Goal: Task Accomplishment & Management: Manage account settings

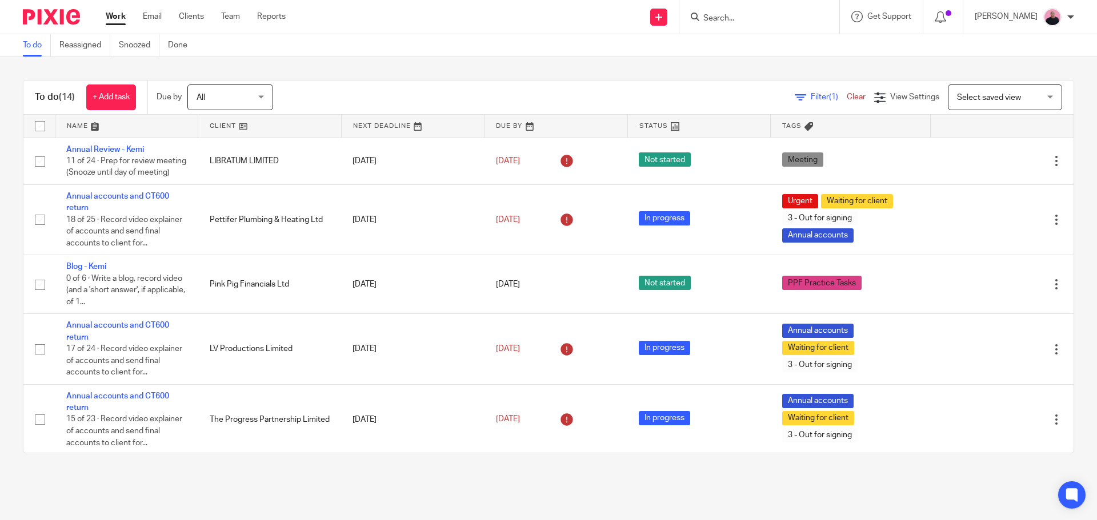
scroll to position [457, 0]
click at [747, 22] on div "You are already signed in." at bounding box center [816, 32] width 537 height 43
drag, startPoint x: 745, startPoint y: 11, endPoint x: 745, endPoint y: 17, distance: 5.7
click at [745, 17] on div "You are already signed in." at bounding box center [816, 32] width 537 height 43
click at [748, 21] on div "You are already signed in." at bounding box center [816, 32] width 537 height 43
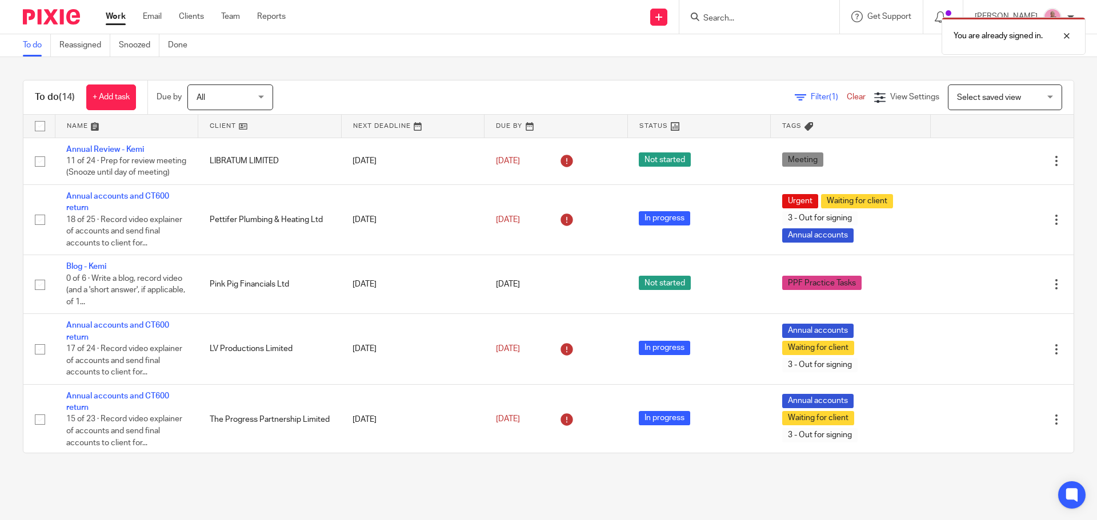
click at [713, 17] on div "You are already signed in." at bounding box center [816, 32] width 537 height 43
click at [786, 17] on div "You are already signed in." at bounding box center [816, 32] width 537 height 43
click at [1063, 35] on div at bounding box center [1057, 36] width 31 height 14
click at [753, 23] on input "Search" at bounding box center [753, 19] width 103 height 10
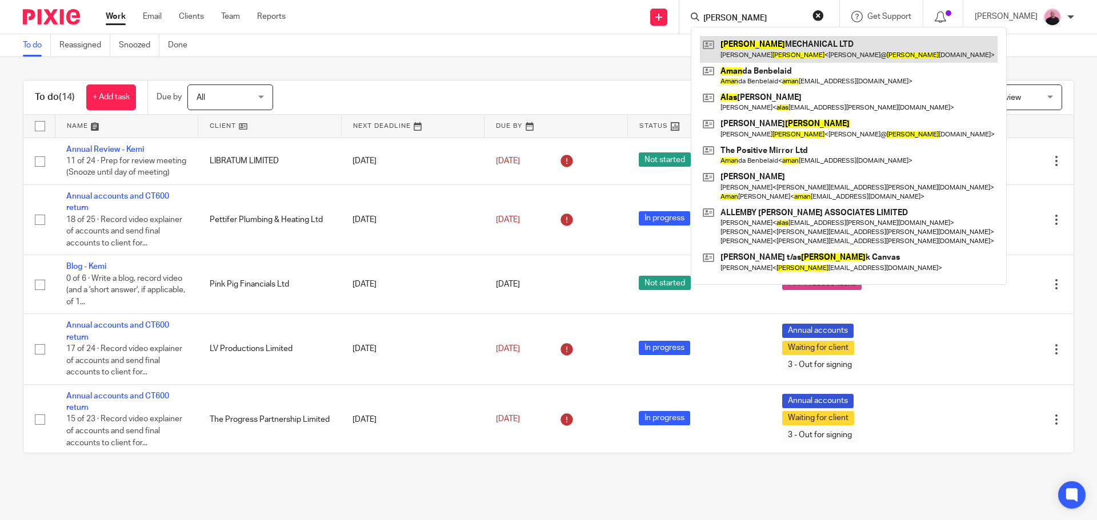
type input "alan"
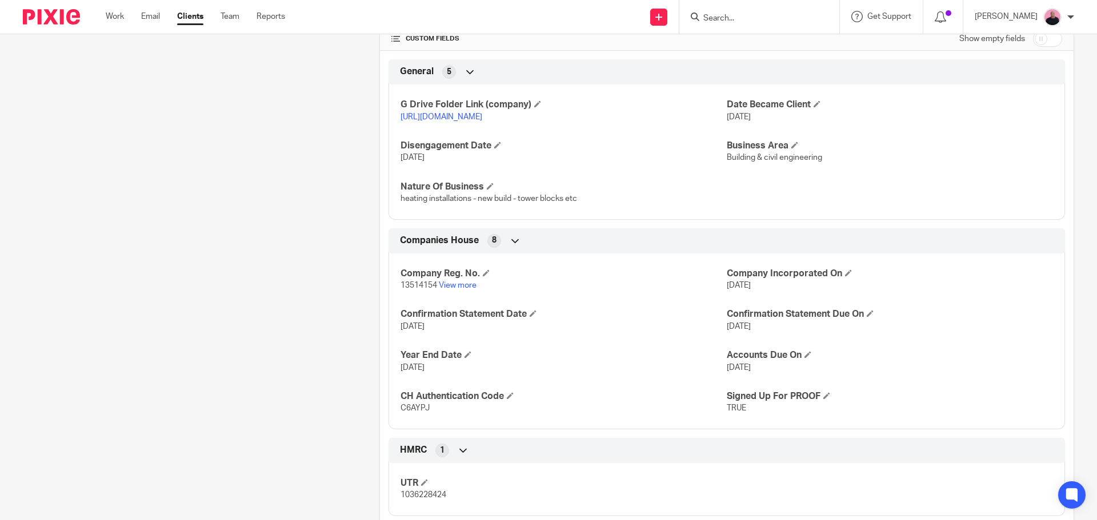
scroll to position [514, 0]
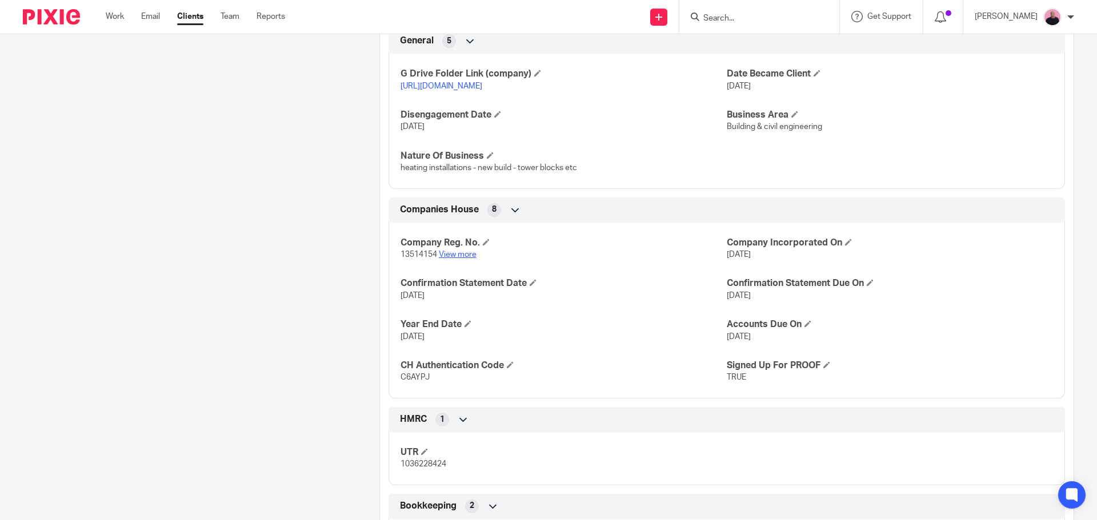
click at [461, 259] on link "View more" at bounding box center [458, 255] width 38 height 8
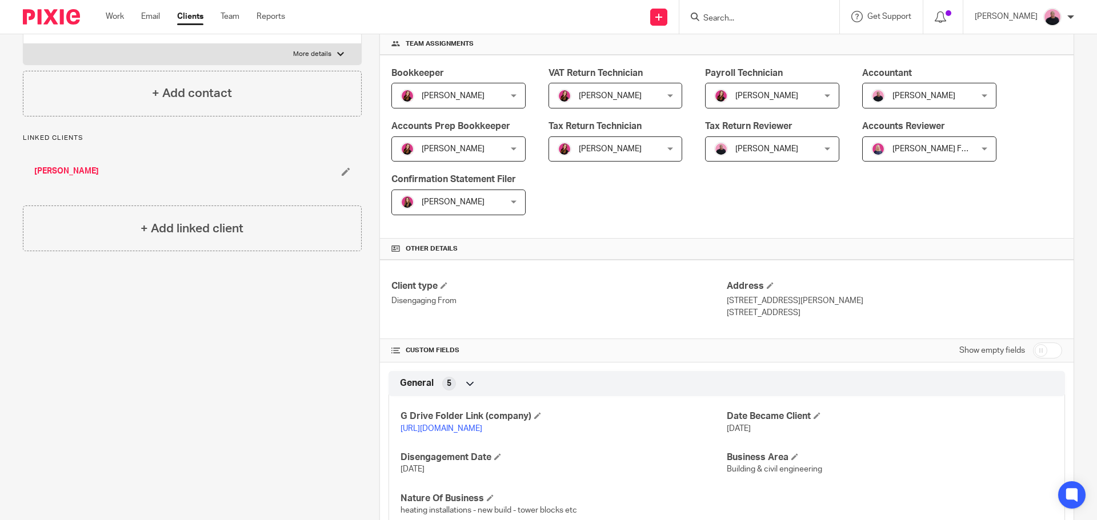
scroll to position [0, 0]
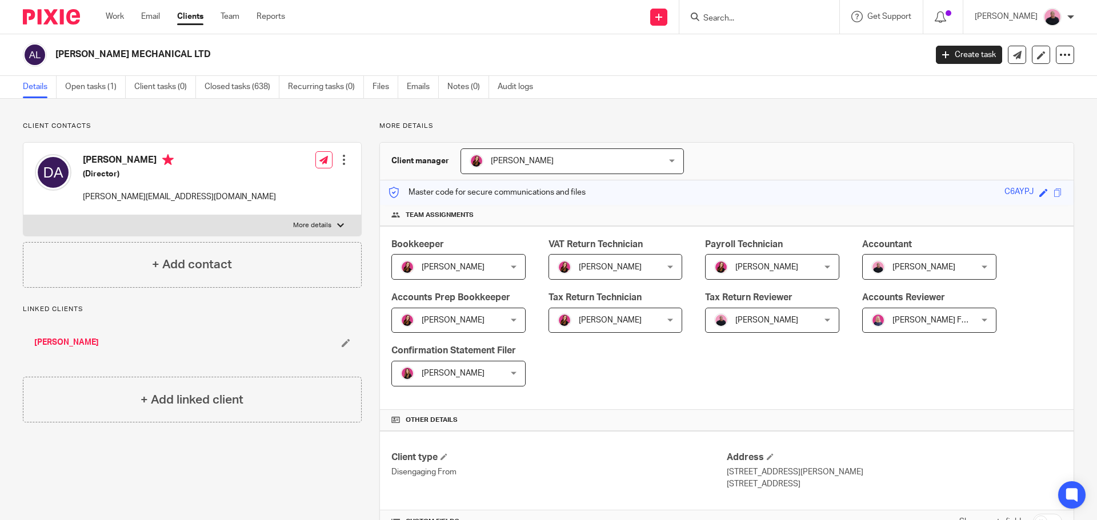
click at [762, 22] on input "Search" at bounding box center [753, 19] width 103 height 10
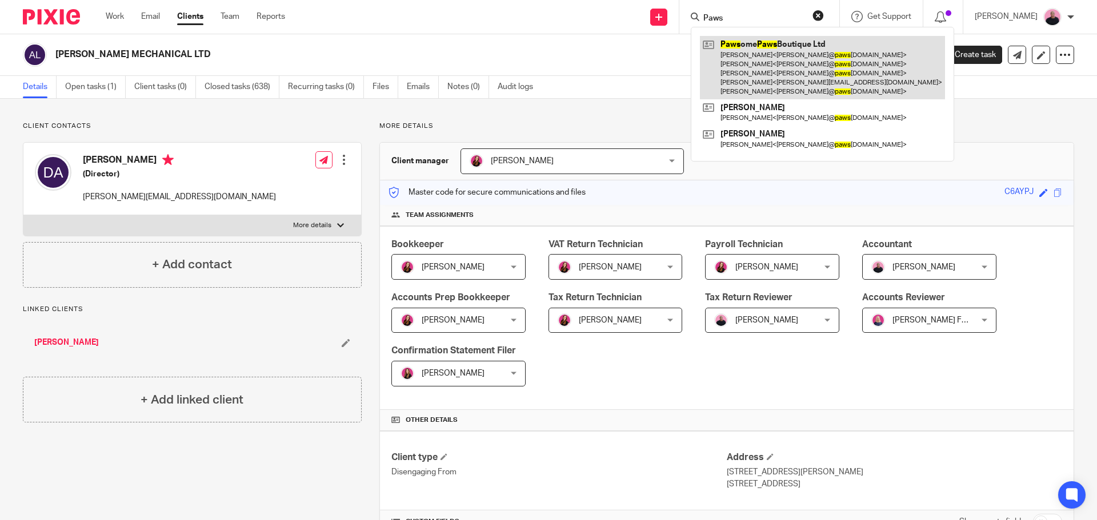
type input "Paws"
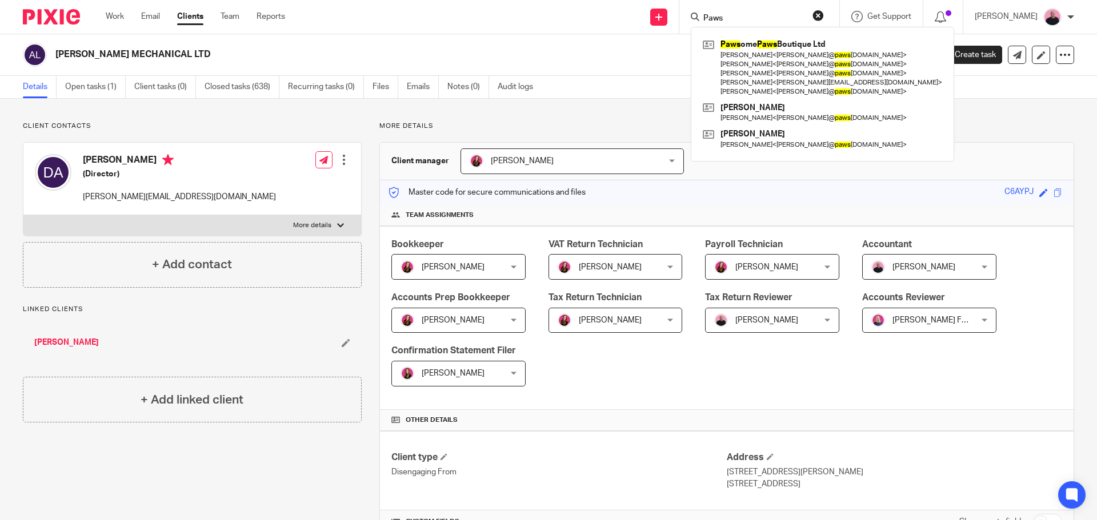
drag, startPoint x: 769, startPoint y: 15, endPoint x: 689, endPoint y: 19, distance: 80.6
click at [690, 19] on div "Send new email Create task Add client Request signature Paws Paws ome Paws Bout…" at bounding box center [699, 17] width 794 height 34
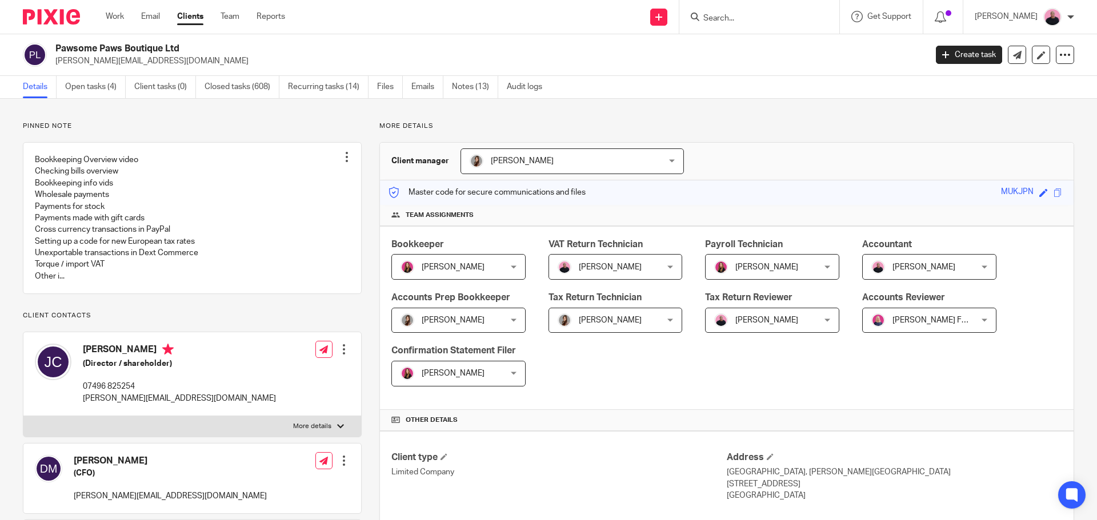
scroll to position [286, 0]
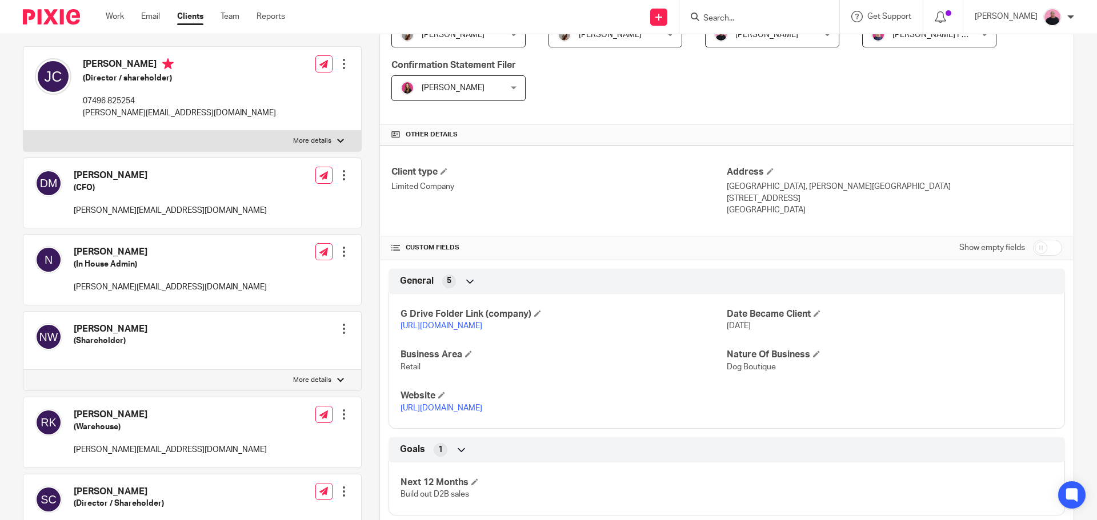
click at [482, 324] on link "[URL][DOMAIN_NAME]" at bounding box center [441, 326] width 82 height 8
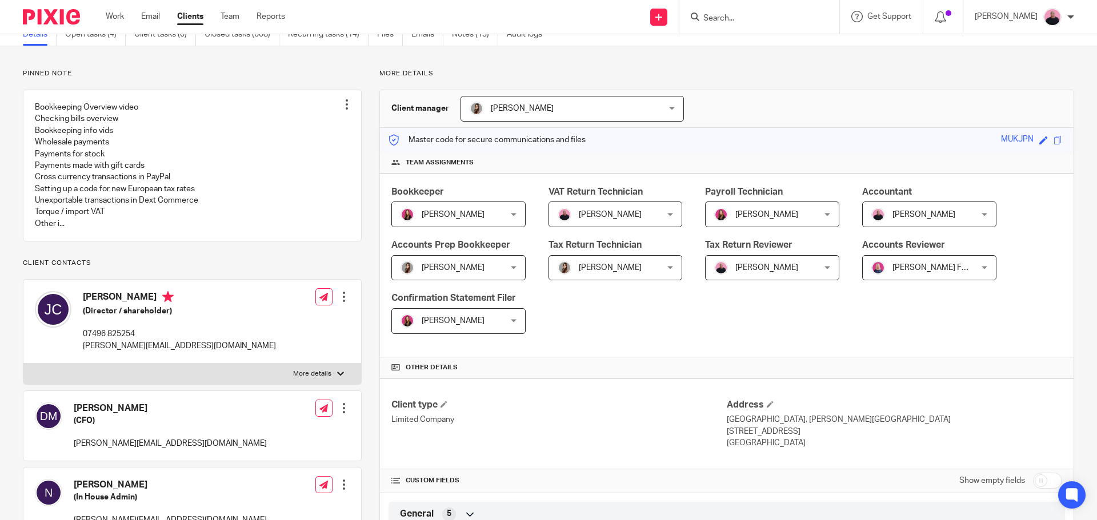
scroll to position [0, 0]
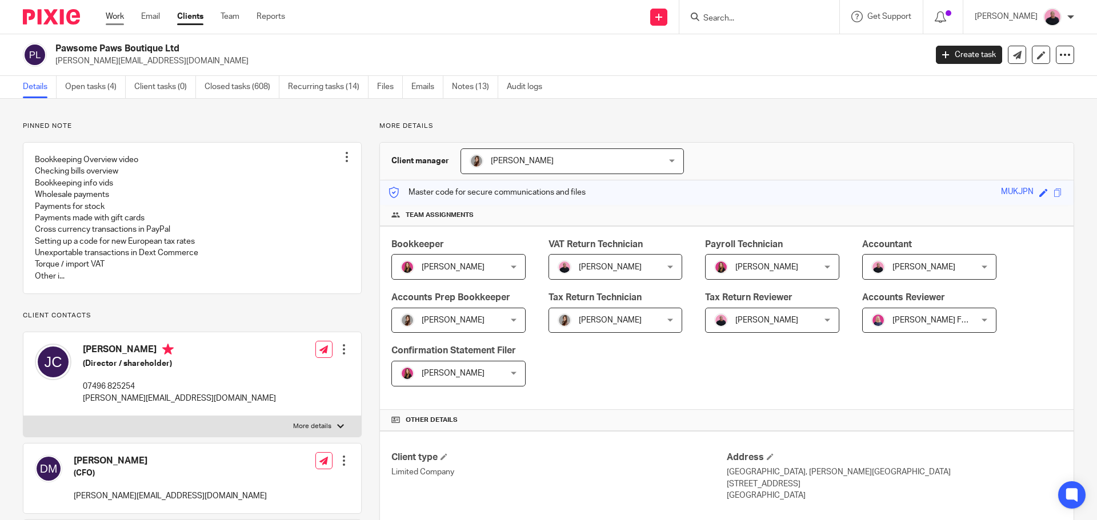
click at [110, 14] on link "Work" at bounding box center [115, 16] width 18 height 11
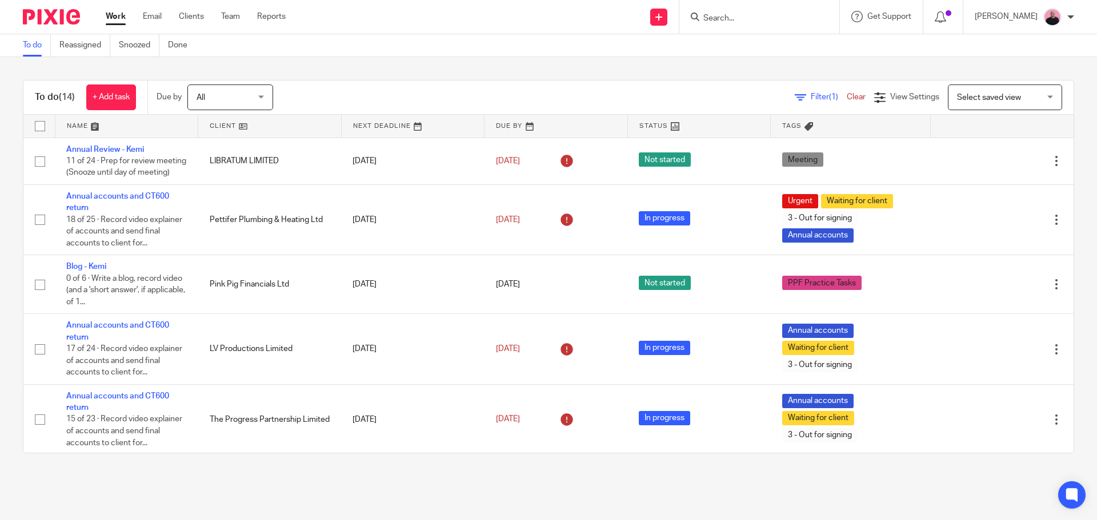
scroll to position [457, 0]
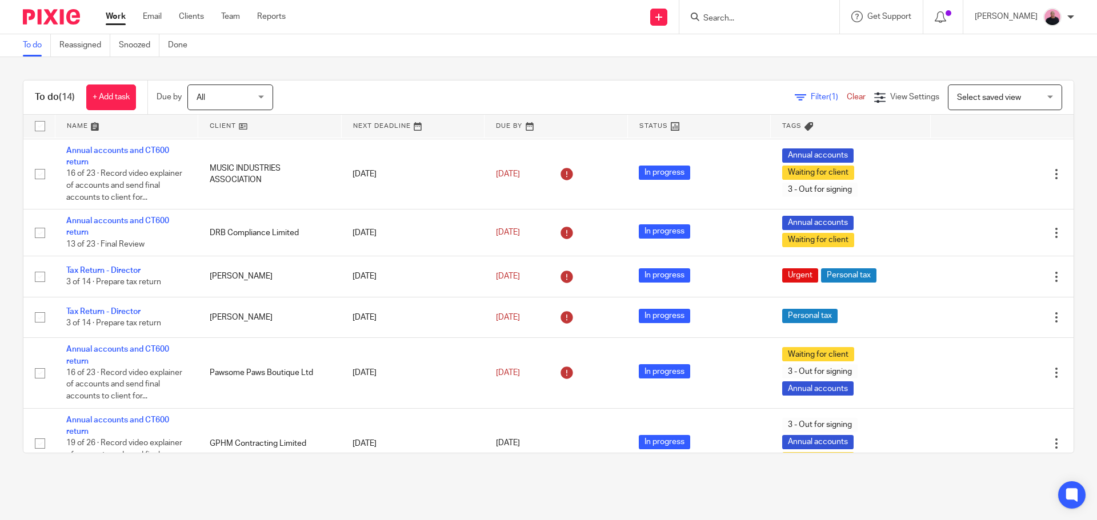
click at [730, 14] on input "Search" at bounding box center [753, 19] width 103 height 10
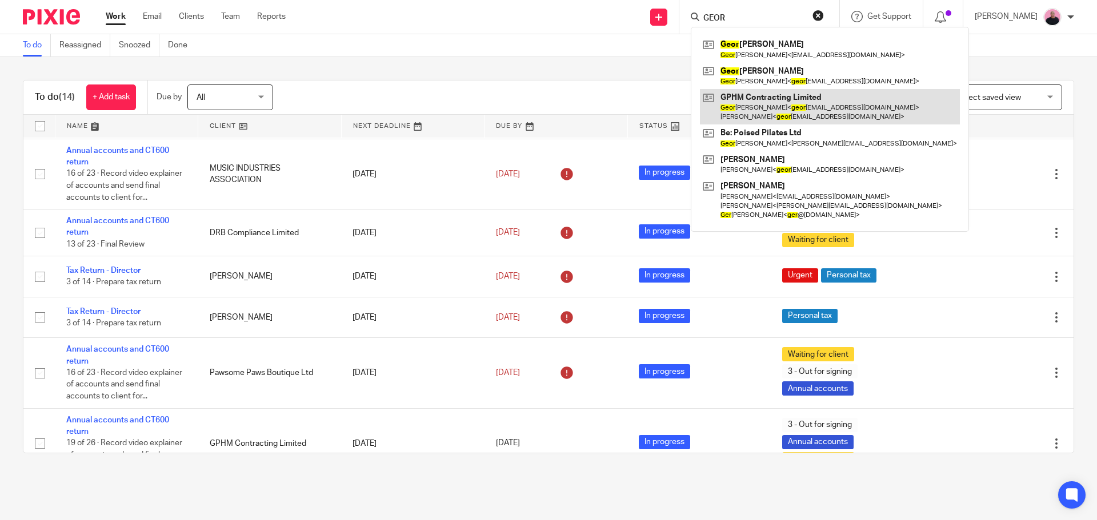
type input "GEOR"
click at [753, 104] on link at bounding box center [830, 106] width 260 height 35
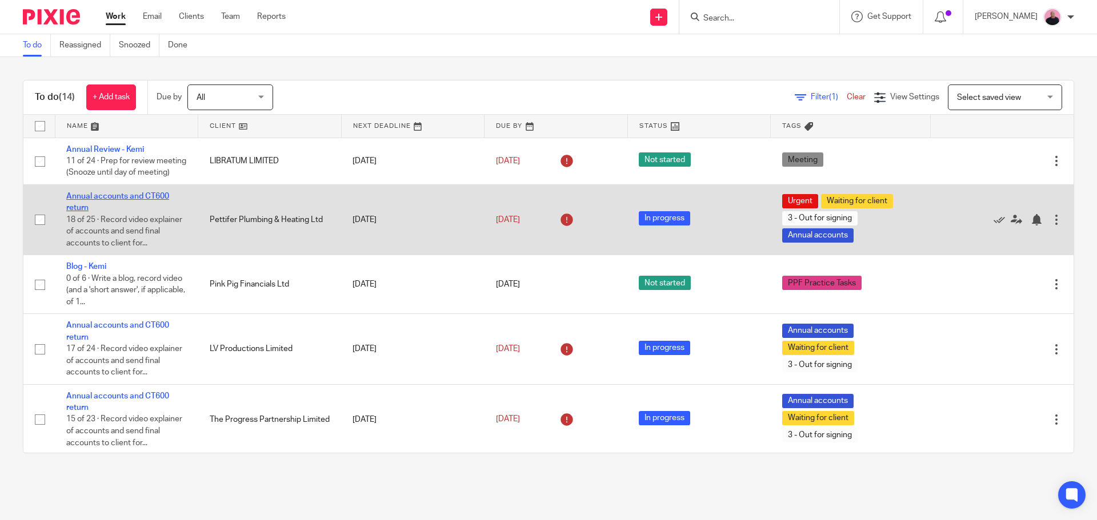
click at [103, 208] on link "Annual accounts and CT600 return" at bounding box center [117, 201] width 103 height 19
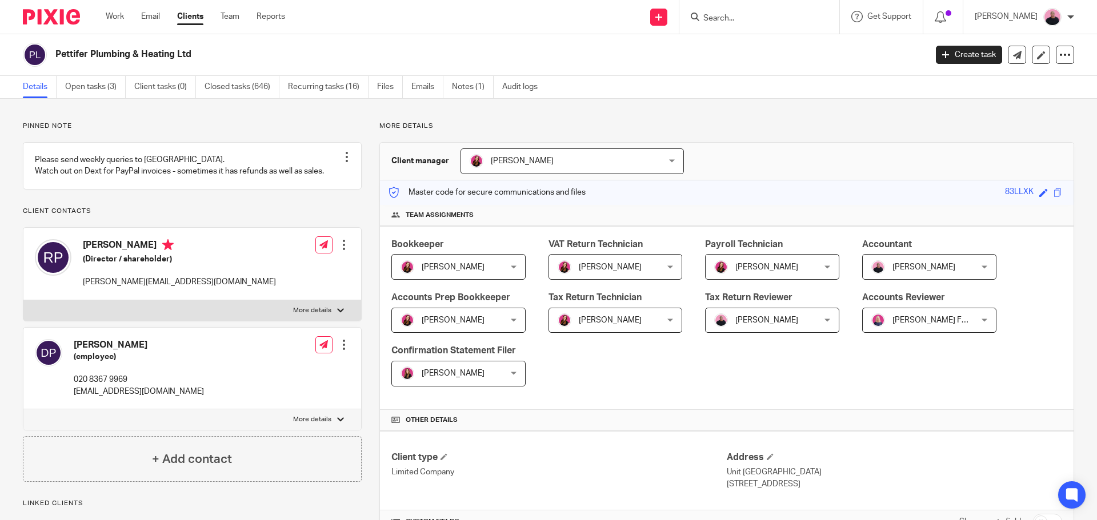
drag, startPoint x: 81, startPoint y: 251, endPoint x: 154, endPoint y: 251, distance: 72.5
click at [154, 251] on div "Richard Pettifer (Director / shareholder) richard@pettiferplumbing.co.uk" at bounding box center [155, 264] width 241 height 61
copy h4 "[PERSON_NAME]"
drag, startPoint x: 141, startPoint y: 57, endPoint x: 70, endPoint y: 57, distance: 70.8
click at [55, 58] on h2 "Pettifer Plumbing & Heating Ltd" at bounding box center [400, 55] width 691 height 12
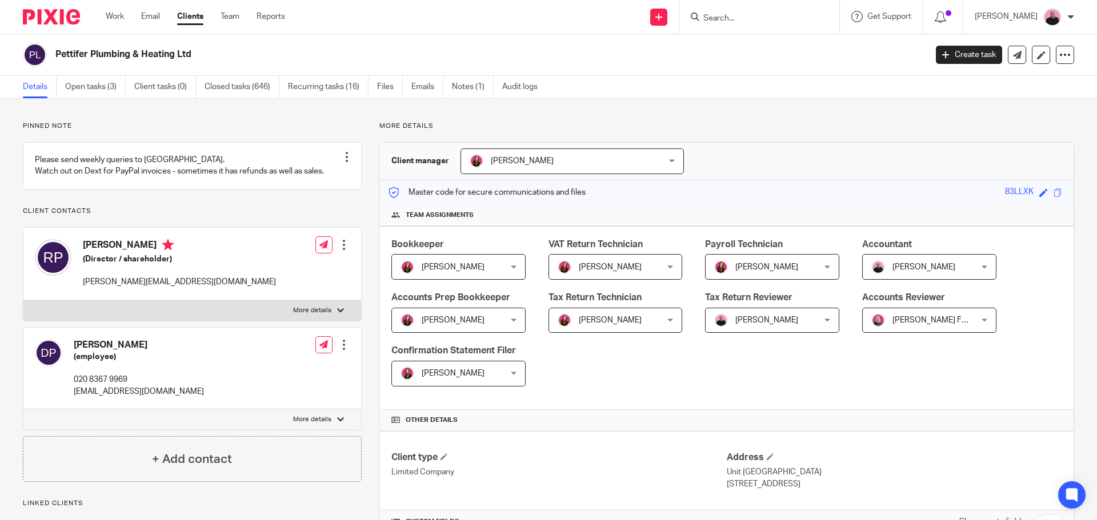
copy h2 "Pettifer Plumbing & Heating Ltd"
drag, startPoint x: 80, startPoint y: 254, endPoint x: 111, endPoint y: 259, distance: 31.8
click at [118, 260] on div "Richard Pettifer (Director / shareholder) richard@pettiferplumbing.co.uk" at bounding box center [155, 264] width 241 height 61
copy h4 "Richard"
drag, startPoint x: 75, startPoint y: 251, endPoint x: 81, endPoint y: 251, distance: 6.3
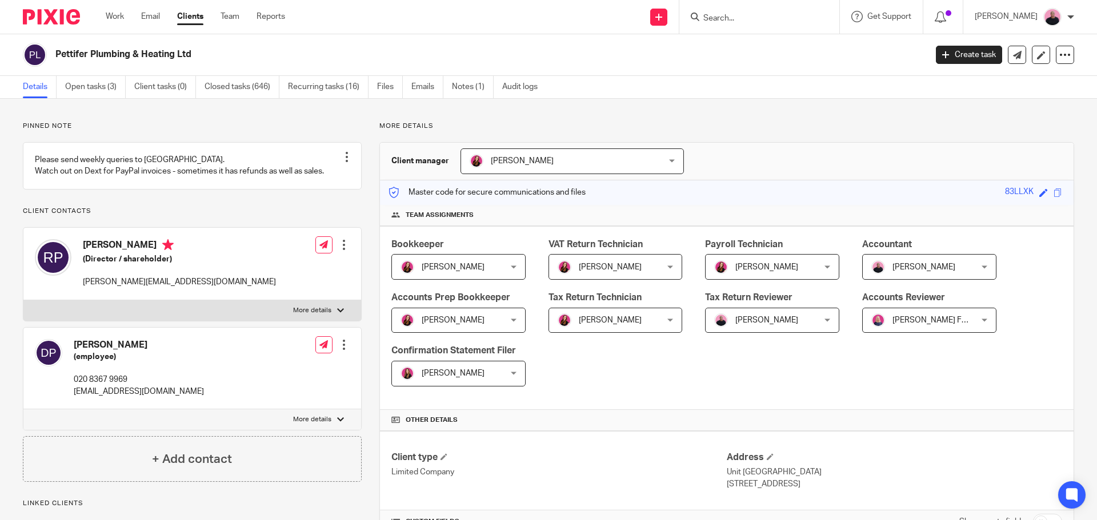
click at [77, 251] on div "Richard Pettifer (Director / shareholder) richard@pettiferplumbing.co.uk" at bounding box center [155, 264] width 241 height 61
drag, startPoint x: 84, startPoint y: 254, endPoint x: 151, endPoint y: 253, distance: 66.8
click at [151, 253] on h4 "Richard Pettifer" at bounding box center [179, 246] width 193 height 14
copy h4 "Richard Pettifer"
drag, startPoint x: 213, startPoint y: 293, endPoint x: 78, endPoint y: 299, distance: 134.9
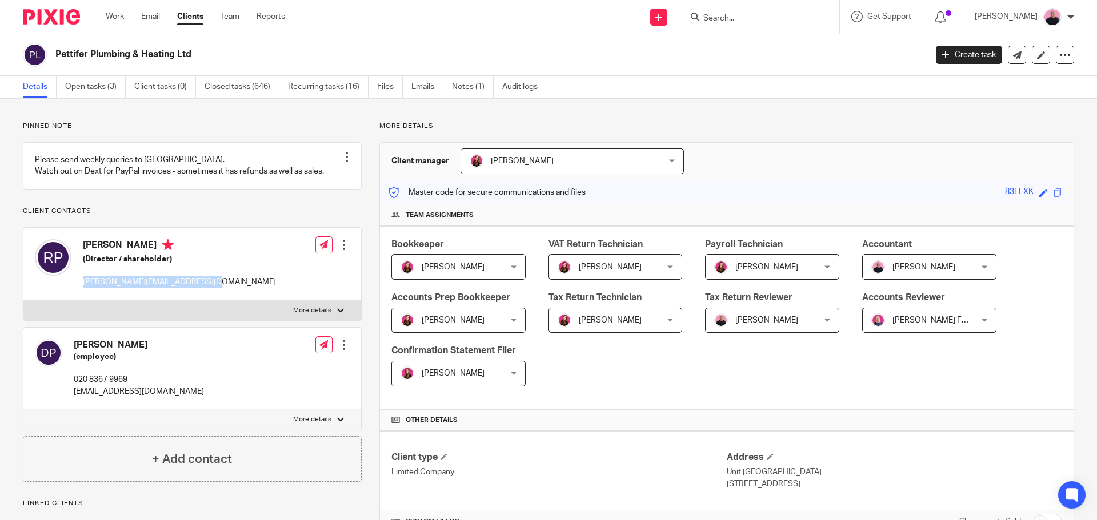
click at [78, 299] on div "Richard Pettifer (Director / shareholder) richard@pettiferplumbing.co.uk Edit c…" at bounding box center [192, 264] width 338 height 73
copy p "richard@pettiferplumbing.co.uk"
drag, startPoint x: 189, startPoint y: 406, endPoint x: 72, endPoint y: 406, distance: 117.1
click at [72, 406] on div "Deanne Pettifer (employee) 020 8367 9969 office@pettiferplumbing.co.uk Edit con…" at bounding box center [192, 369] width 338 height 82
copy p "office@pettiferplumbing.co.uk"
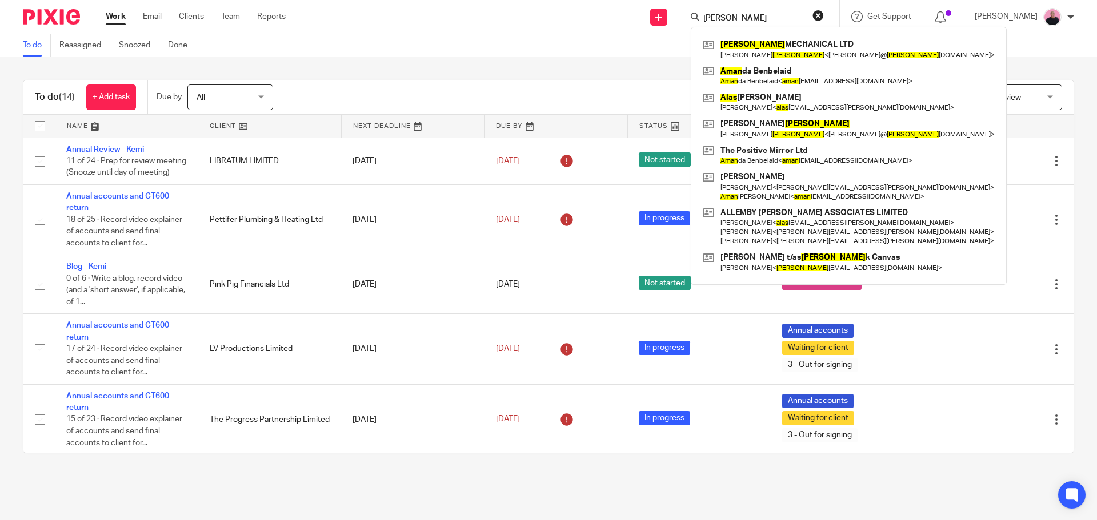
click at [824, 18] on button "reset" at bounding box center [817, 15] width 11 height 11
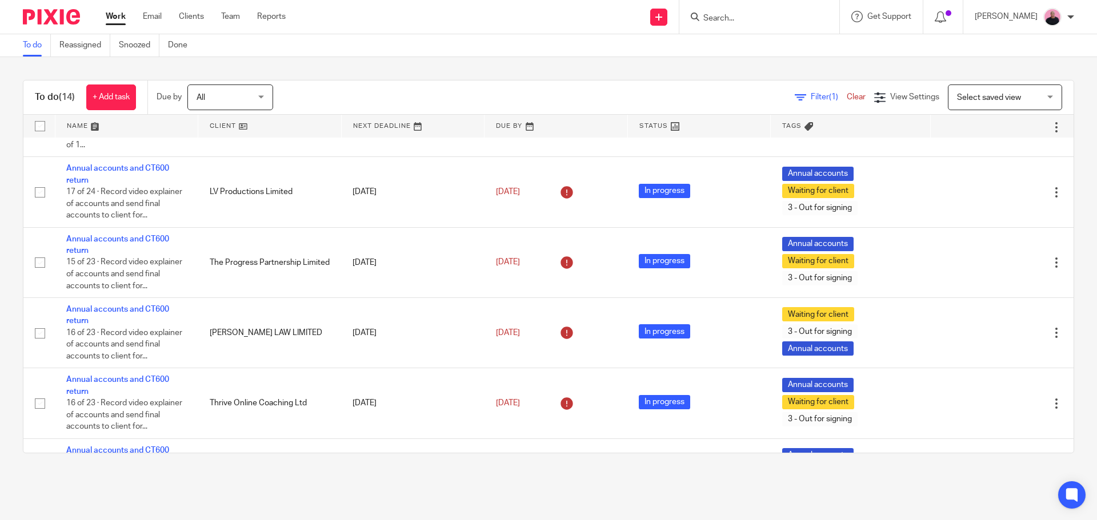
scroll to position [400, 0]
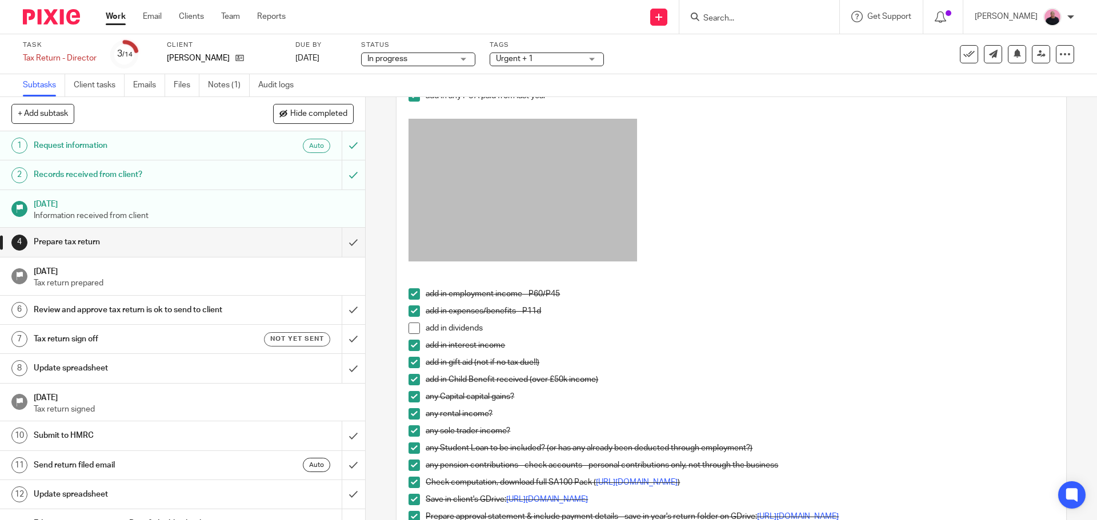
scroll to position [343, 0]
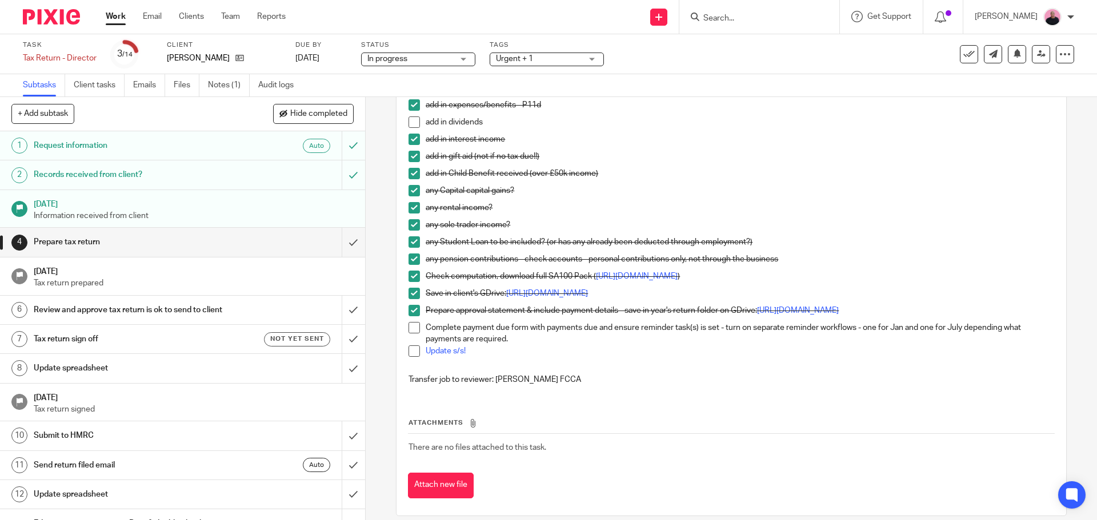
click at [414, 128] on span at bounding box center [413, 122] width 11 height 11
click at [410, 334] on span at bounding box center [413, 327] width 11 height 11
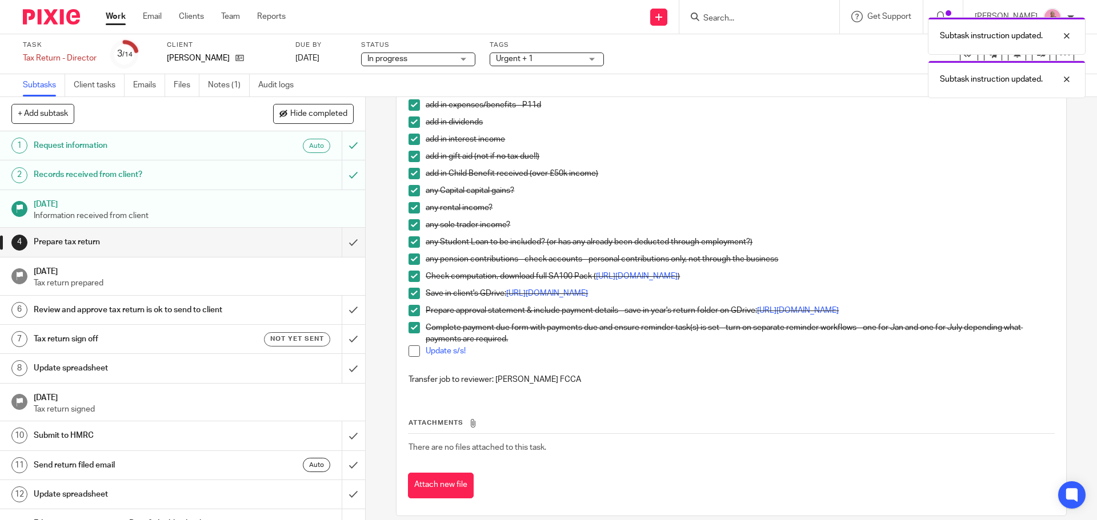
click at [412, 357] on span at bounding box center [413, 351] width 11 height 11
click at [344, 242] on input "submit" at bounding box center [182, 242] width 365 height 29
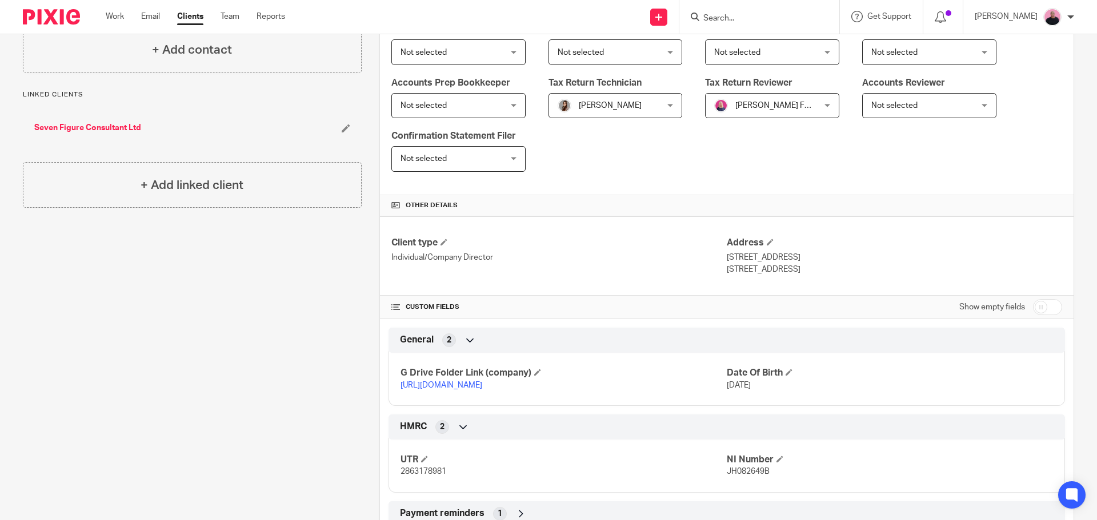
scroll to position [332, 0]
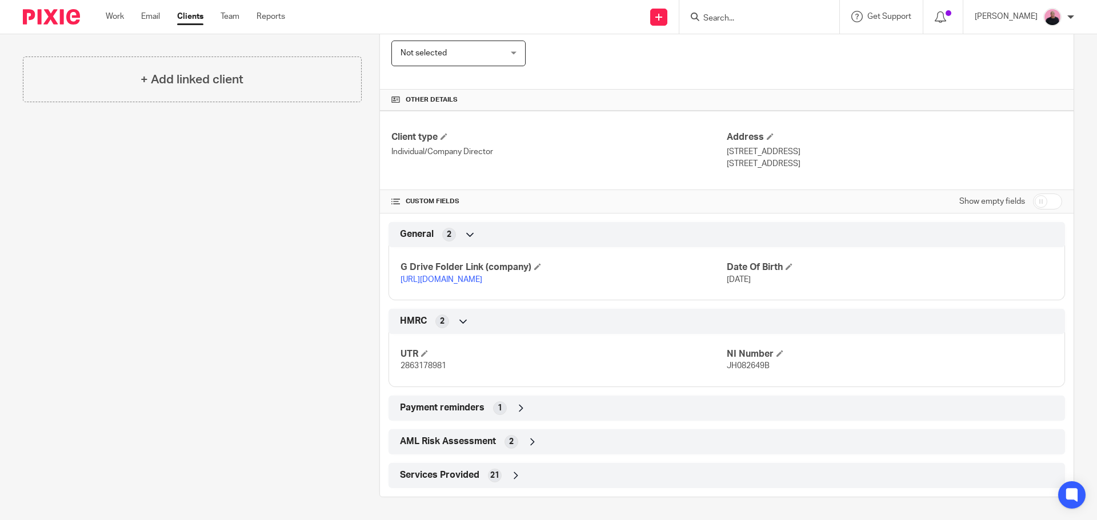
click at [482, 276] on link "[URL][DOMAIN_NAME]" at bounding box center [441, 280] width 82 height 8
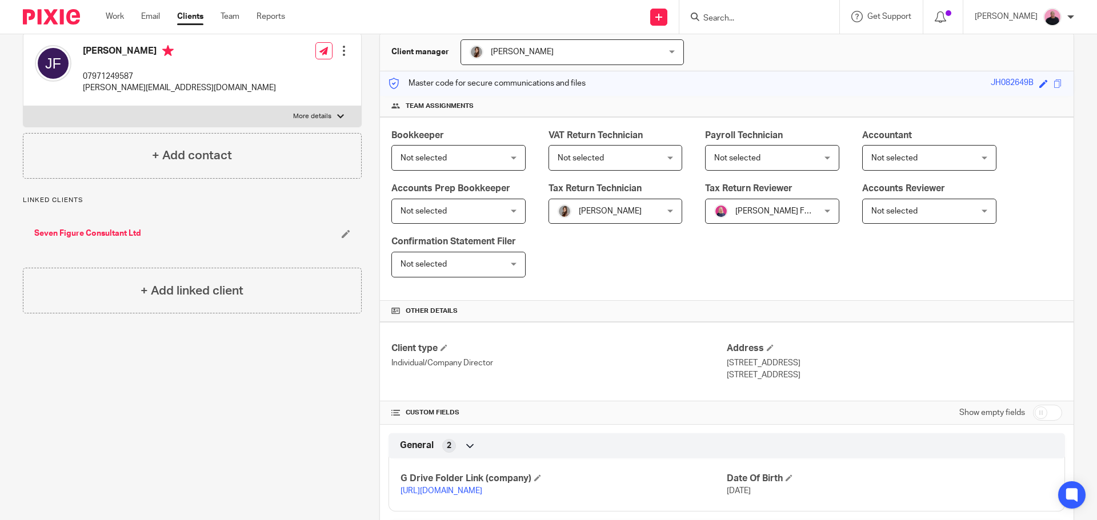
scroll to position [0, 0]
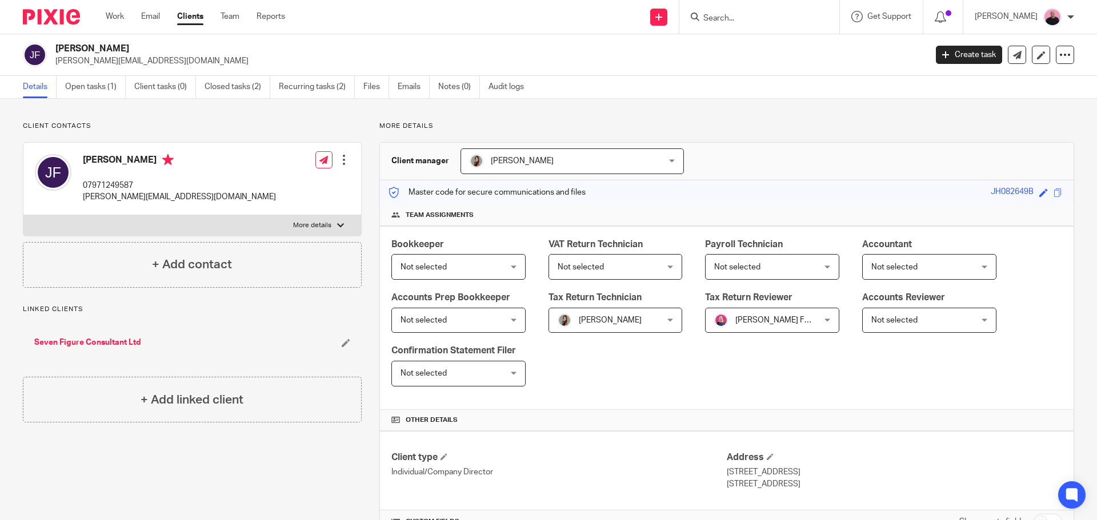
drag, startPoint x: 86, startPoint y: 45, endPoint x: 144, endPoint y: 46, distance: 58.3
click at [142, 46] on h2 "[PERSON_NAME]" at bounding box center [400, 49] width 691 height 12
click at [150, 46] on h2 "[PERSON_NAME]" at bounding box center [400, 49] width 691 height 12
drag, startPoint x: 137, startPoint y: 50, endPoint x: 91, endPoint y: 45, distance: 46.5
click at [91, 45] on h2 "[PERSON_NAME]" at bounding box center [400, 49] width 691 height 12
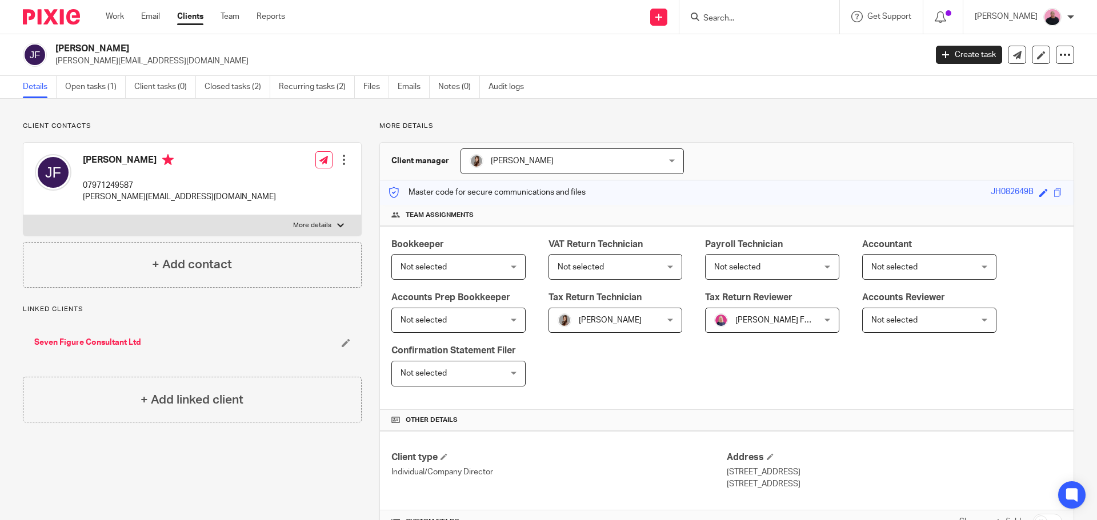
copy h2 "Fearnley"
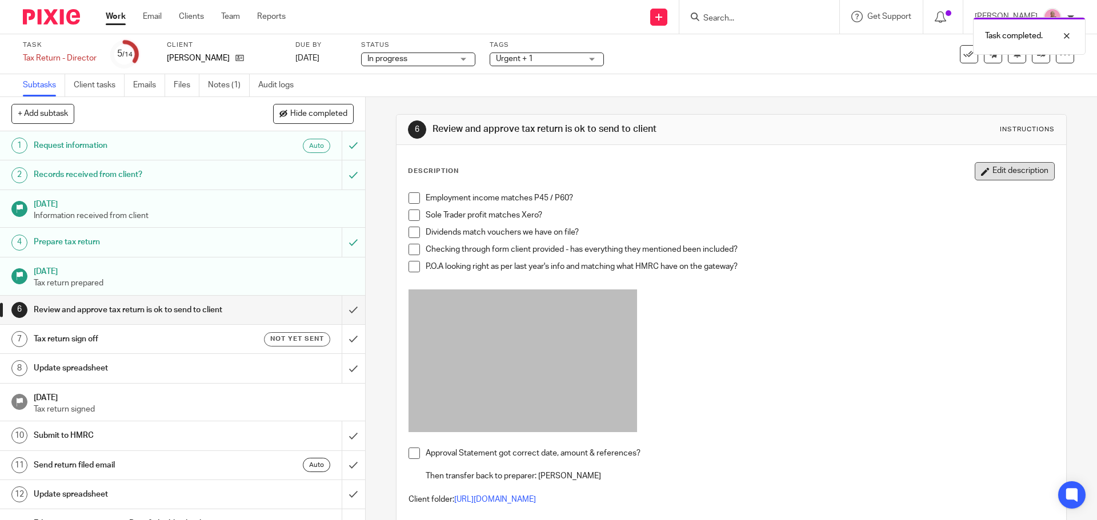
click at [989, 175] on button "Edit description" at bounding box center [1014, 171] width 80 height 18
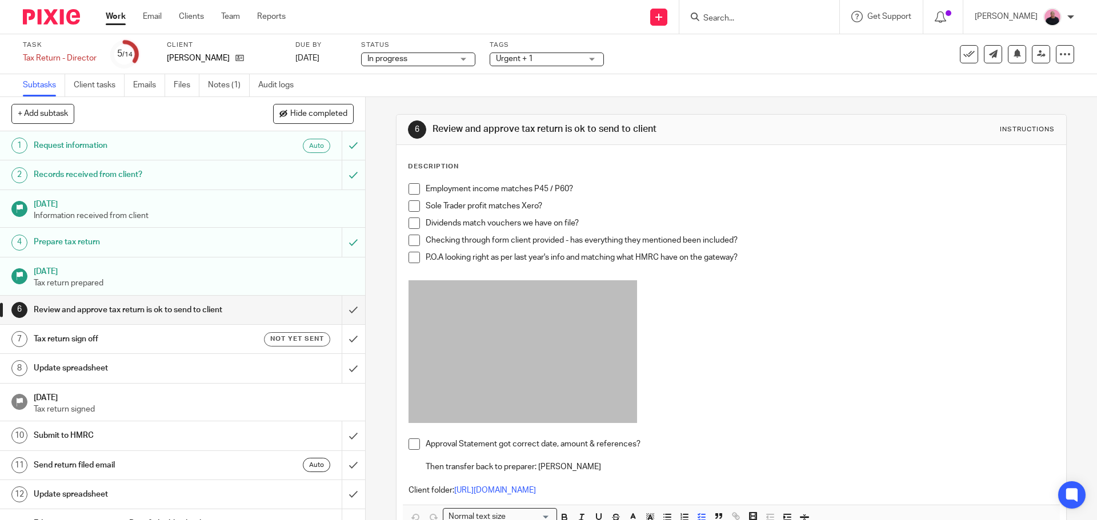
click at [764, 260] on p "P.O.A looking right as per last year's info and matching what HMRC have on the …" at bounding box center [740, 257] width 628 height 11
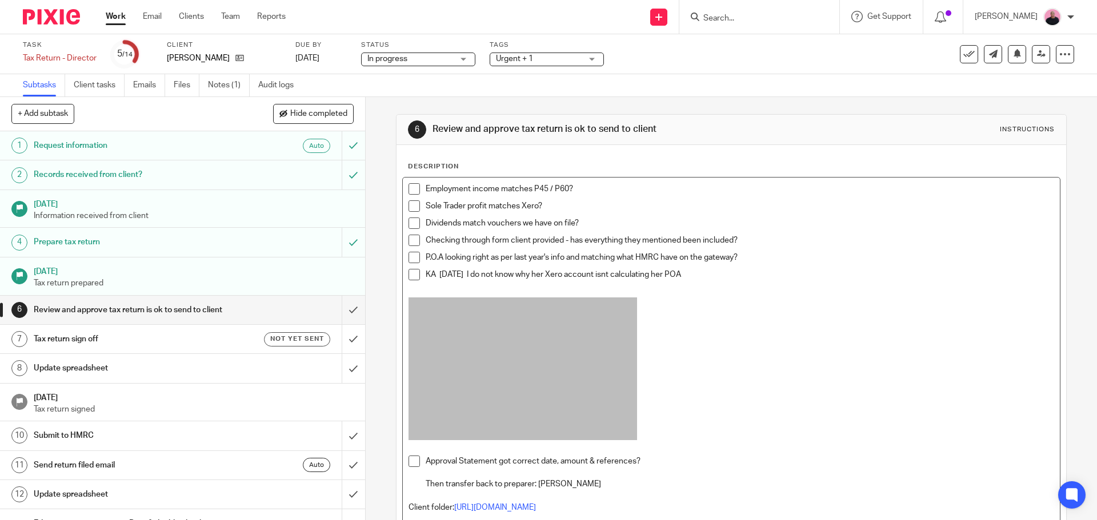
drag, startPoint x: 687, startPoint y: 275, endPoint x: 424, endPoint y: 275, distance: 262.7
click at [426, 275] on p "KA 22/09/25 I do not know why her Xero account isnt calculating her POA" at bounding box center [740, 274] width 628 height 11
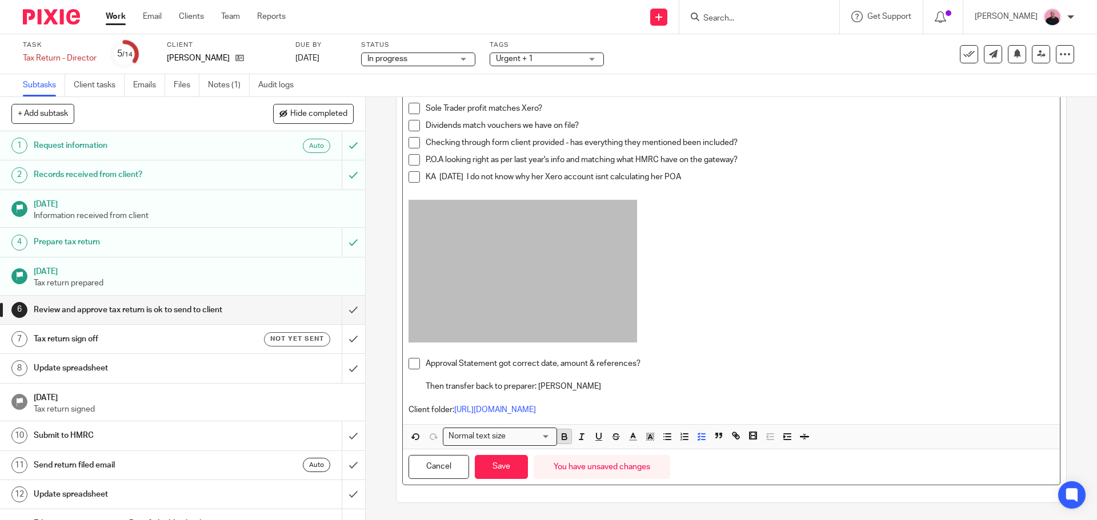
click at [562, 440] on icon "button" at bounding box center [564, 438] width 5 height 3
click at [632, 438] on polyline "button" at bounding box center [633, 435] width 4 height 5
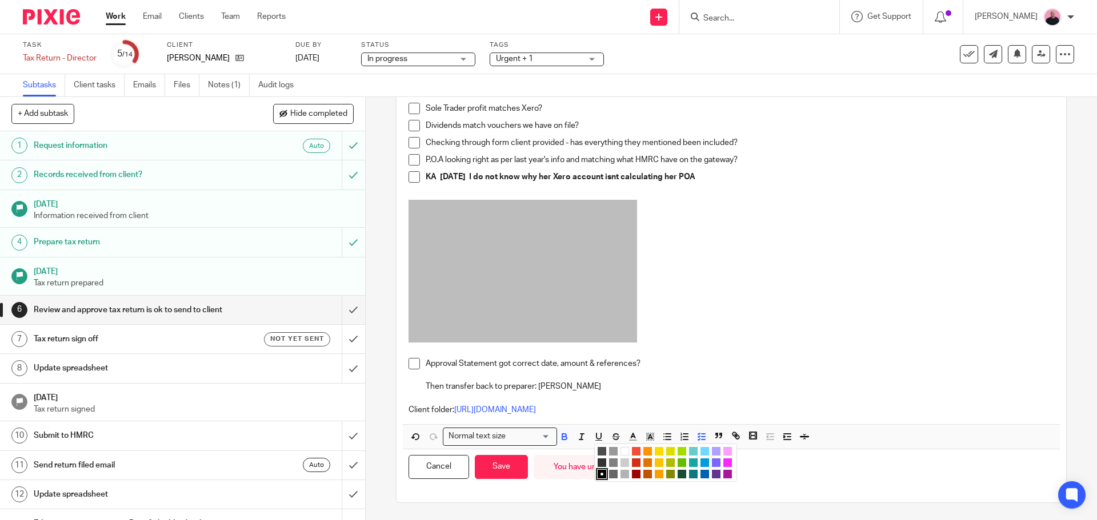
click at [635, 451] on li "color:#F44E3B" at bounding box center [636, 451] width 9 height 9
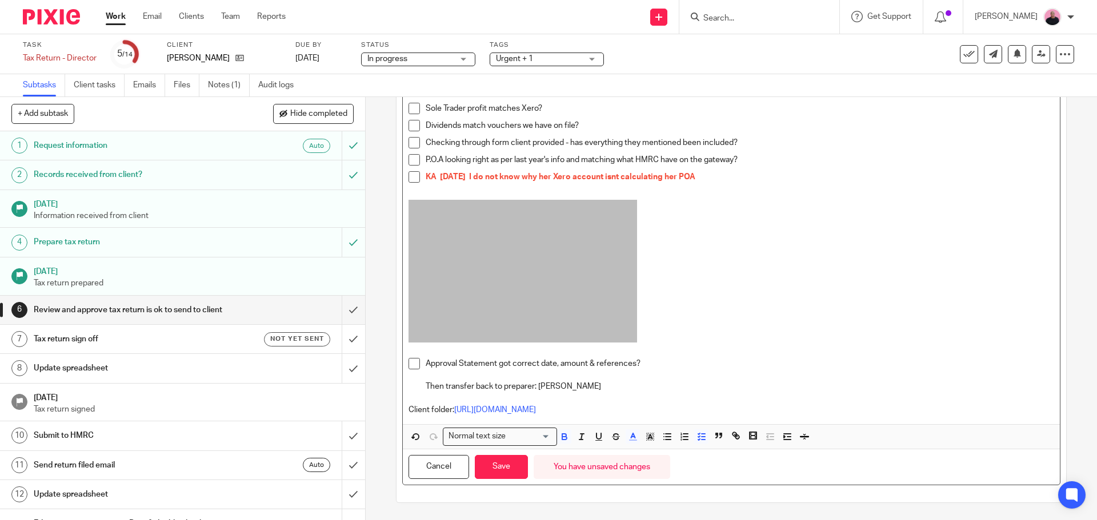
click at [784, 284] on p at bounding box center [730, 273] width 645 height 146
click at [505, 473] on button "Save" at bounding box center [501, 467] width 53 height 25
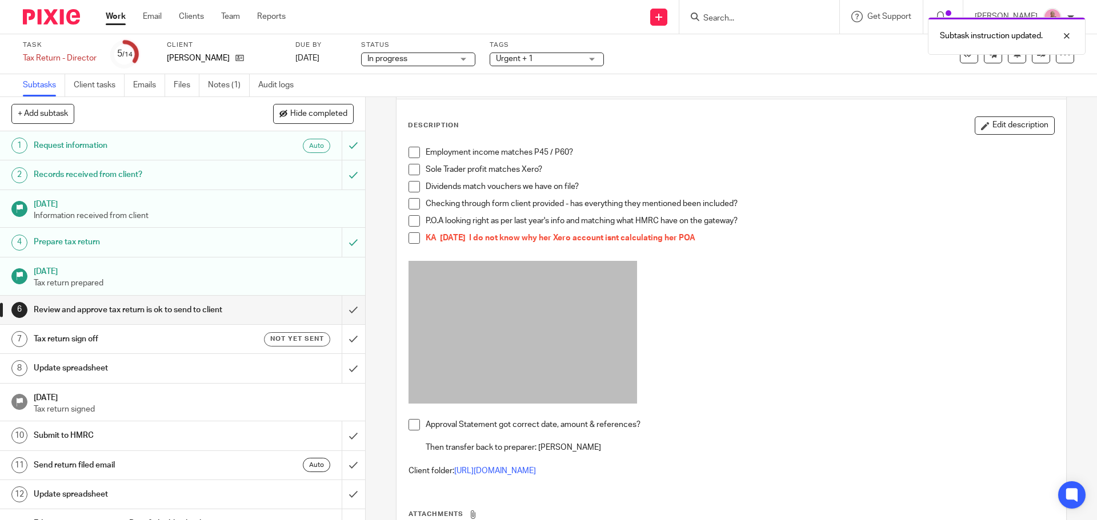
scroll to position [0, 0]
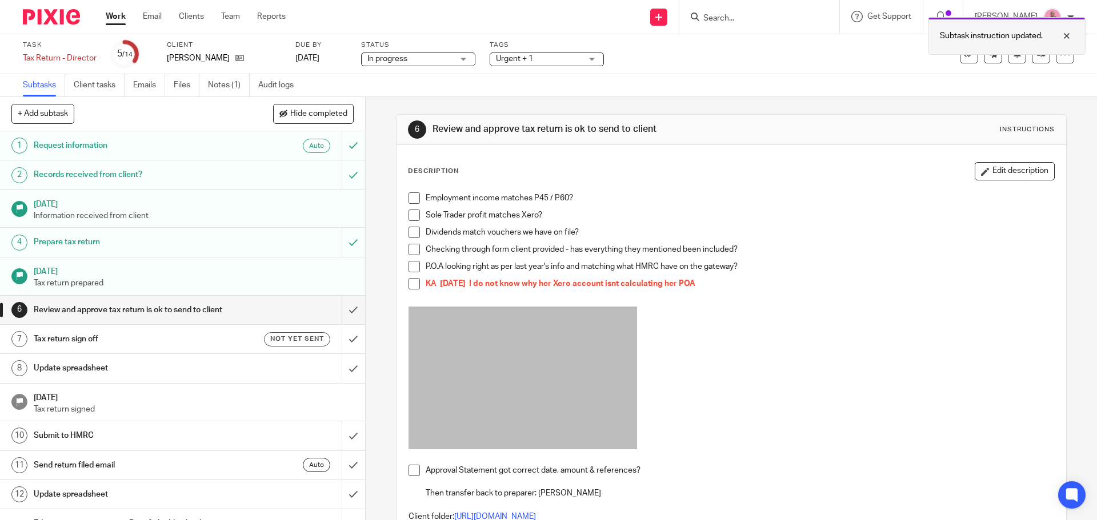
click at [1066, 37] on div at bounding box center [1057, 36] width 31 height 14
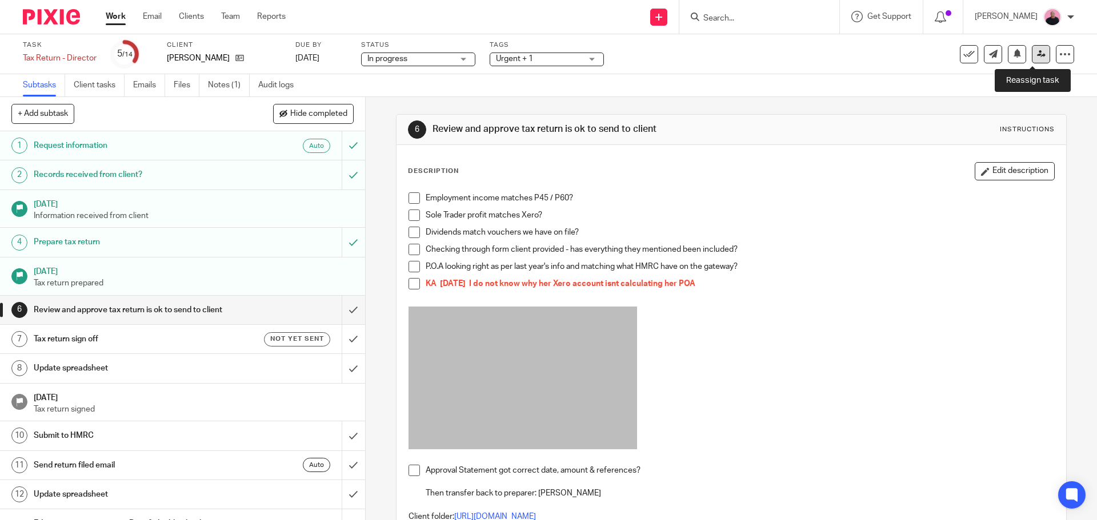
click at [1037, 57] on icon at bounding box center [1041, 54] width 9 height 9
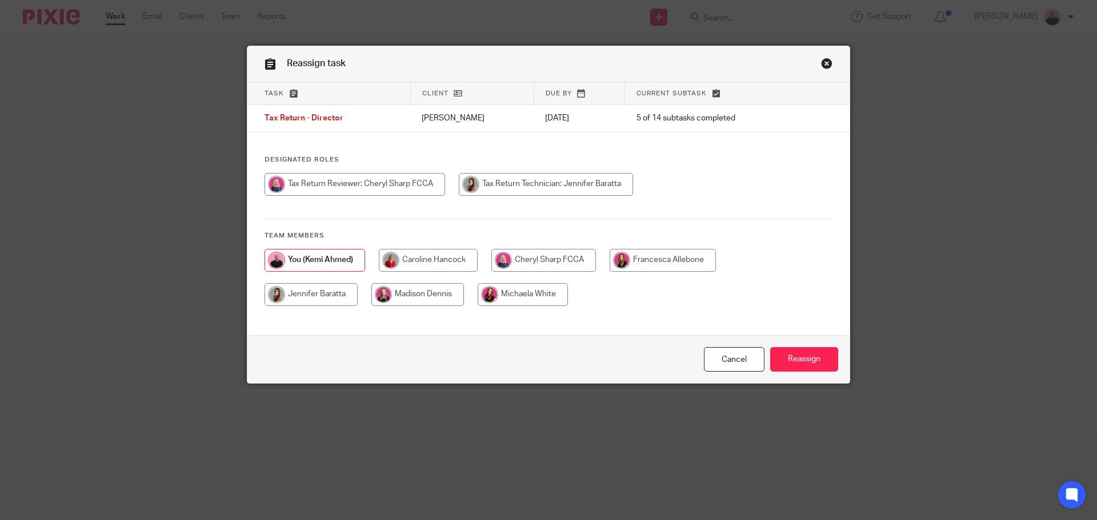
click at [529, 264] on input "radio" at bounding box center [543, 260] width 105 height 23
radio input "true"
click at [801, 364] on input "Reassign" at bounding box center [804, 359] width 68 height 25
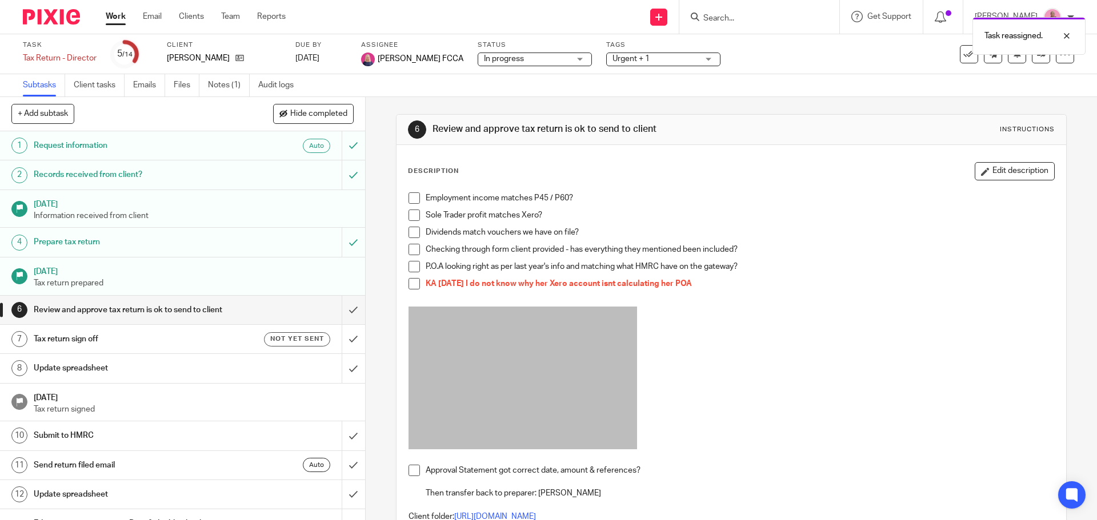
click at [115, 14] on link "Work" at bounding box center [116, 16] width 20 height 11
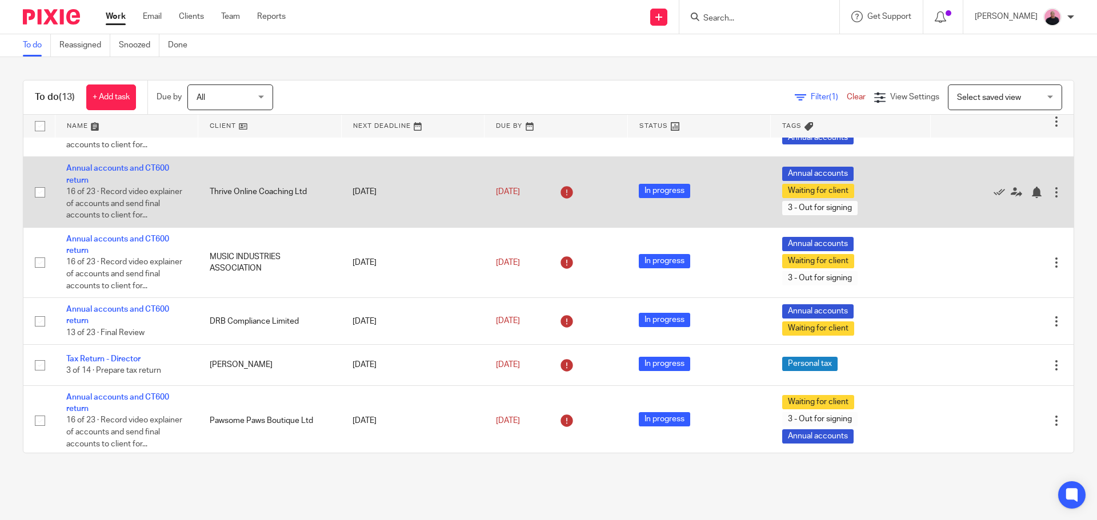
scroll to position [400, 0]
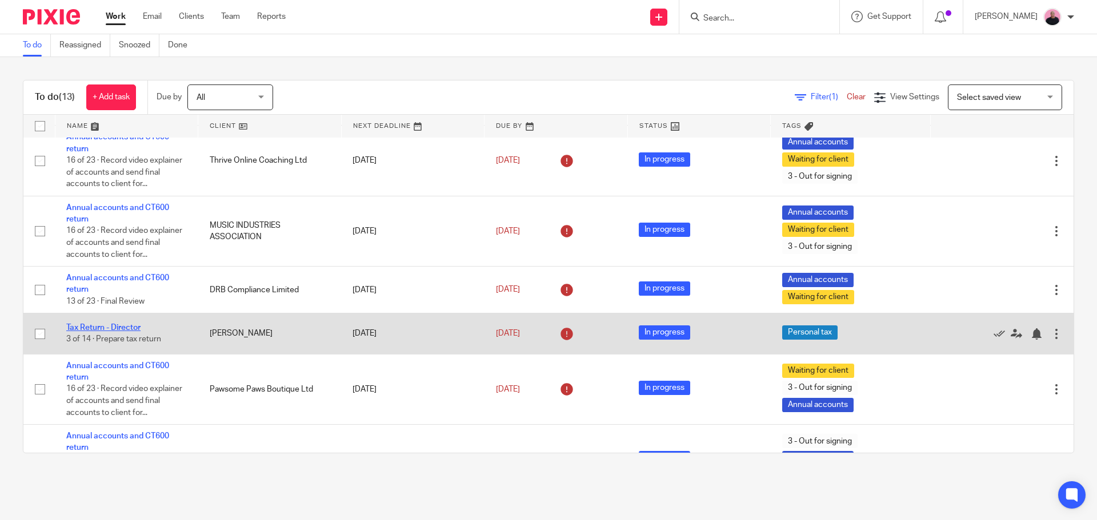
click at [115, 332] on link "Tax Return - Director" at bounding box center [103, 328] width 74 height 8
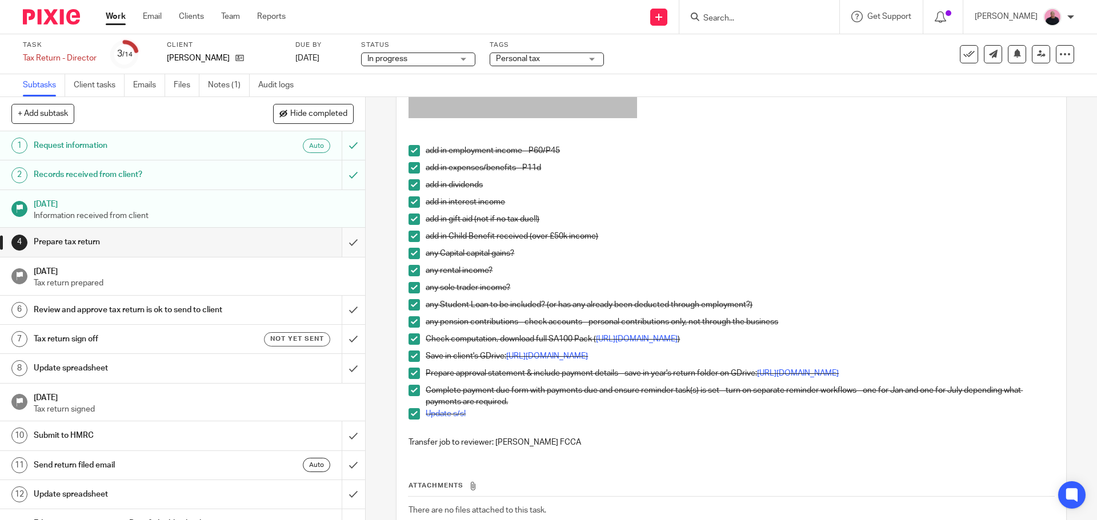
scroll to position [368, 0]
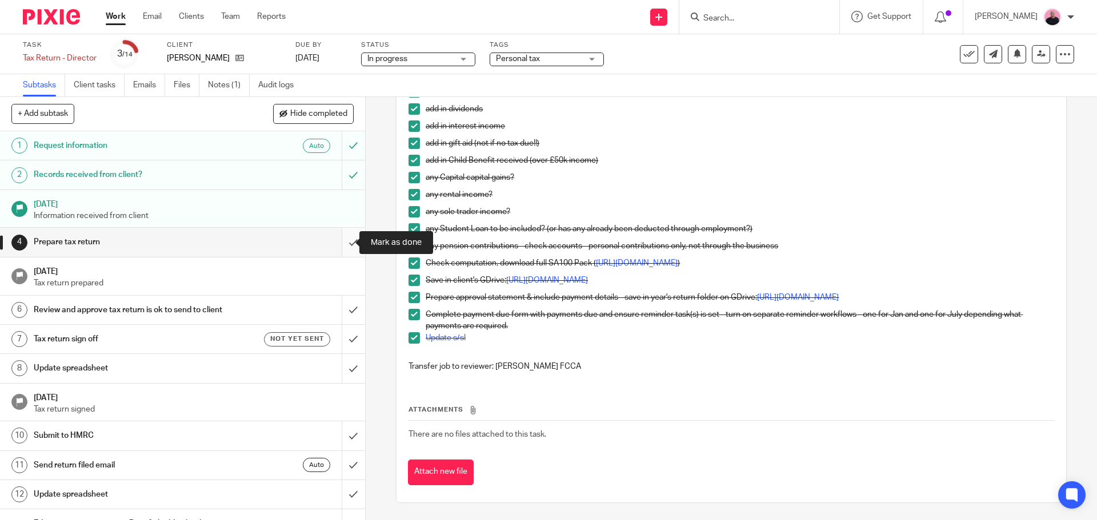
click at [339, 235] on input "submit" at bounding box center [182, 242] width 365 height 29
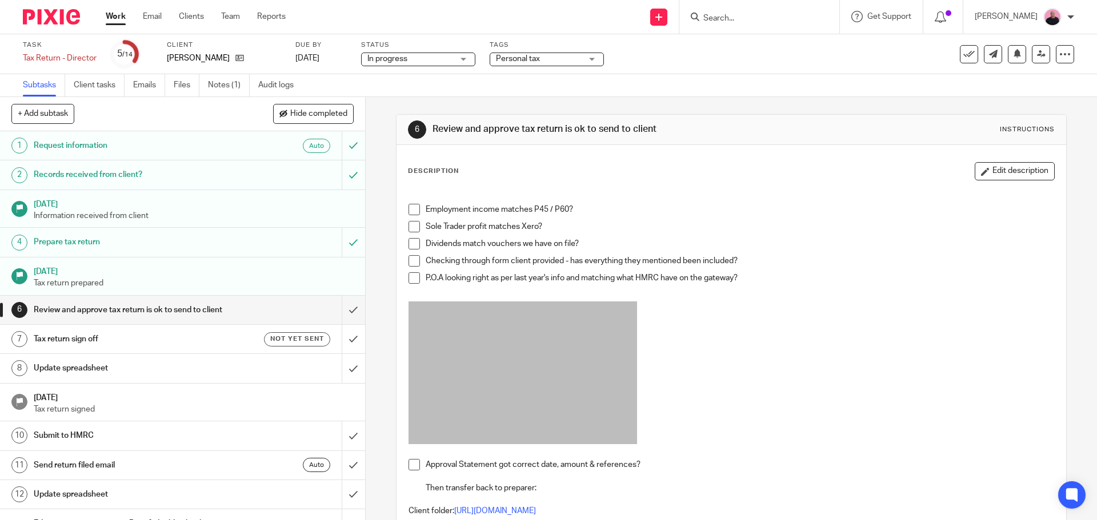
click at [745, 278] on p "P.O.A looking right as per last year's info and matching what HMRC have on the …" at bounding box center [740, 277] width 628 height 11
click at [747, 277] on p "P.O.A looking right as per last year's info and matching what HMRC have on the …" at bounding box center [740, 277] width 628 height 11
click at [1018, 177] on button "Edit description" at bounding box center [1014, 171] width 80 height 18
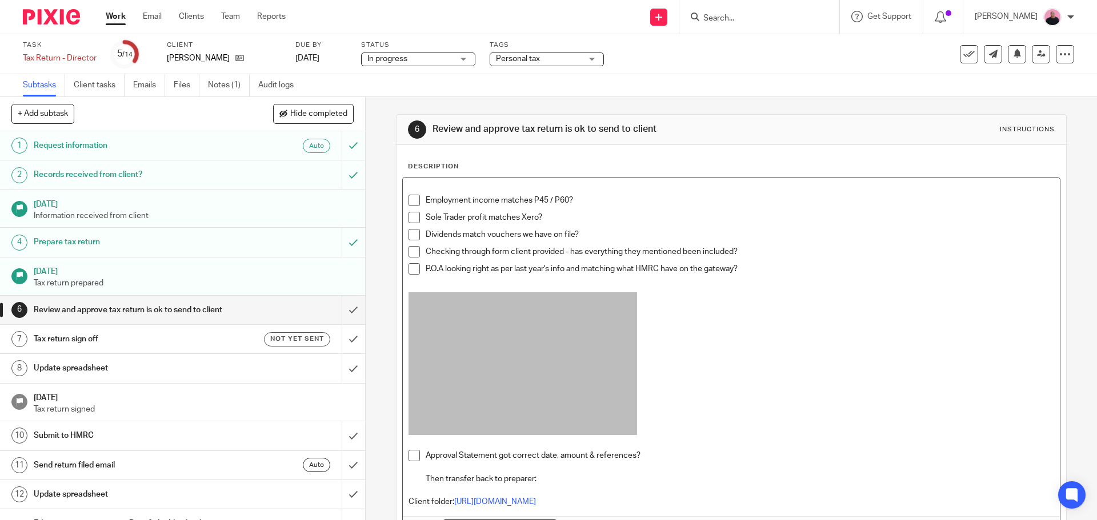
click at [749, 266] on p "P.O.A looking right as per last year's info and matching what HMRC have on the …" at bounding box center [740, 268] width 628 height 11
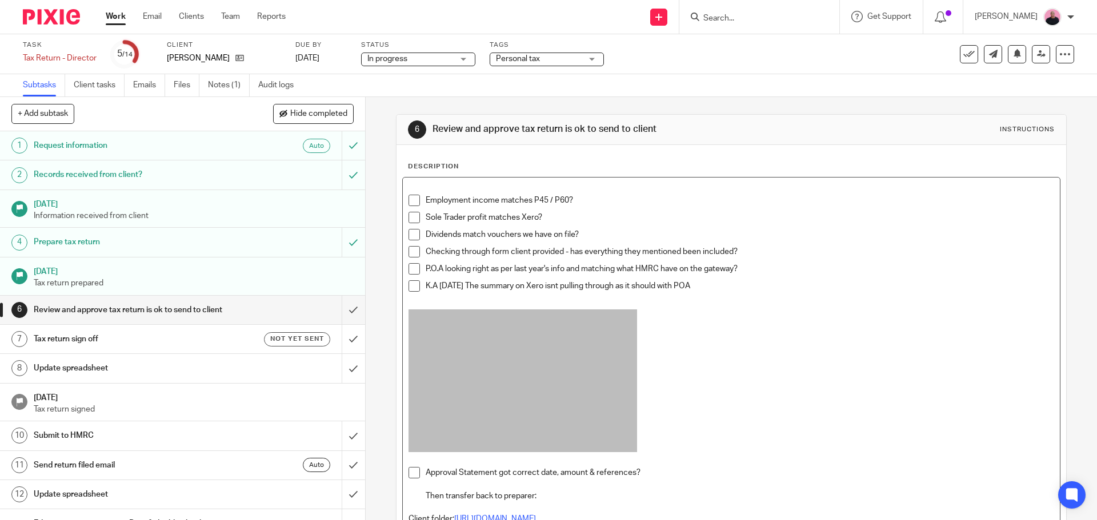
drag, startPoint x: 730, startPoint y: 287, endPoint x: 409, endPoint y: 291, distance: 321.6
click at [409, 291] on li "K.A 22/09/2025 The summary on Xero isnt pulling through as it should with POA" at bounding box center [730, 288] width 645 height 17
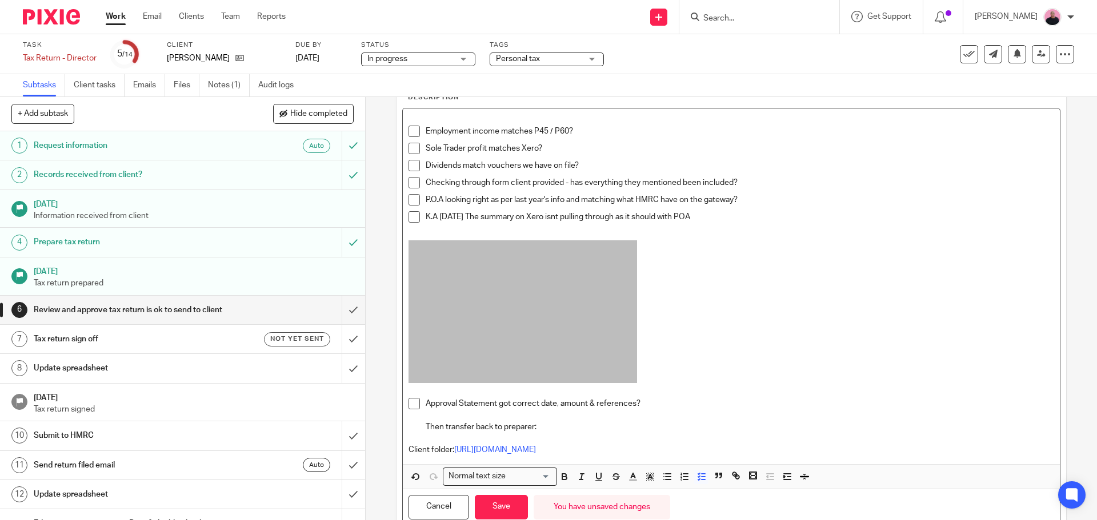
scroll to position [110, 0]
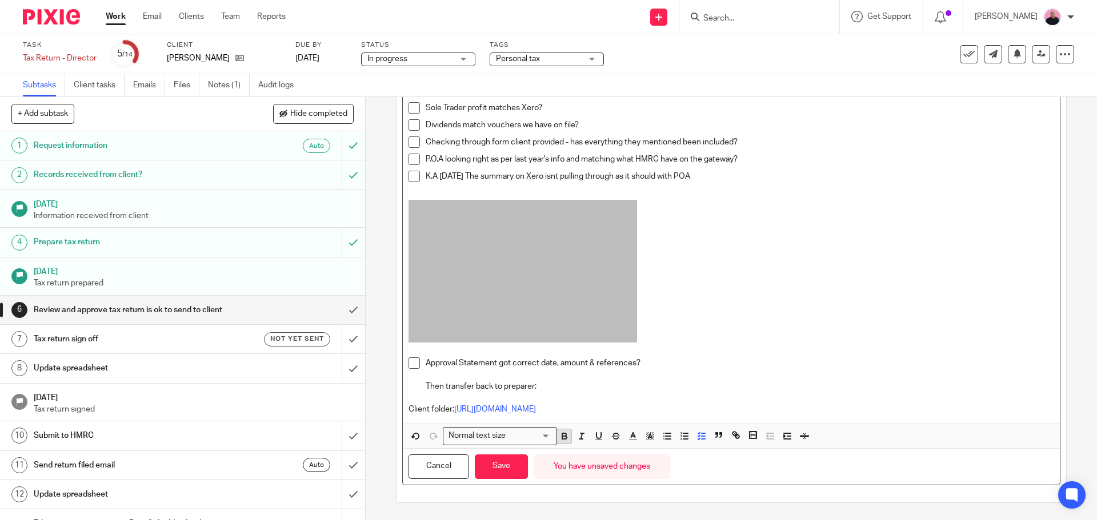
click at [562, 437] on icon "button" at bounding box center [564, 437] width 5 height 3
click at [632, 439] on icon "button" at bounding box center [633, 436] width 10 height 10
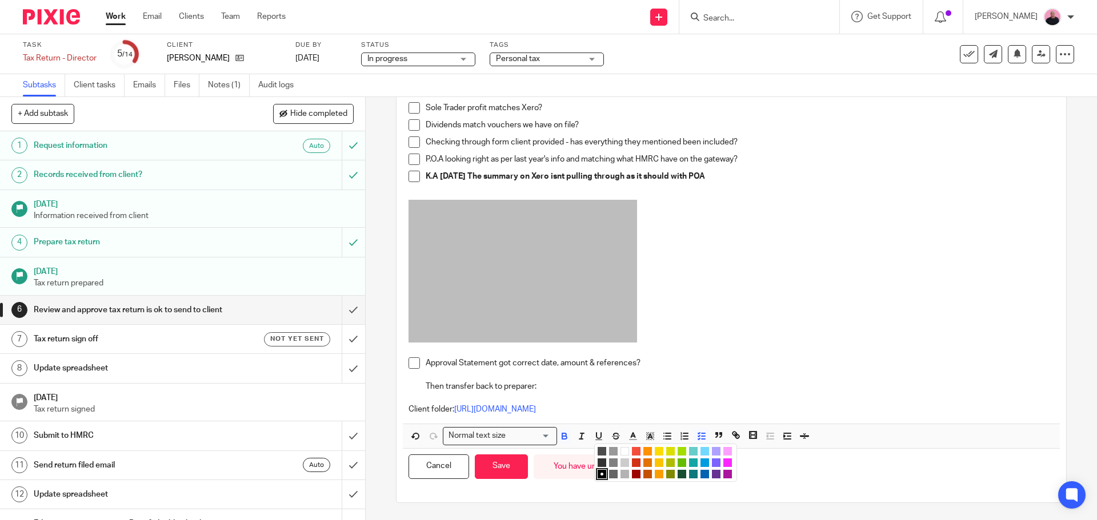
click at [633, 451] on li "color:#F44E3B" at bounding box center [636, 451] width 9 height 9
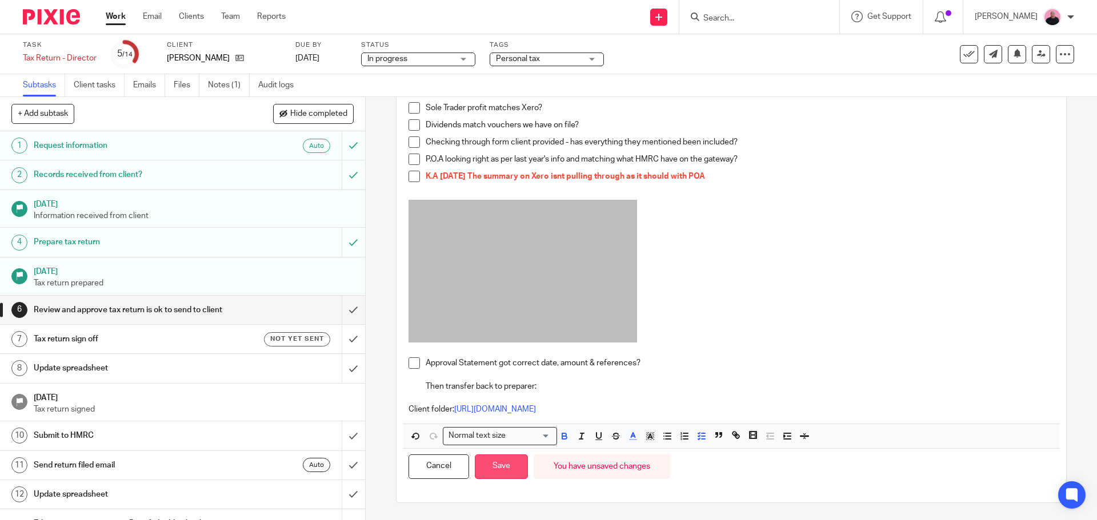
click at [505, 471] on button "Save" at bounding box center [501, 467] width 53 height 25
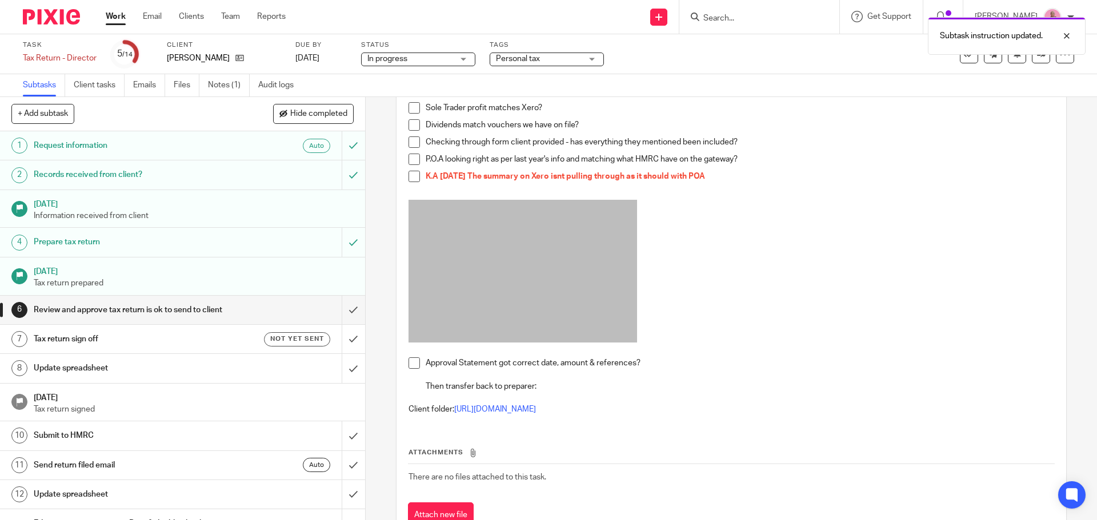
click at [834, 260] on p at bounding box center [730, 273] width 645 height 146
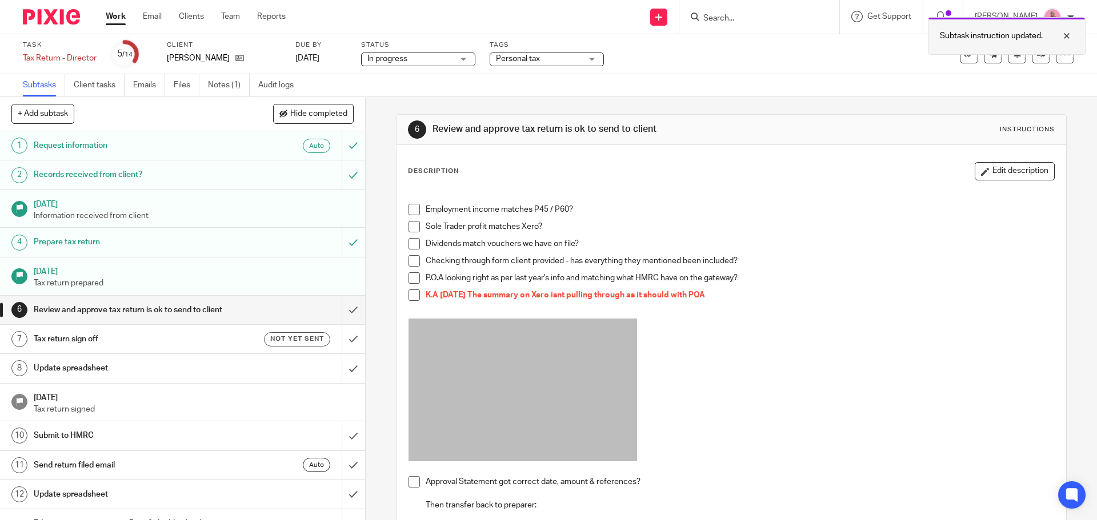
click at [1064, 34] on div at bounding box center [1057, 36] width 31 height 14
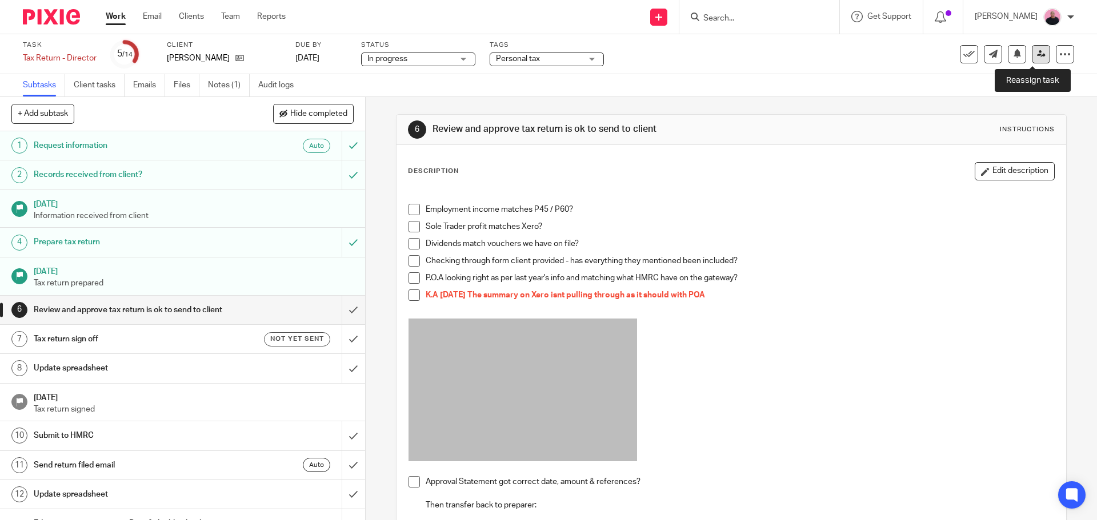
click at [1032, 59] on link at bounding box center [1040, 54] width 18 height 18
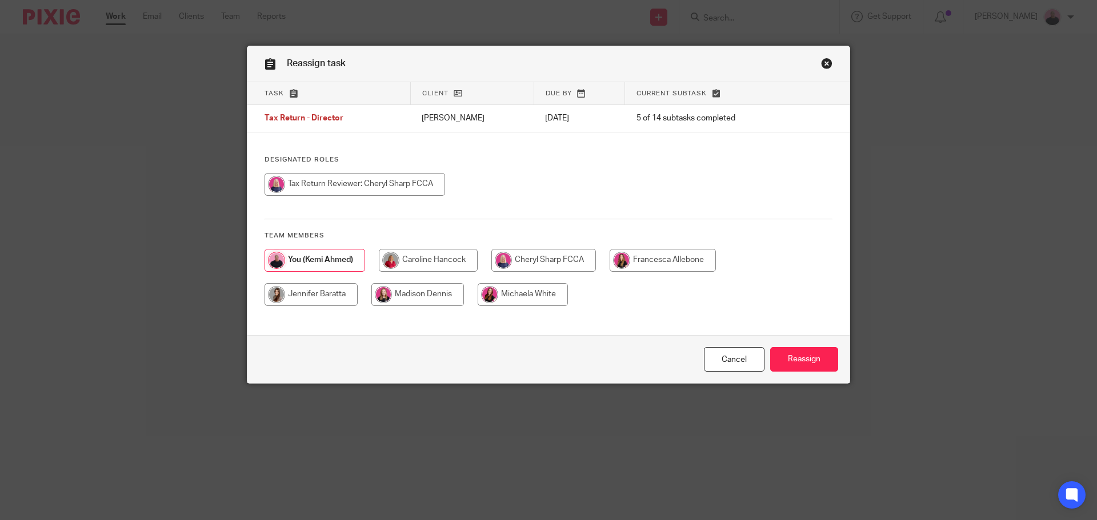
click at [544, 262] on input "radio" at bounding box center [543, 260] width 105 height 23
radio input "true"
click at [790, 359] on input "Reassign" at bounding box center [804, 359] width 68 height 25
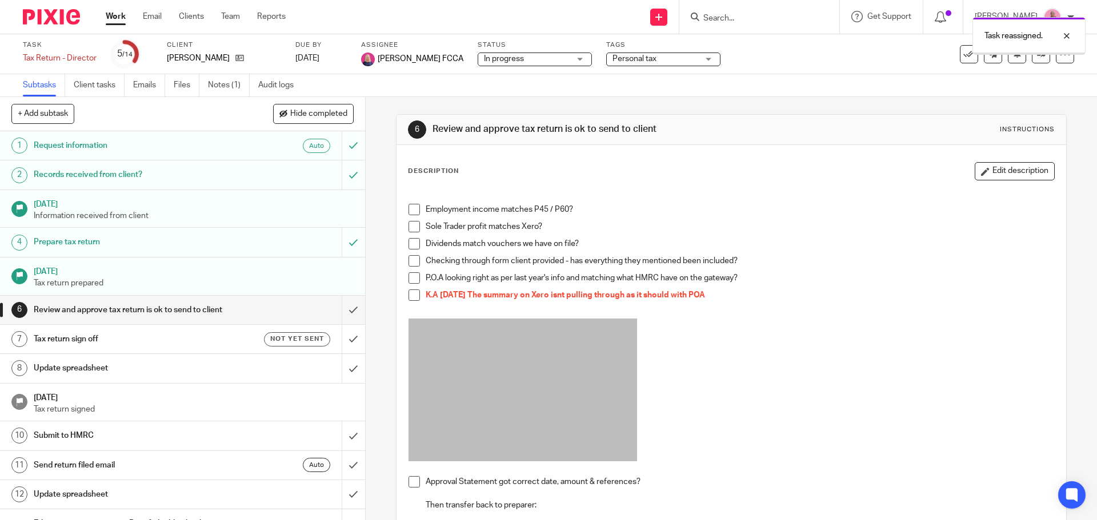
click at [106, 17] on link "Work" at bounding box center [116, 16] width 20 height 11
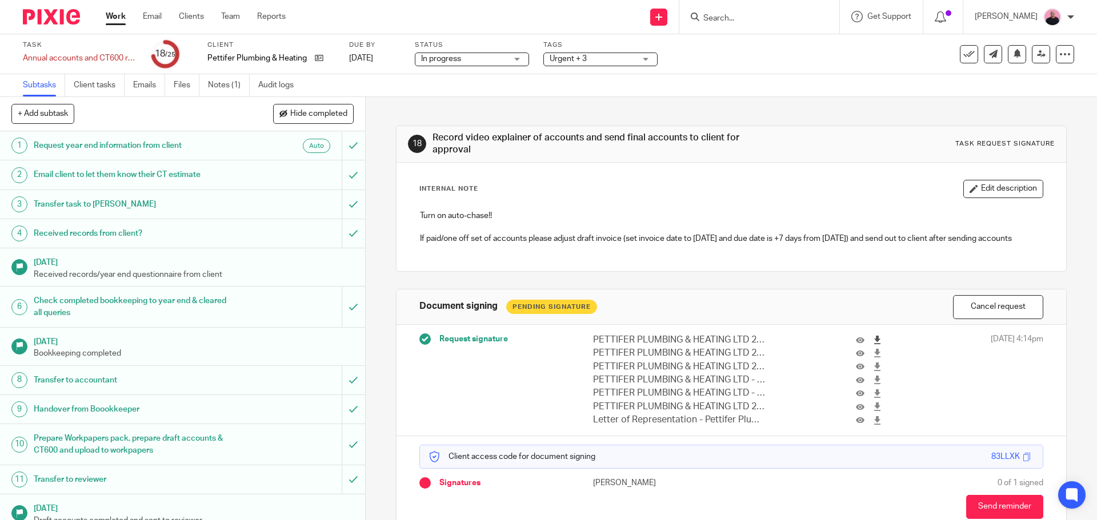
click at [873, 339] on icon at bounding box center [877, 340] width 9 height 9
click at [873, 354] on icon at bounding box center [877, 353] width 9 height 9
click at [873, 368] on icon at bounding box center [877, 367] width 9 height 9
click at [873, 382] on icon at bounding box center [877, 380] width 9 height 9
click at [873, 394] on icon at bounding box center [877, 394] width 9 height 9
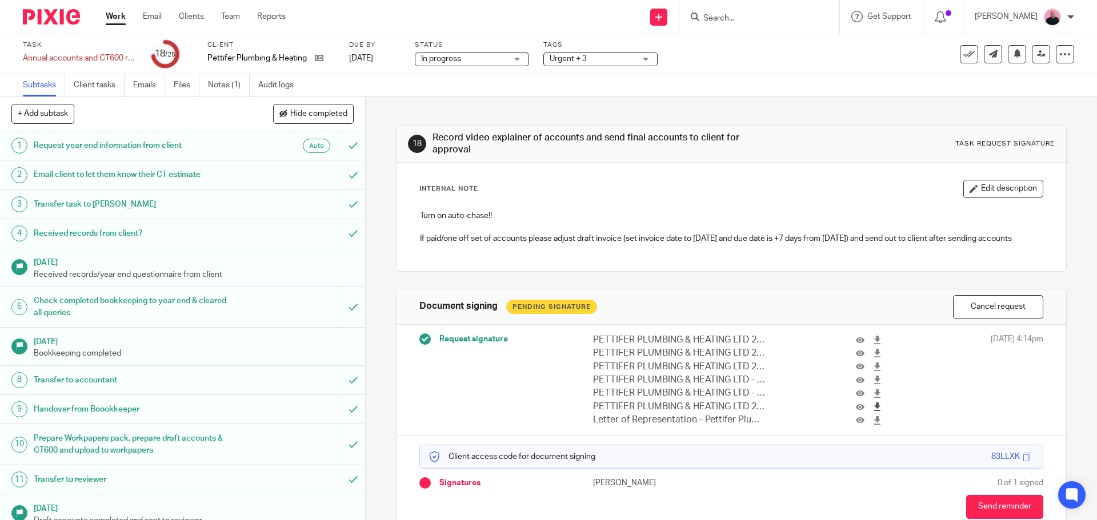
click at [873, 407] on icon at bounding box center [877, 407] width 9 height 9
click at [873, 421] on icon at bounding box center [877, 420] width 9 height 9
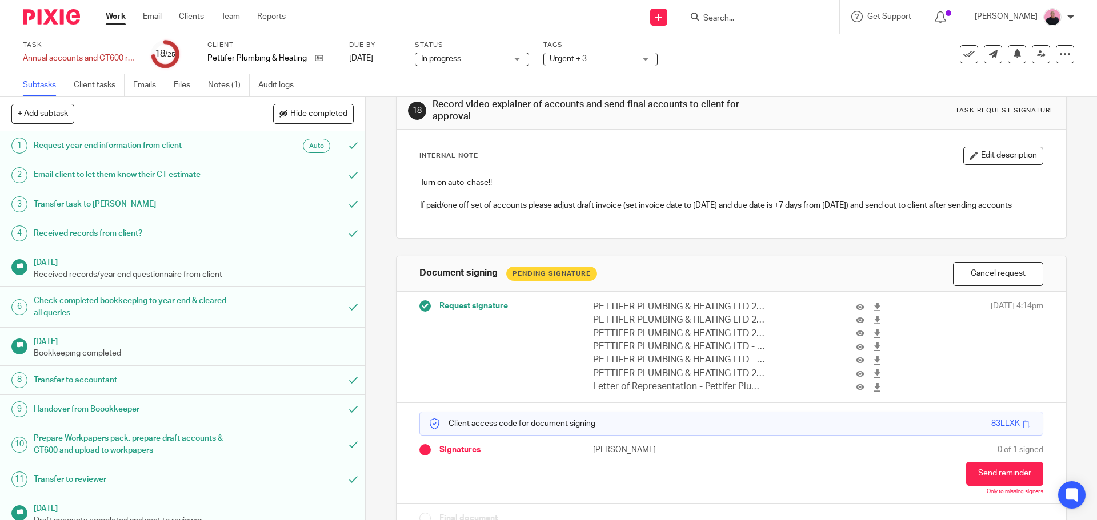
scroll to position [59, 0]
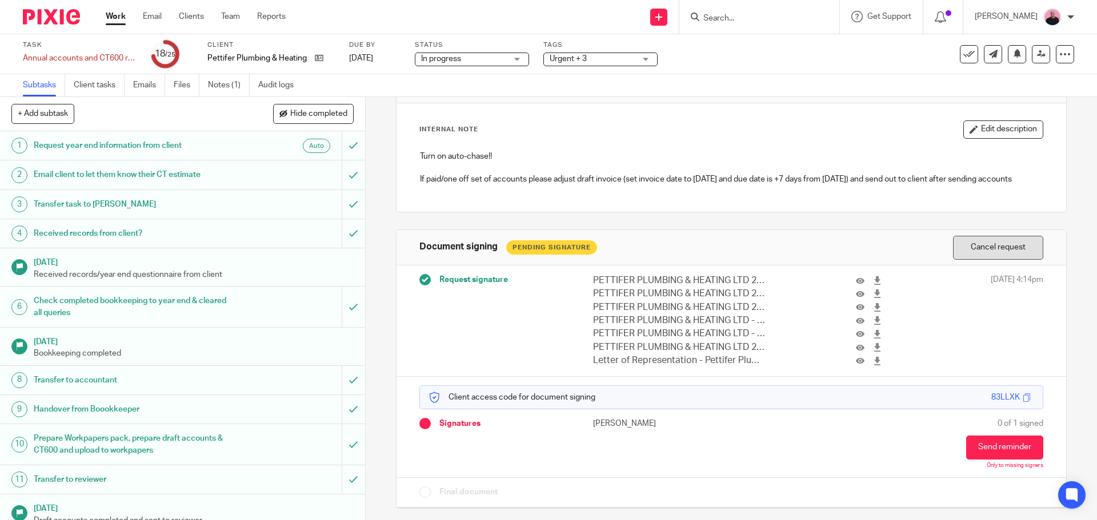
click at [970, 254] on button "Cancel request" at bounding box center [998, 248] width 90 height 25
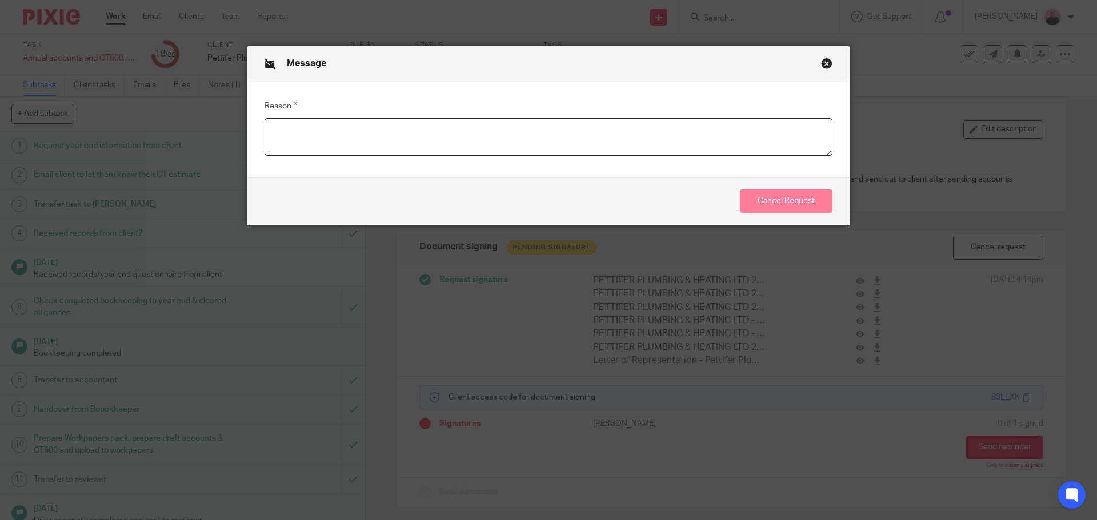
click at [477, 148] on textarea "Reason" at bounding box center [548, 137] width 568 height 38
paste textarea "Pettifer Plumbing 11:05 (21 minutes ago) to me Hi [PERSON_NAME] has been extrem…"
type textarea "Pettifer Plumbing 11:05 (21 minutes ago) to me Hi [PERSON_NAME] has been extrem…"
click at [788, 205] on button "Cancel Request" at bounding box center [786, 201] width 93 height 25
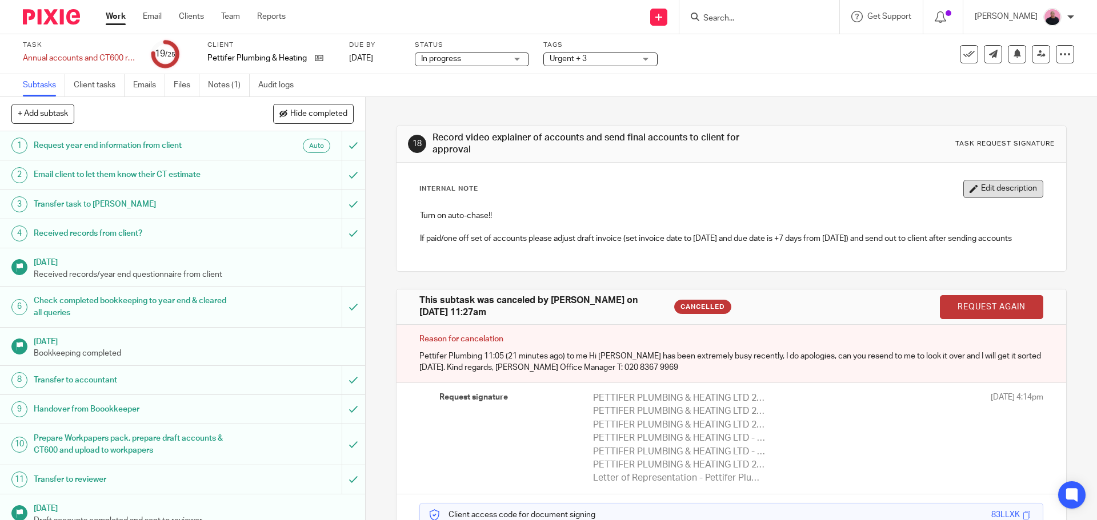
click at [987, 183] on button "Edit description" at bounding box center [1003, 189] width 80 height 18
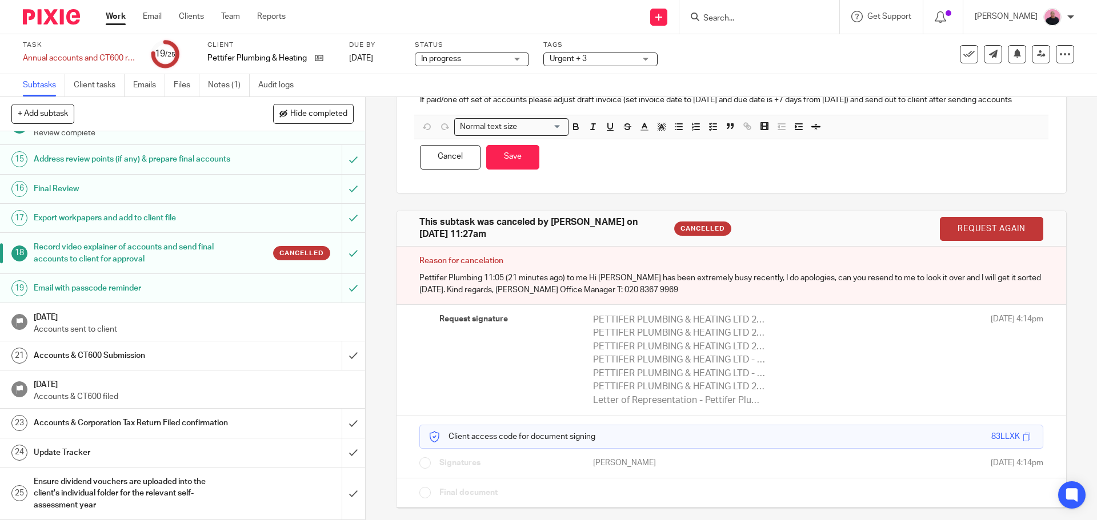
scroll to position [479, 0]
click at [169, 240] on h1 "Record video explainer of accounts and send final accounts to client for approv…" at bounding box center [133, 253] width 198 height 29
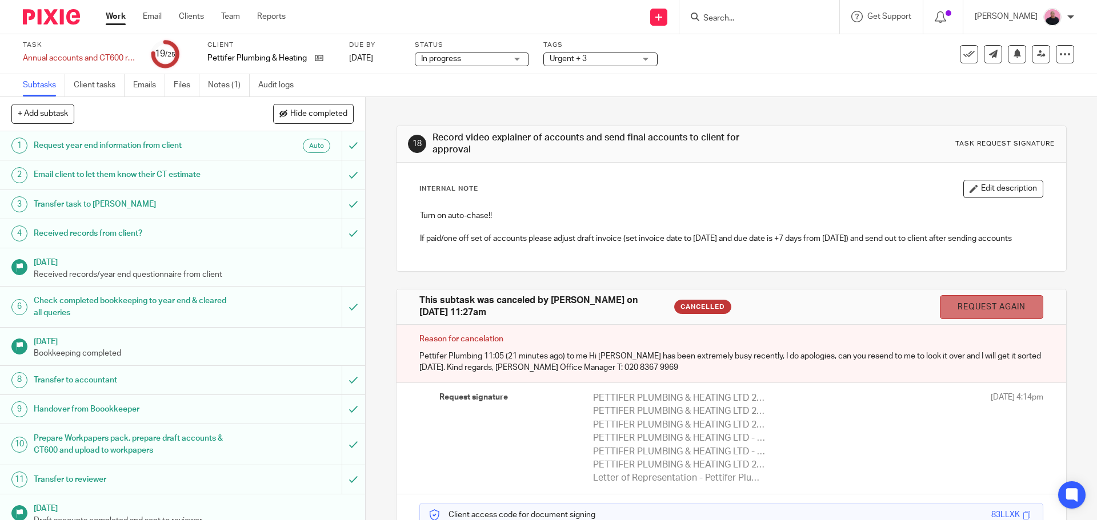
click at [985, 314] on link "Request again" at bounding box center [991, 307] width 103 height 25
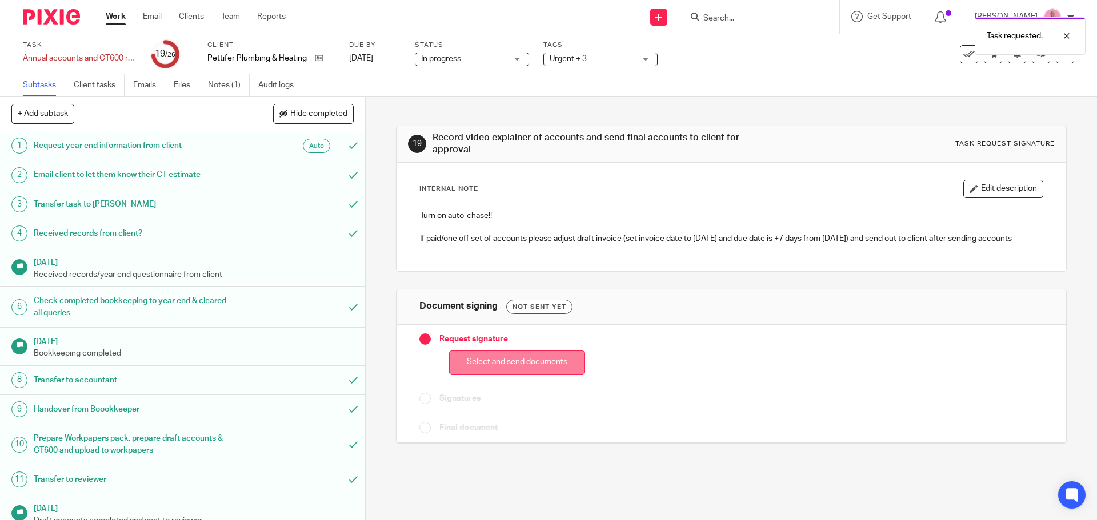
click at [529, 366] on button "Select and send documents" at bounding box center [517, 363] width 136 height 25
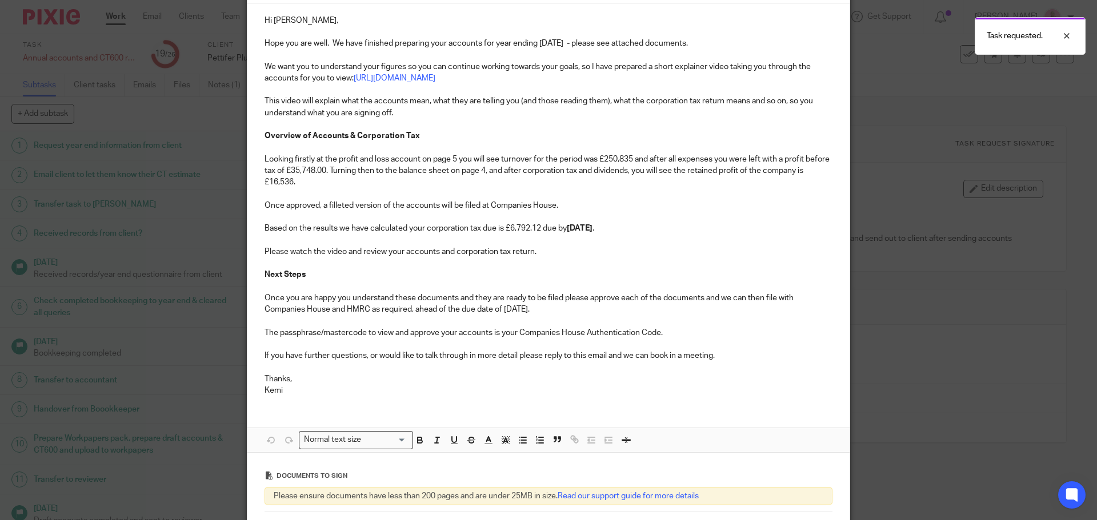
scroll to position [282, 0]
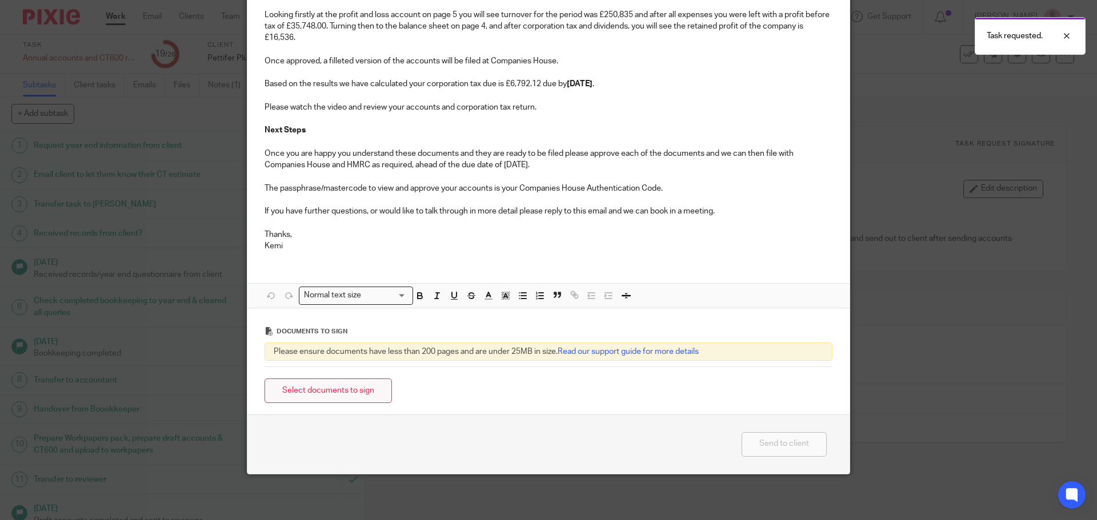
click at [356, 393] on button "Select documents to sign" at bounding box center [327, 391] width 127 height 25
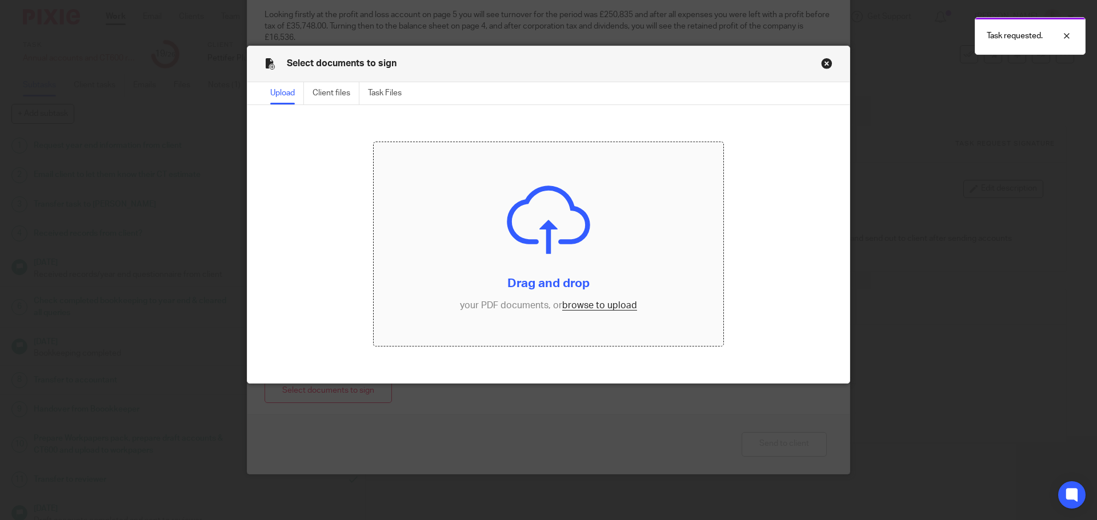
click at [612, 307] on input "file" at bounding box center [549, 244] width 350 height 204
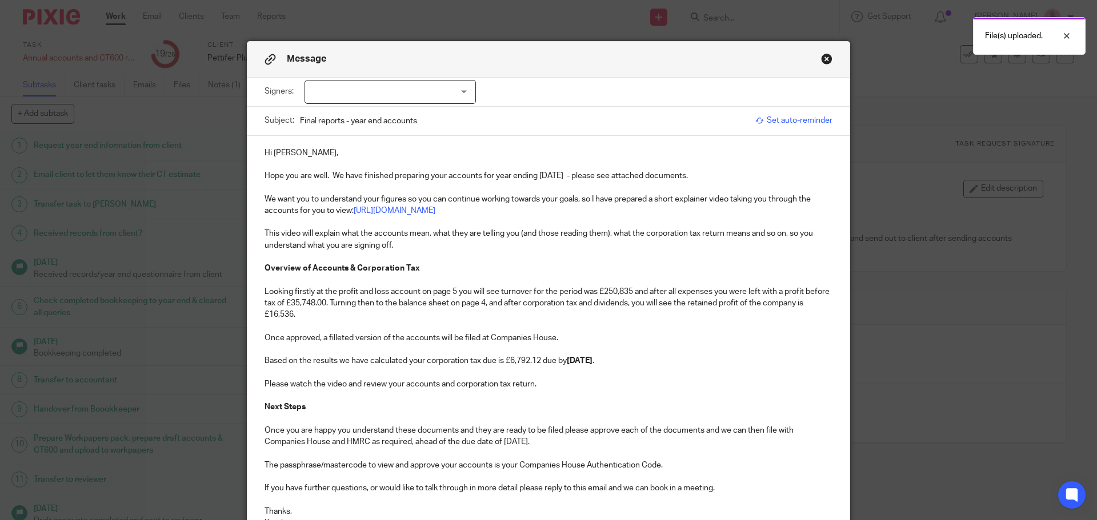
scroll to position [0, 0]
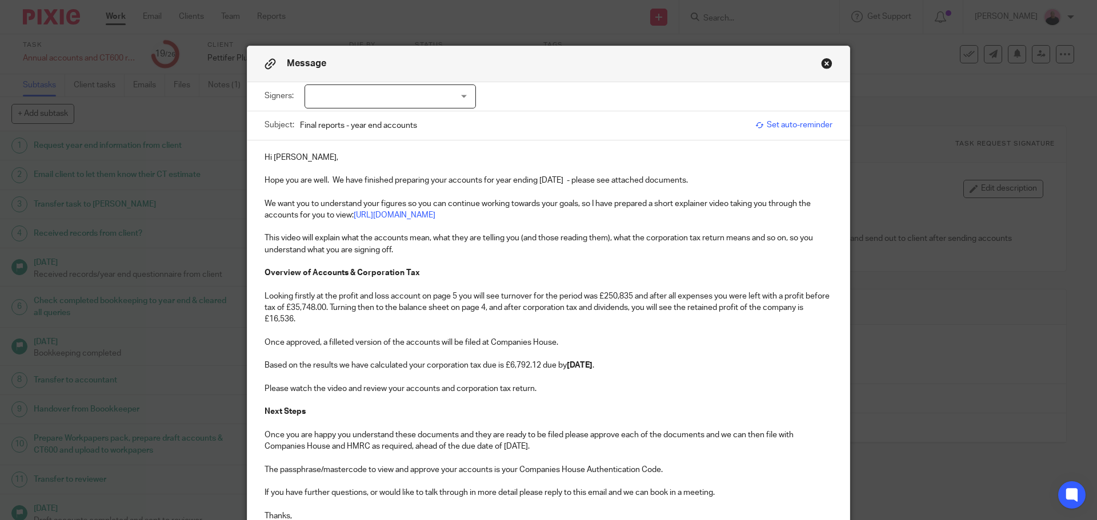
drag, startPoint x: 296, startPoint y: 158, endPoint x: 320, endPoint y: 154, distance: 24.4
click at [296, 158] on p "Hi [PERSON_NAME]," at bounding box center [548, 157] width 568 height 11
drag, startPoint x: 269, startPoint y: 156, endPoint x: 302, endPoint y: 158, distance: 33.2
click at [302, 158] on p "Hi Deanne ," at bounding box center [548, 157] width 568 height 11
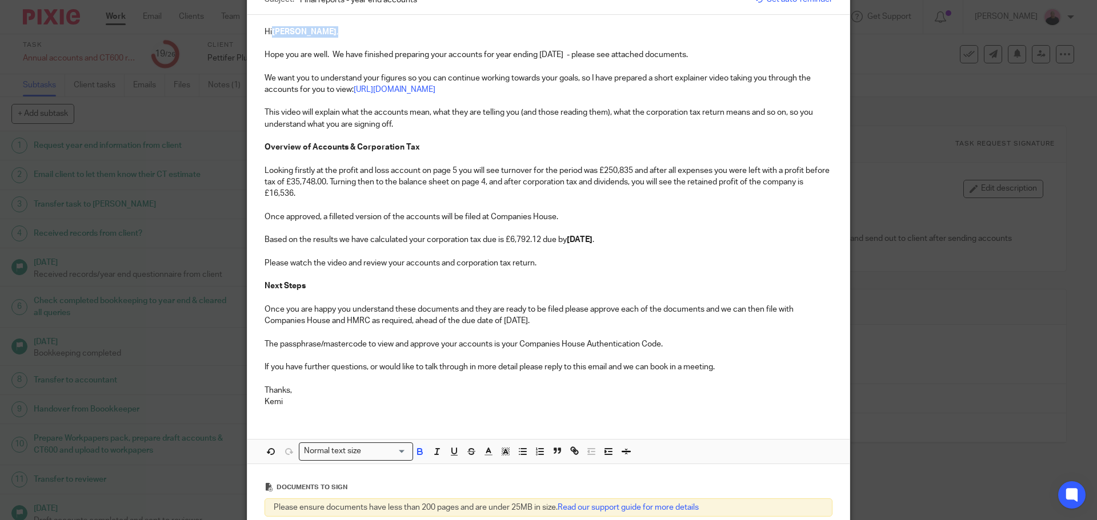
scroll to position [286, 0]
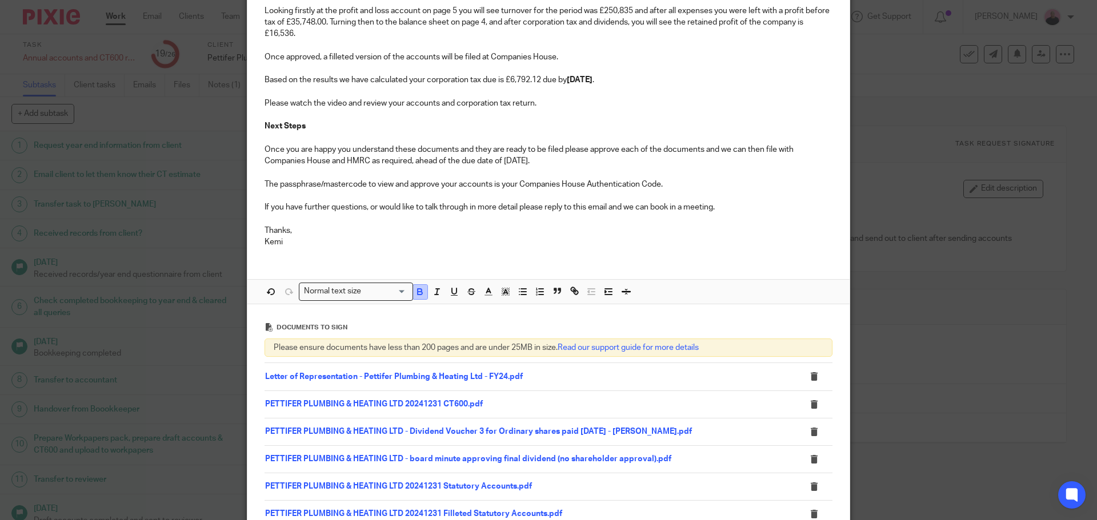
click at [418, 292] on icon "button" at bounding box center [420, 293] width 5 height 3
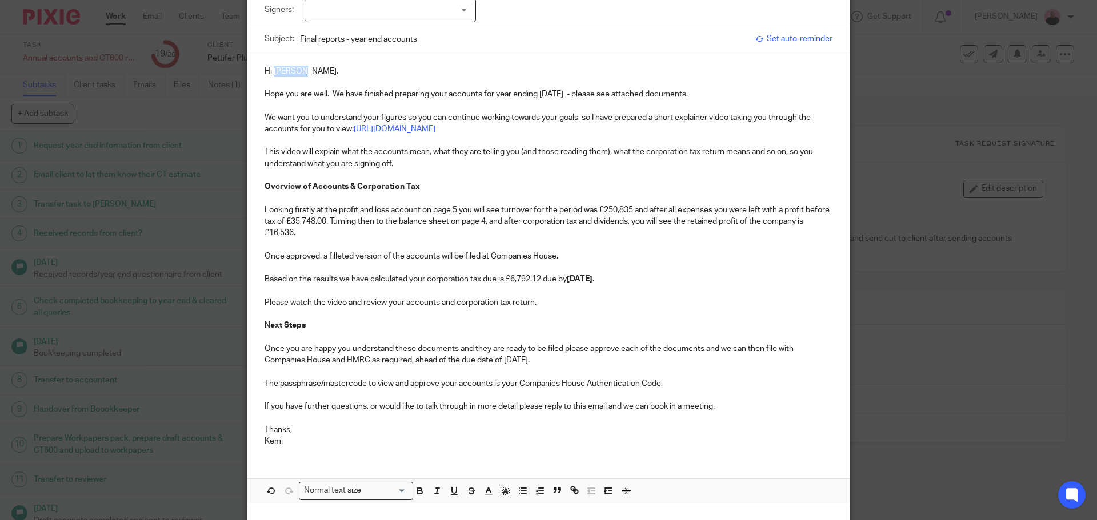
scroll to position [0, 0]
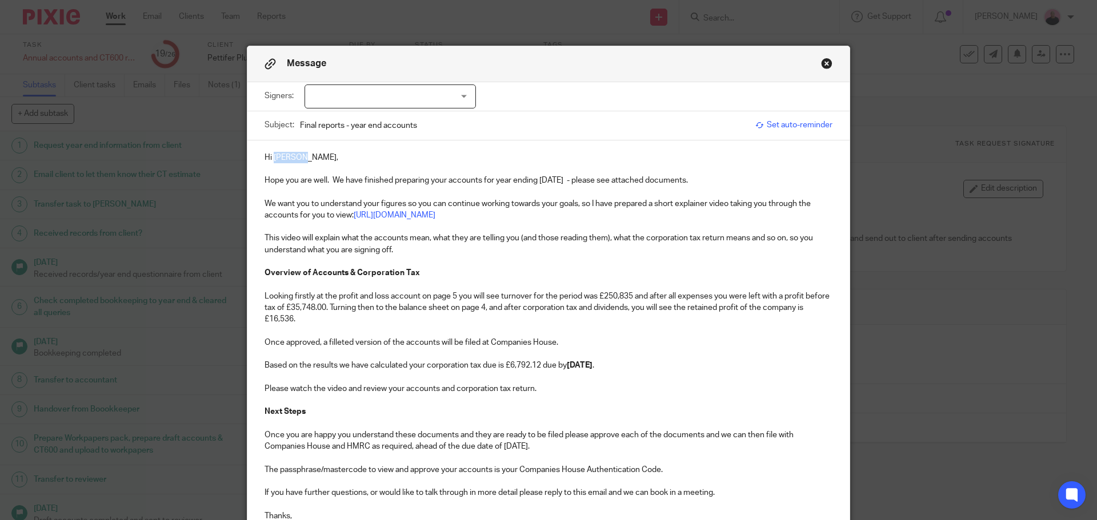
click at [350, 155] on p "Hi [PERSON_NAME]," at bounding box center [548, 157] width 568 height 11
drag, startPoint x: 331, startPoint y: 179, endPoint x: 491, endPoint y: 184, distance: 160.6
click at [491, 184] on p "Hope you are well. We have finished preparing your accounts for year ending 31 …" at bounding box center [548, 180] width 568 height 11
click at [328, 183] on p "Hope you are well. We have finished preparing your accounts for year ending 31 …" at bounding box center [548, 180] width 568 height 11
click at [327, 179] on p "Hope you are well. We have finished preparing your accounts for year ending 31 …" at bounding box center [548, 180] width 568 height 11
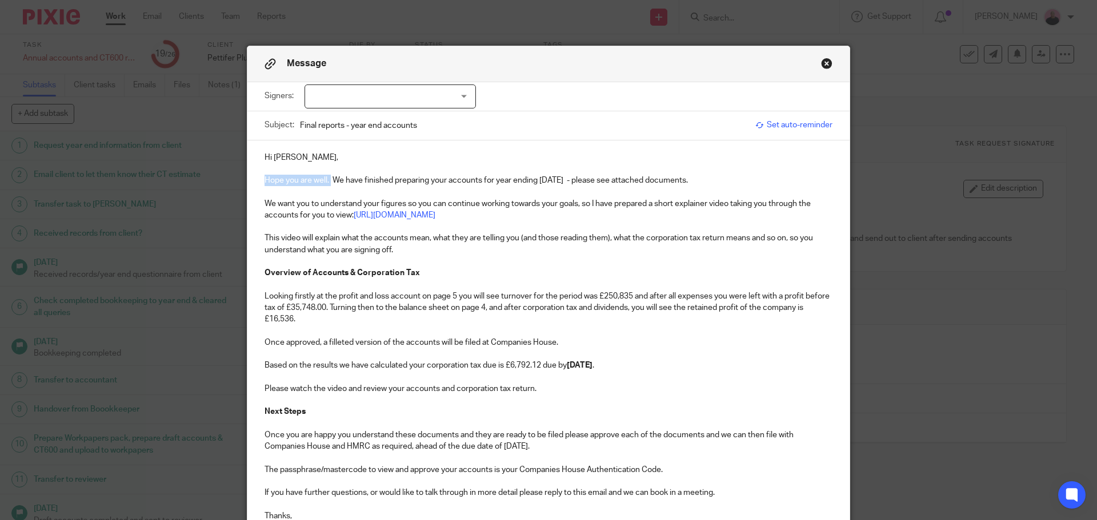
drag, startPoint x: 327, startPoint y: 179, endPoint x: 336, endPoint y: 184, distance: 10.5
click at [252, 182] on div "Hi Deanne, Hope you are well. We have finished preparing your accounts for year…" at bounding box center [548, 342] width 602 height 402
click at [330, 179] on p "Hope you are well. We have finished preparing your accounts for year ending 31 …" at bounding box center [548, 180] width 568 height 11
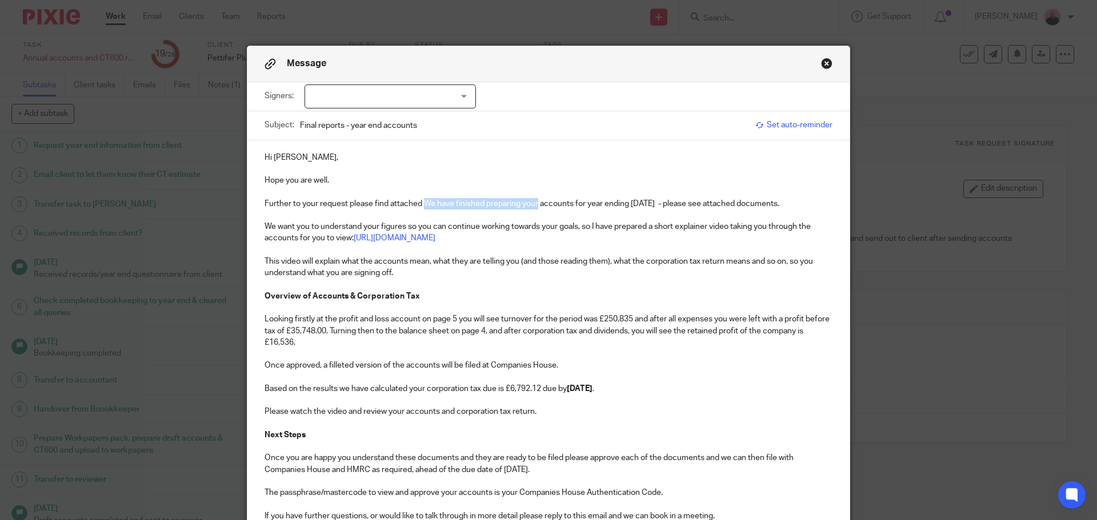
drag, startPoint x: 420, startPoint y: 203, endPoint x: 535, endPoint y: 202, distance: 114.8
click at [535, 202] on p "Further to your request please find attached We have finished preparing your ac…" at bounding box center [548, 203] width 568 height 11
click at [454, 98] on div at bounding box center [389, 97] width 171 height 24
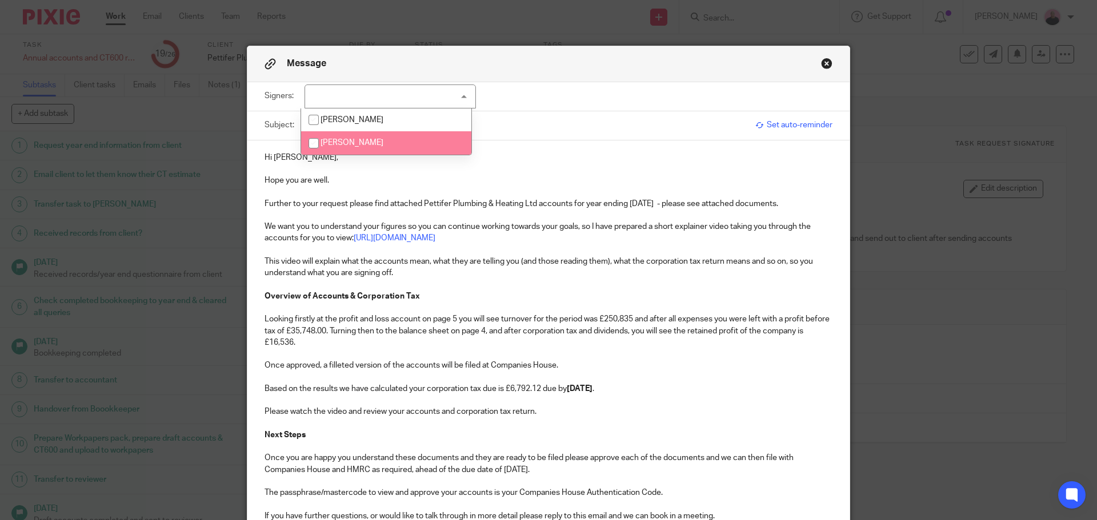
click at [310, 143] on input "checkbox" at bounding box center [314, 144] width 22 height 22
checkbox input "true"
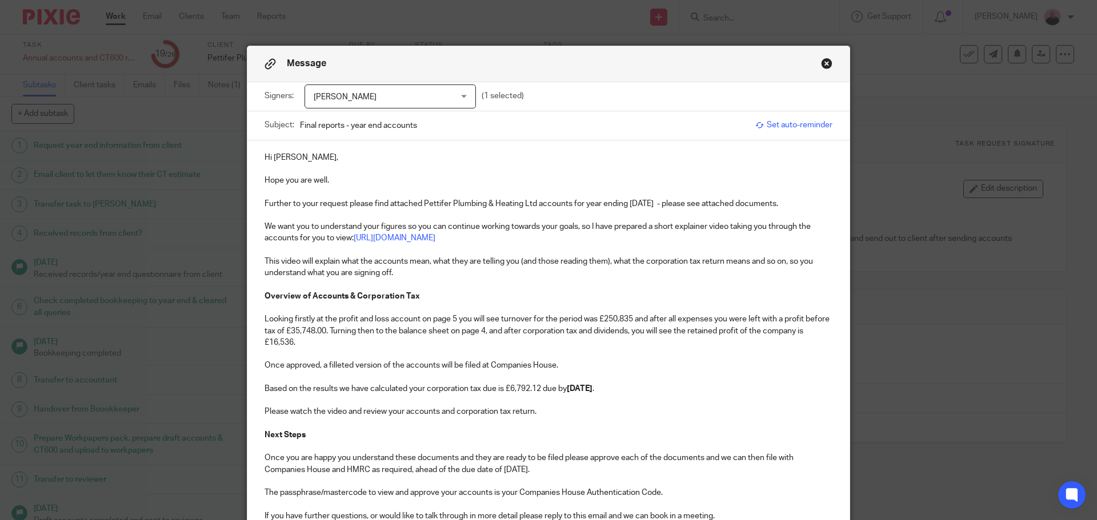
click at [524, 147] on div "Hi Deanne, Hope you are well. Further to your request please find attached Pett…" at bounding box center [548, 353] width 602 height 425
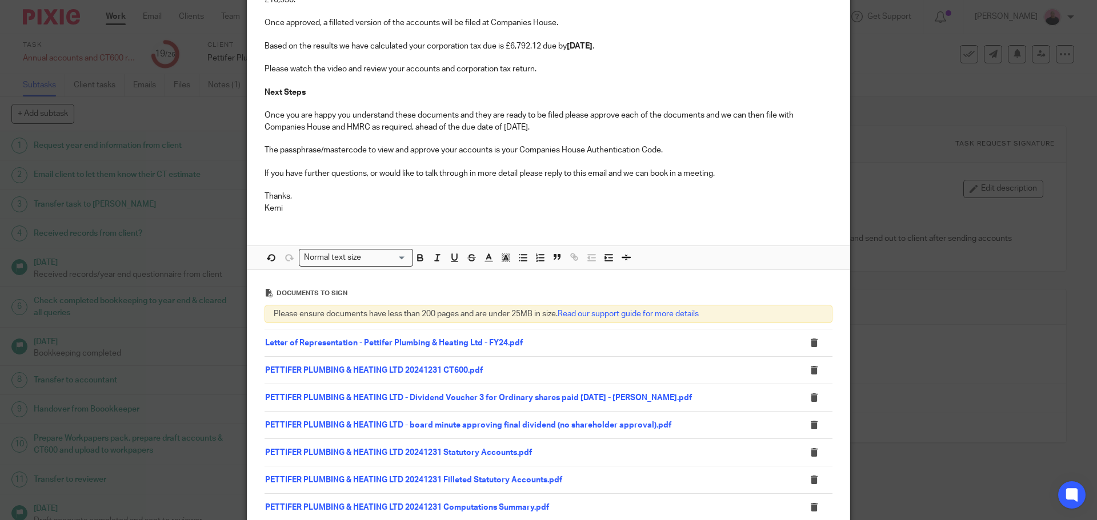
scroll to position [496, 0]
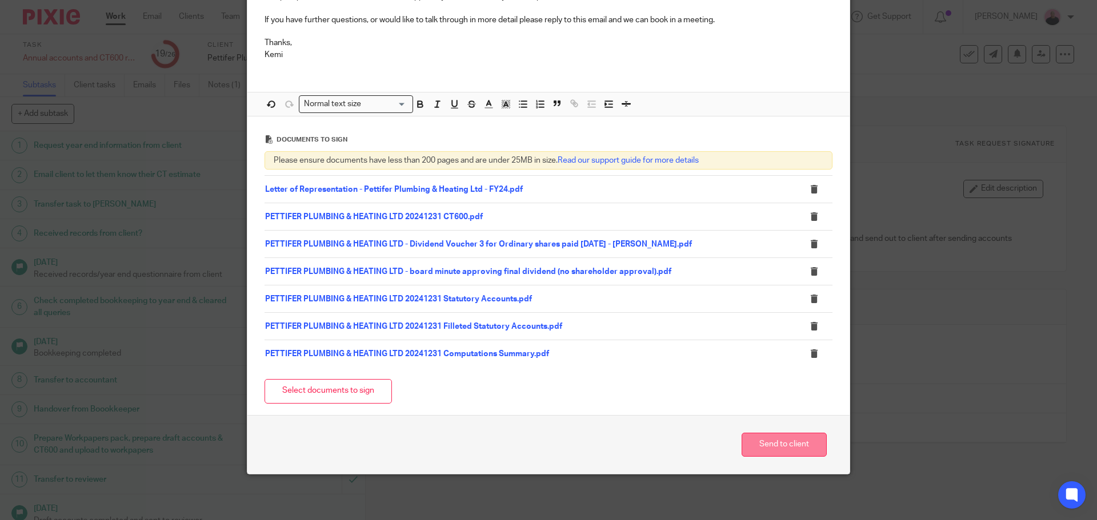
click at [793, 449] on button "Send to client" at bounding box center [783, 445] width 85 height 25
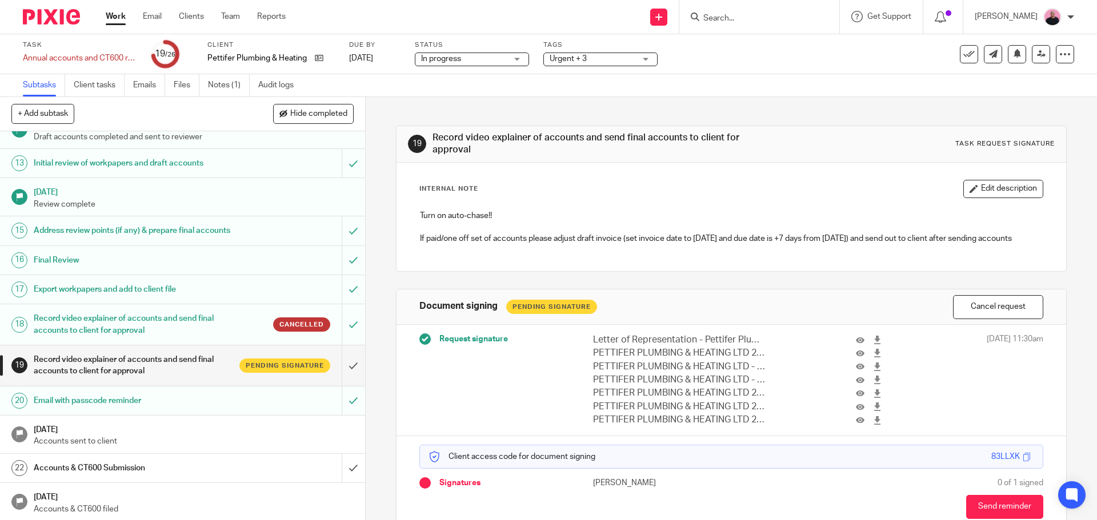
scroll to position [519, 0]
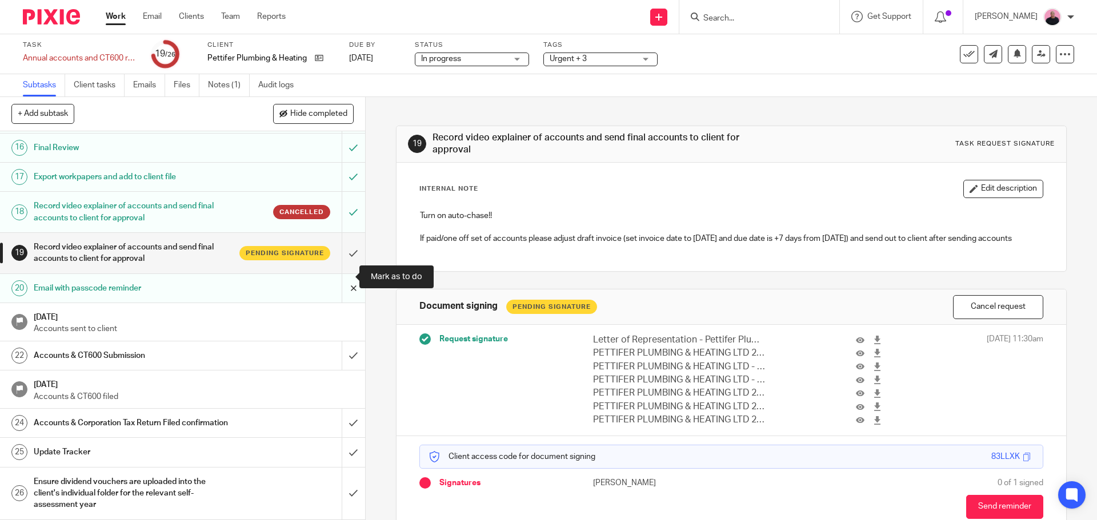
click at [343, 275] on input "submit" at bounding box center [182, 288] width 365 height 29
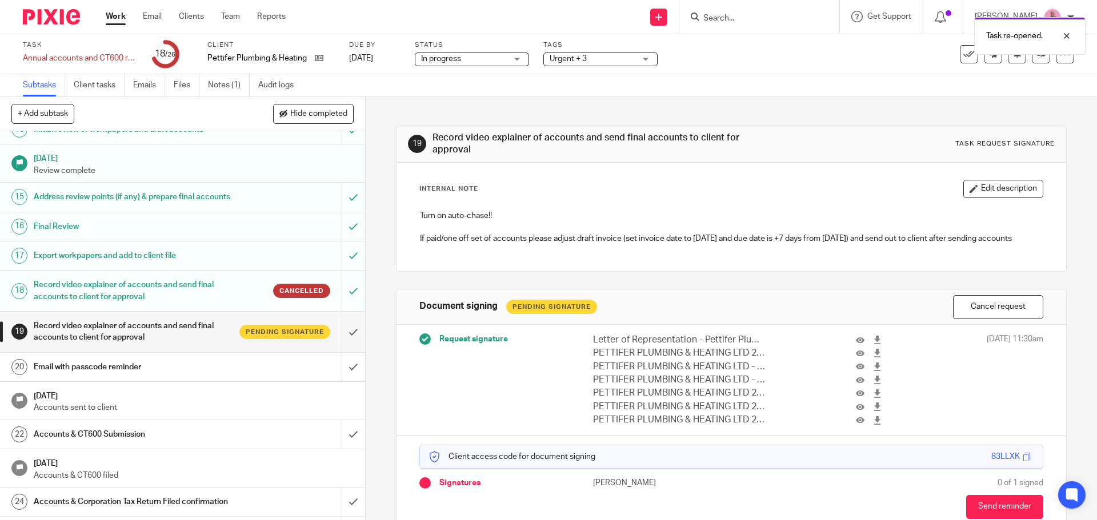
scroll to position [519, 0]
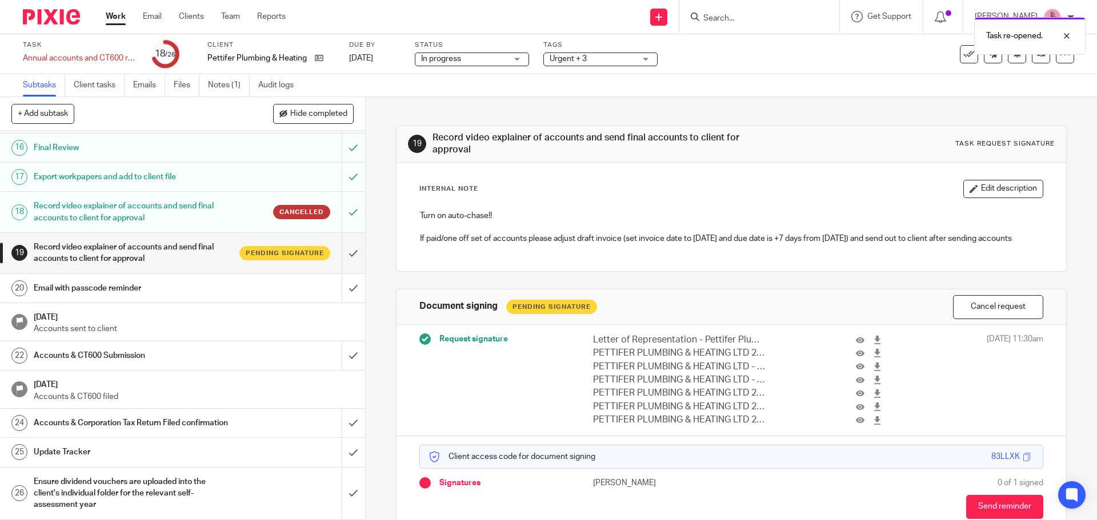
click at [156, 280] on h1 "Email with passcode reminder" at bounding box center [133, 288] width 198 height 17
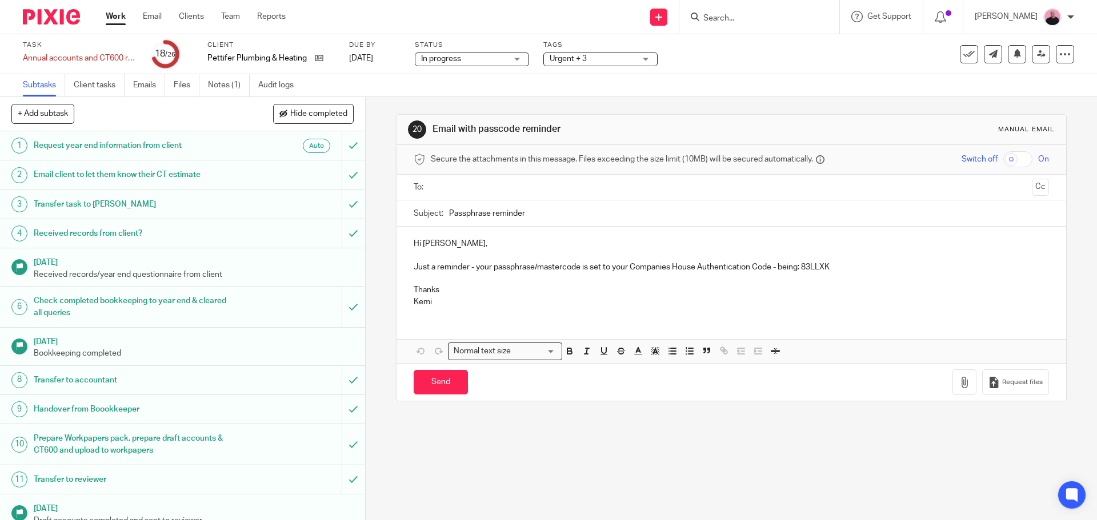
click at [523, 190] on input "text" at bounding box center [731, 187] width 592 height 13
drag, startPoint x: 447, startPoint y: 246, endPoint x: 419, endPoint y: 247, distance: 27.5
click at [419, 247] on p "Hi [PERSON_NAME]," at bounding box center [731, 245] width 635 height 11
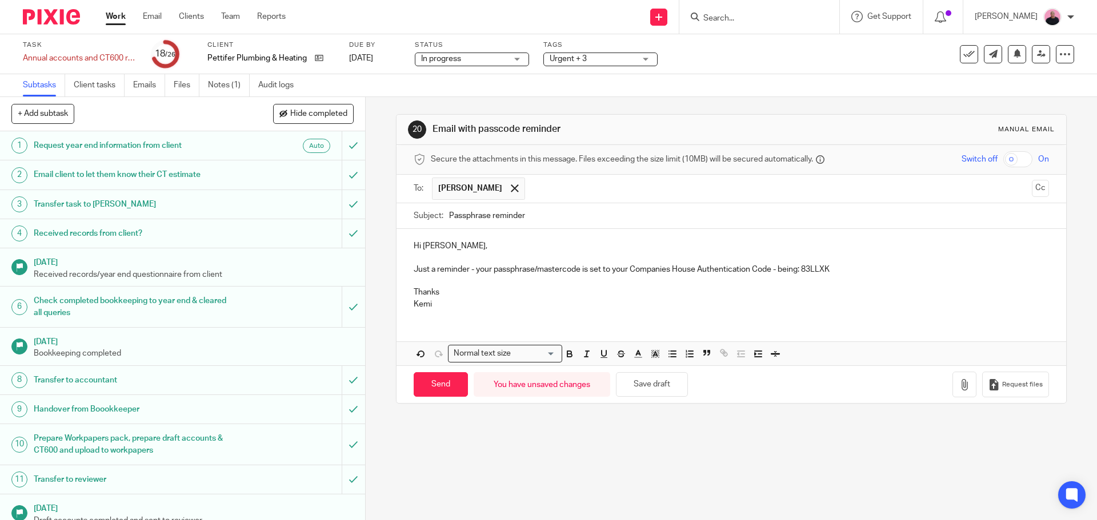
click at [684, 312] on div "Hi [PERSON_NAME], Just a reminder - your passphrase/mastercode is set to your C…" at bounding box center [730, 274] width 669 height 90
click at [449, 392] on input "Send" at bounding box center [441, 384] width 54 height 25
type input "Sent"
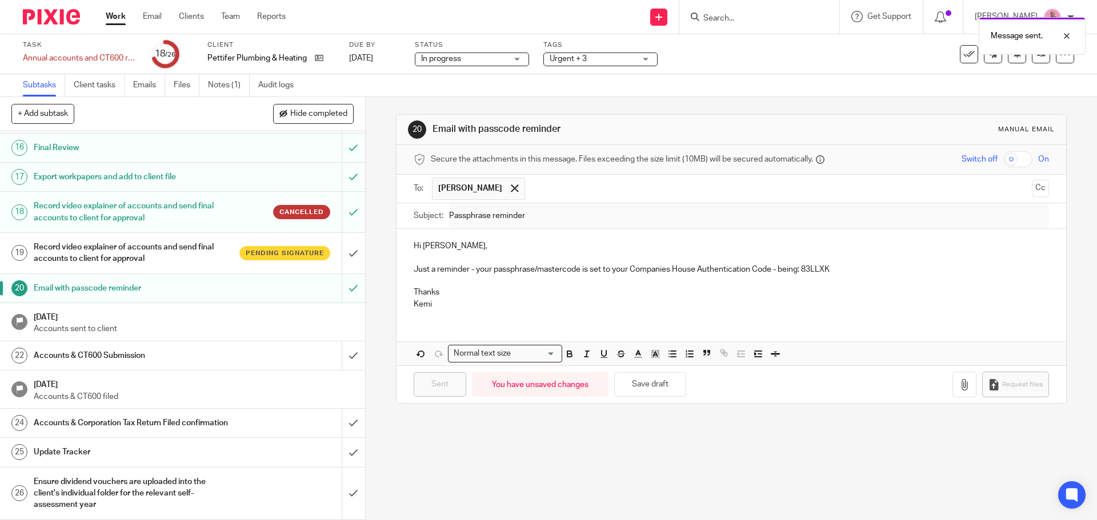
scroll to position [519, 0]
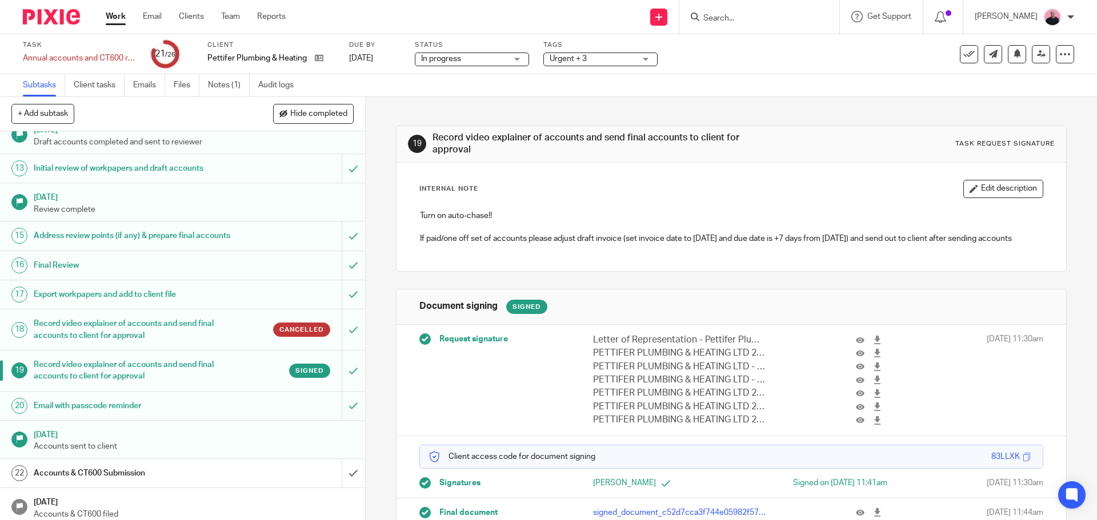
scroll to position [519, 0]
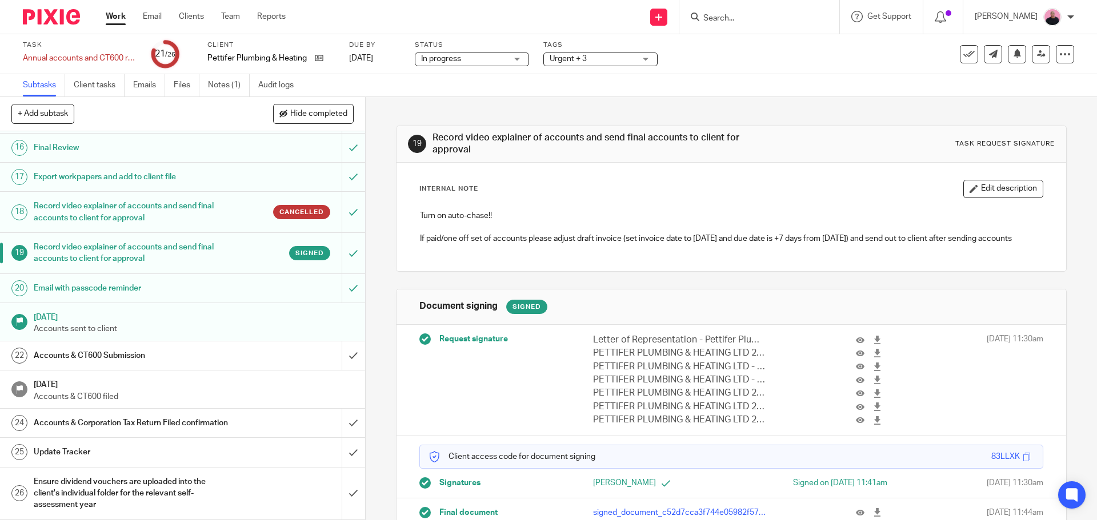
click at [269, 347] on div "Accounts & CT600 Submission" at bounding box center [182, 355] width 296 height 17
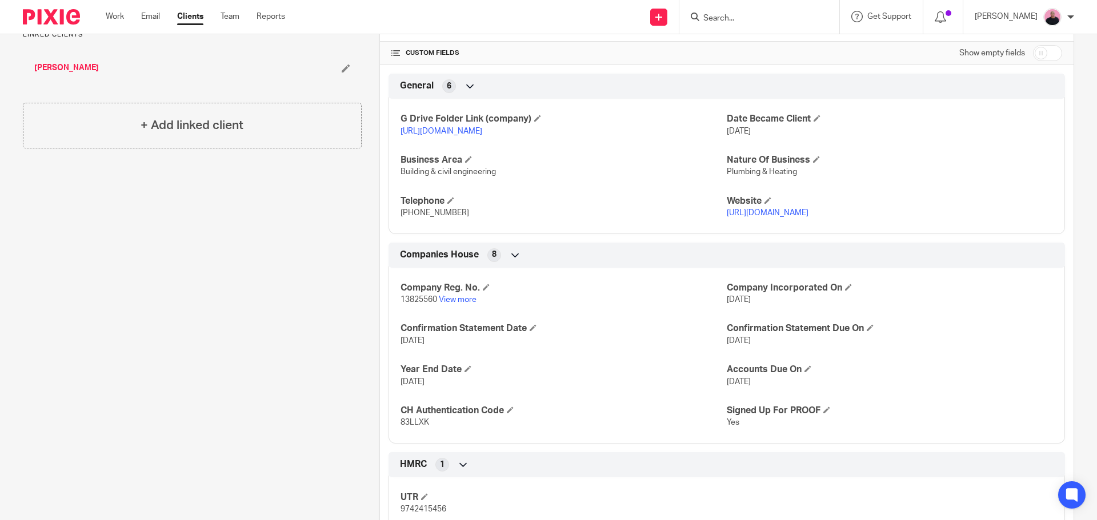
scroll to position [343, 0]
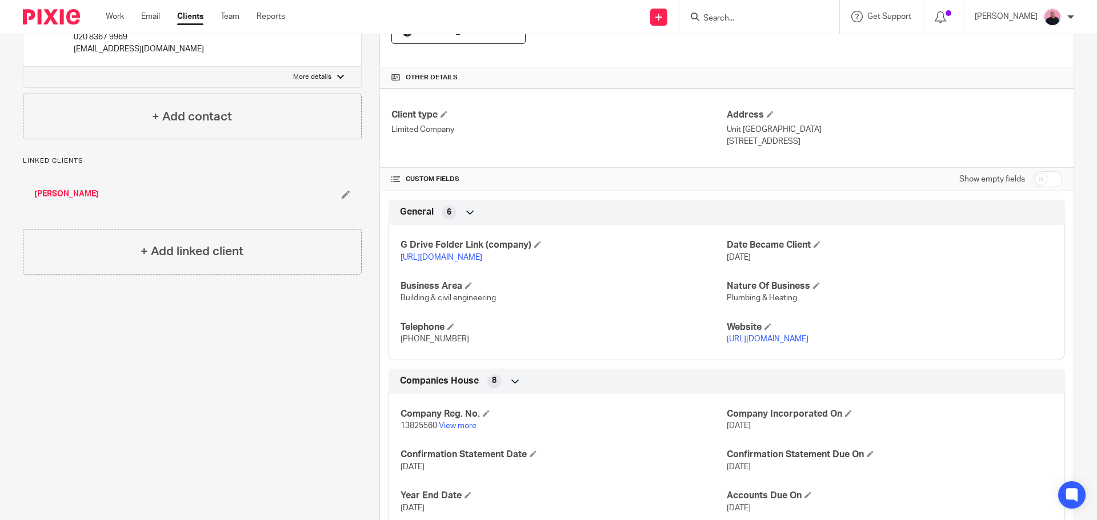
click at [482, 257] on link "[URL][DOMAIN_NAME]" at bounding box center [441, 258] width 82 height 8
click at [1045, 175] on input "checkbox" at bounding box center [1047, 179] width 29 height 16
checkbox input "true"
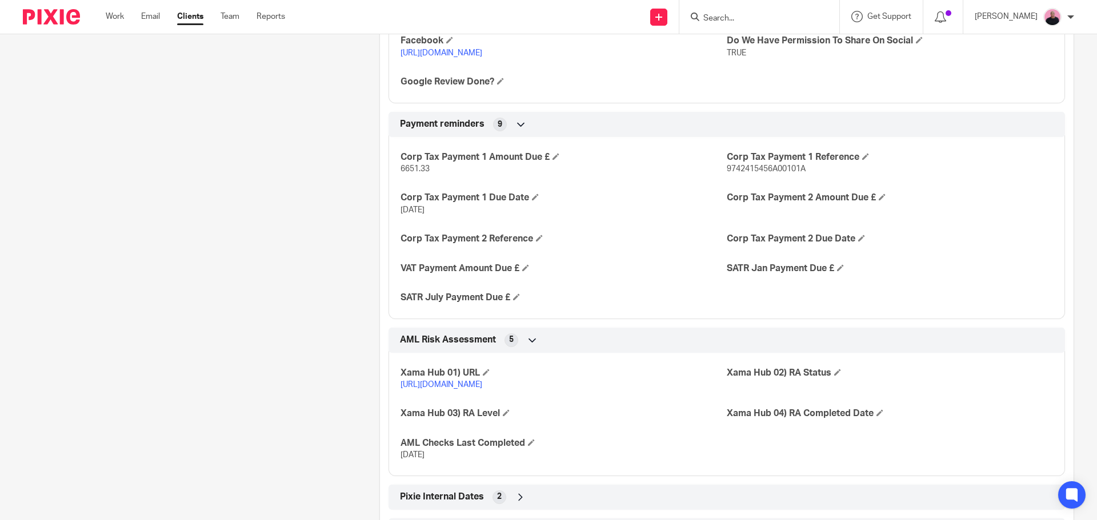
scroll to position [2056, 0]
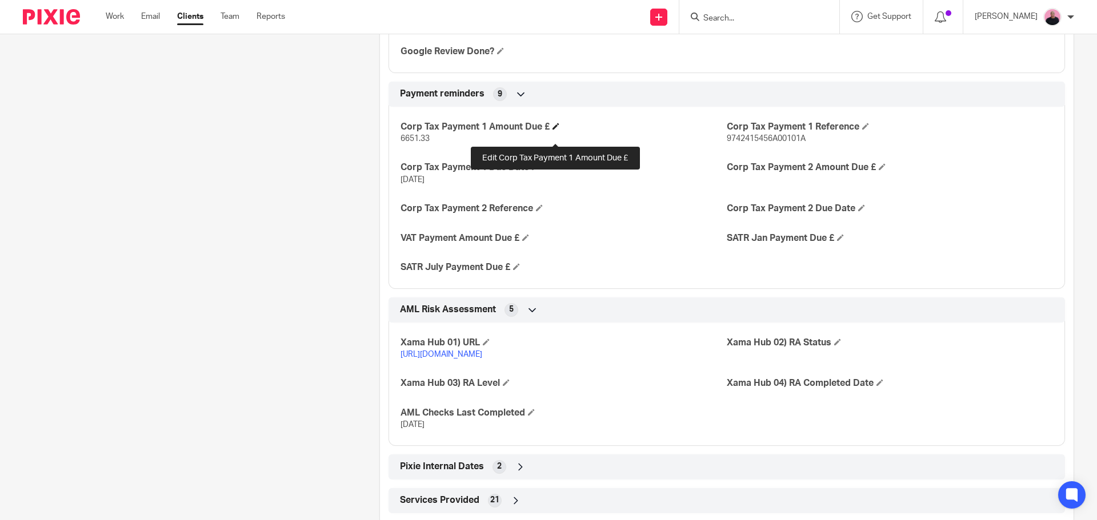
click at [553, 130] on span at bounding box center [555, 126] width 7 height 7
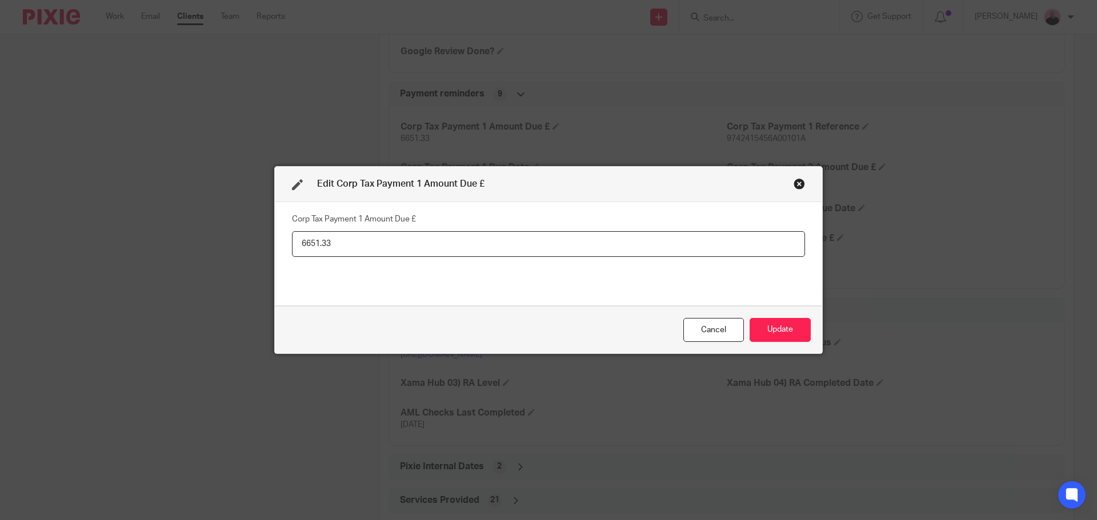
drag, startPoint x: 373, startPoint y: 247, endPoint x: 251, endPoint y: 244, distance: 122.2
click at [251, 244] on div "Edit Corp Tax Payment 1 Amount Due £ Corp Tax Payment 1 Amount Due £ 6651.33 Ca…" at bounding box center [548, 260] width 1097 height 520
paste input ",792.12"
type input "6,792.12"
click at [784, 331] on button "Update" at bounding box center [779, 330] width 61 height 25
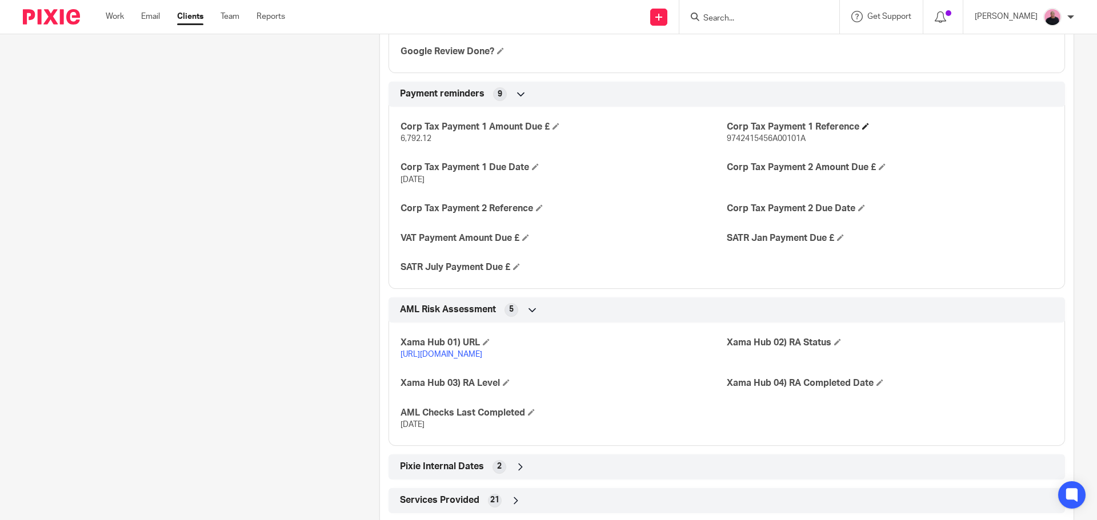
click at [860, 133] on h4 "Corp Tax Payment 1 Reference" at bounding box center [889, 127] width 326 height 12
click at [862, 130] on span at bounding box center [865, 126] width 7 height 7
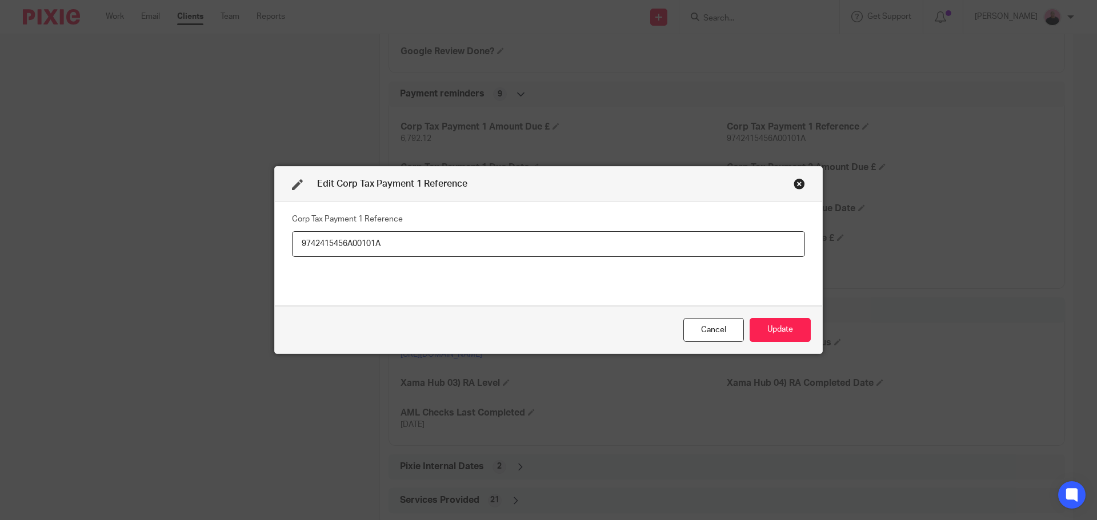
drag, startPoint x: 383, startPoint y: 242, endPoint x: 274, endPoint y: 235, distance: 109.9
click at [275, 235] on div "Corp Tax Payment 1 Reference 9742415456A00101A" at bounding box center [548, 253] width 547 height 103
type input "9742415456A00106A"
click at [792, 334] on button "Update" at bounding box center [779, 330] width 61 height 25
click at [773, 332] on button "Update" at bounding box center [779, 330] width 61 height 25
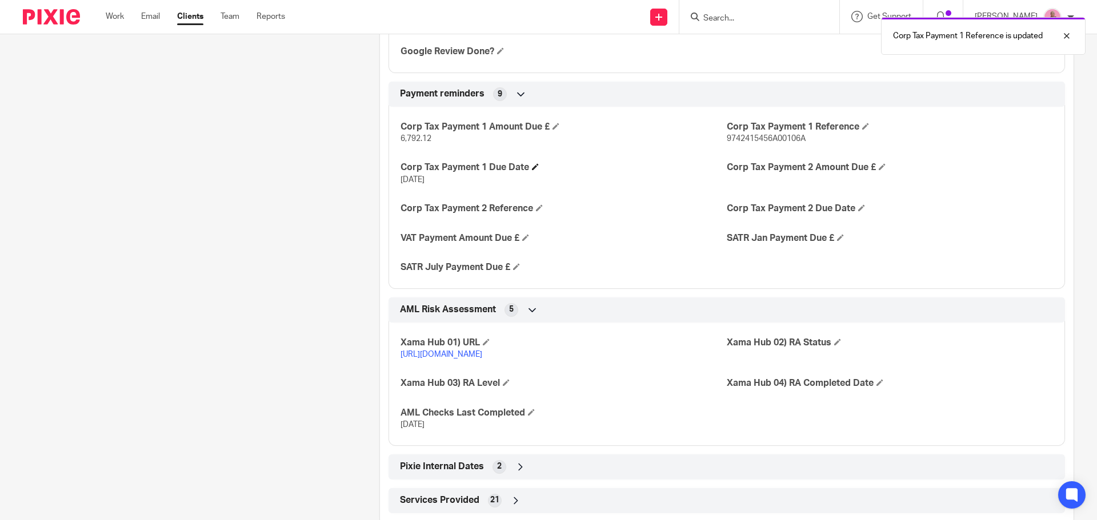
click at [529, 174] on h4 "Corp Tax Payment 1 Due Date" at bounding box center [563, 168] width 326 height 12
click at [532, 170] on span at bounding box center [535, 166] width 7 height 7
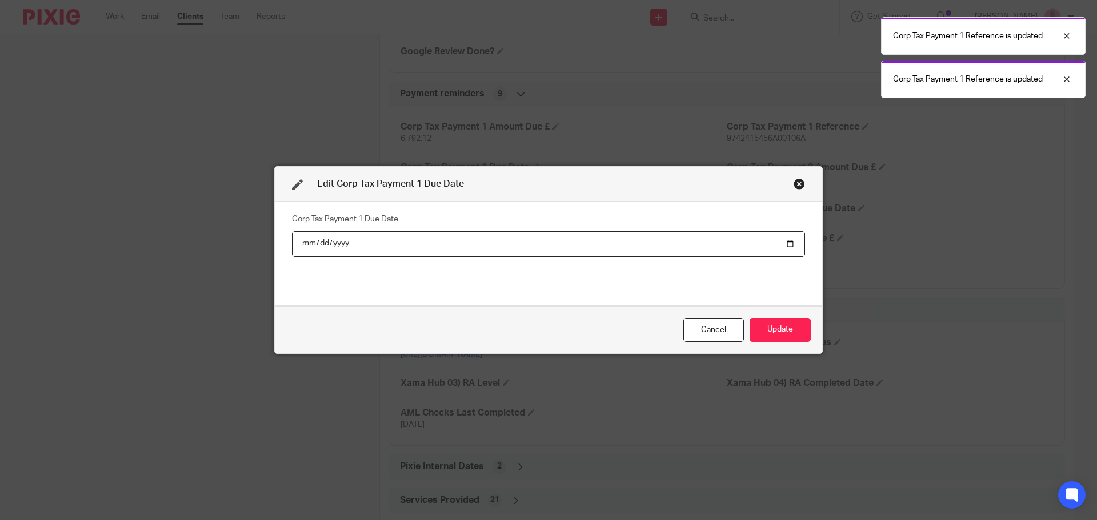
click at [343, 242] on input "[DATE]" at bounding box center [548, 244] width 513 height 26
type input "[DATE]"
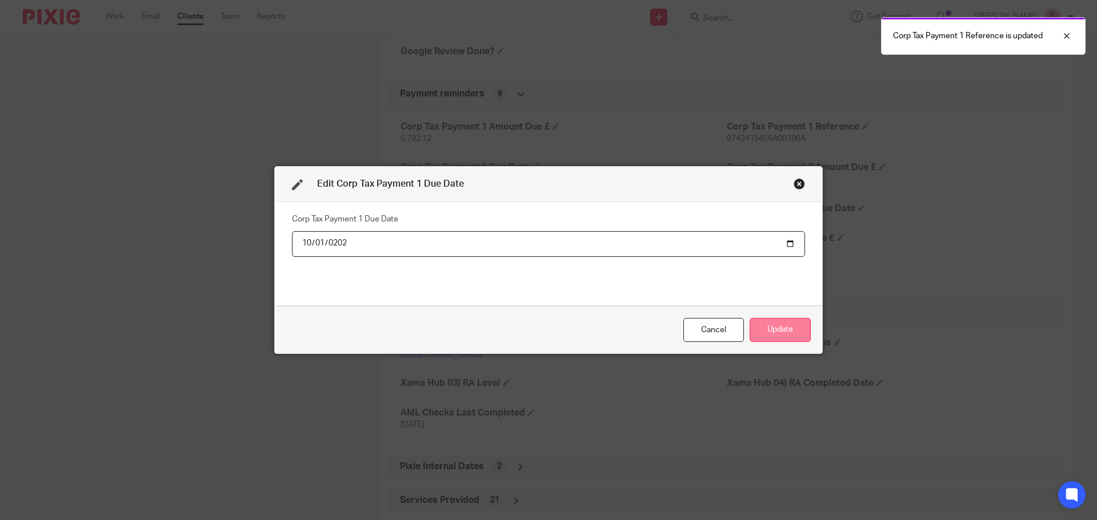
click at [777, 327] on button "Update" at bounding box center [779, 330] width 61 height 25
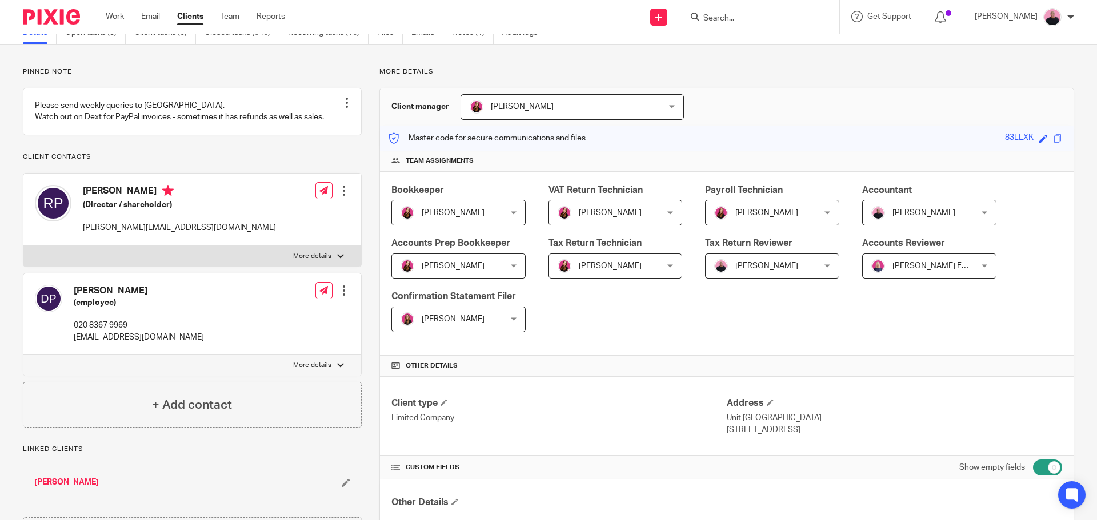
scroll to position [0, 0]
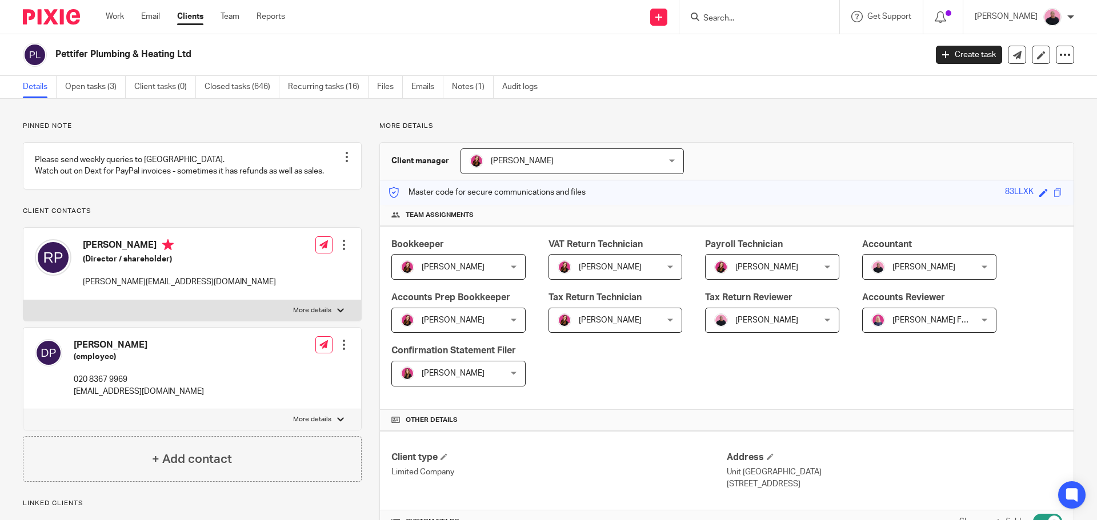
drag, startPoint x: 80, startPoint y: 257, endPoint x: 152, endPoint y: 258, distance: 72.0
click at [152, 258] on div "[PERSON_NAME] (Director / shareholder) [PERSON_NAME][EMAIL_ADDRESS][DOMAIN_NAME]" at bounding box center [155, 264] width 241 height 61
copy h4 "Richard Pettifer"
click at [748, 18] on input "Search" at bounding box center [753, 19] width 103 height 10
paste input "Richard Pettifer"
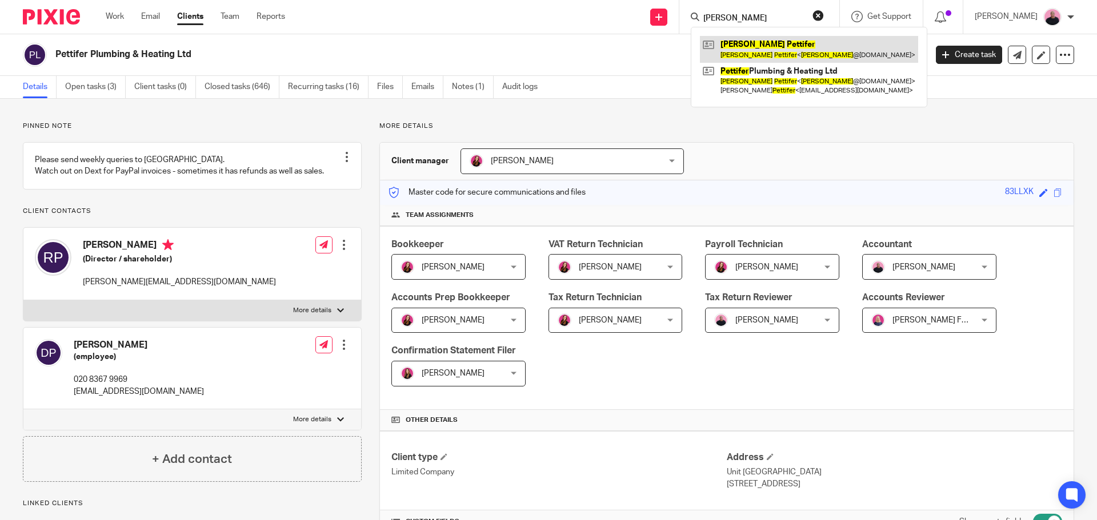
type input "Richard Pettifer"
click at [824, 15] on button "reset" at bounding box center [817, 15] width 11 height 11
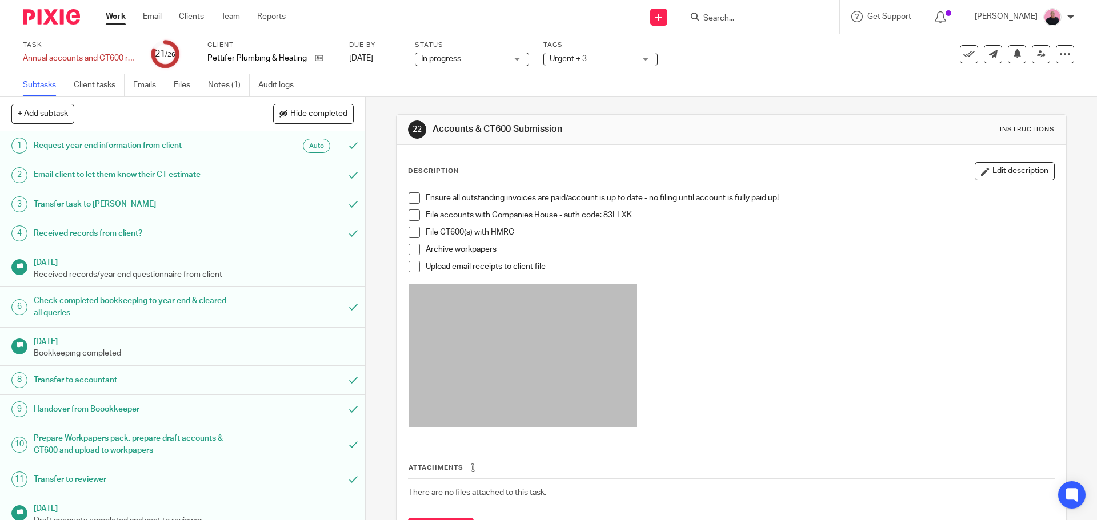
click at [415, 194] on span at bounding box center [413, 197] width 11 height 11
drag, startPoint x: 603, startPoint y: 215, endPoint x: 645, endPoint y: 216, distance: 42.9
click at [645, 216] on p "File accounts with Companies House - auth code: 83LLXK" at bounding box center [740, 215] width 628 height 11
copy p "83LLXK"
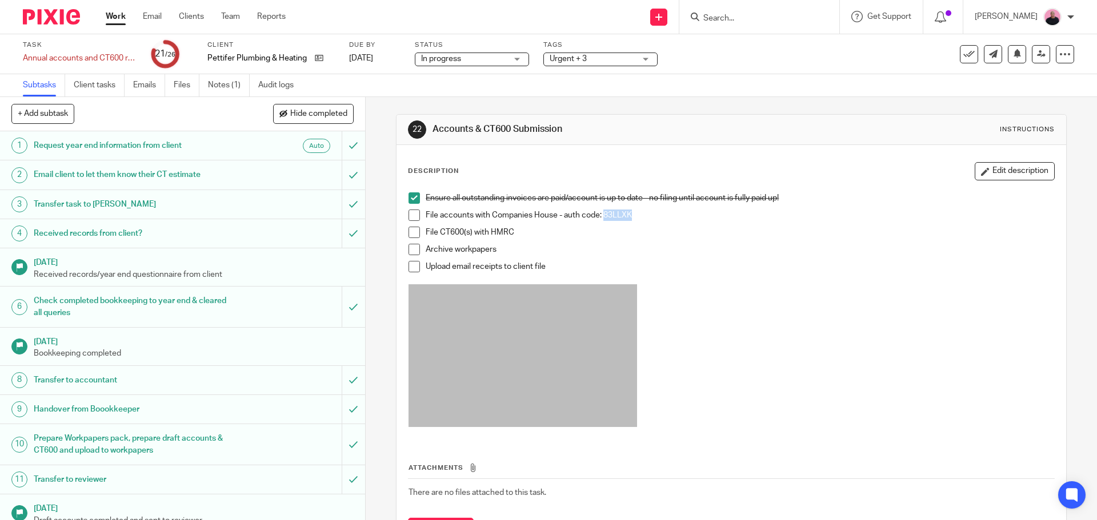
click at [411, 218] on span at bounding box center [413, 215] width 11 height 11
click at [412, 232] on span at bounding box center [413, 232] width 11 height 11
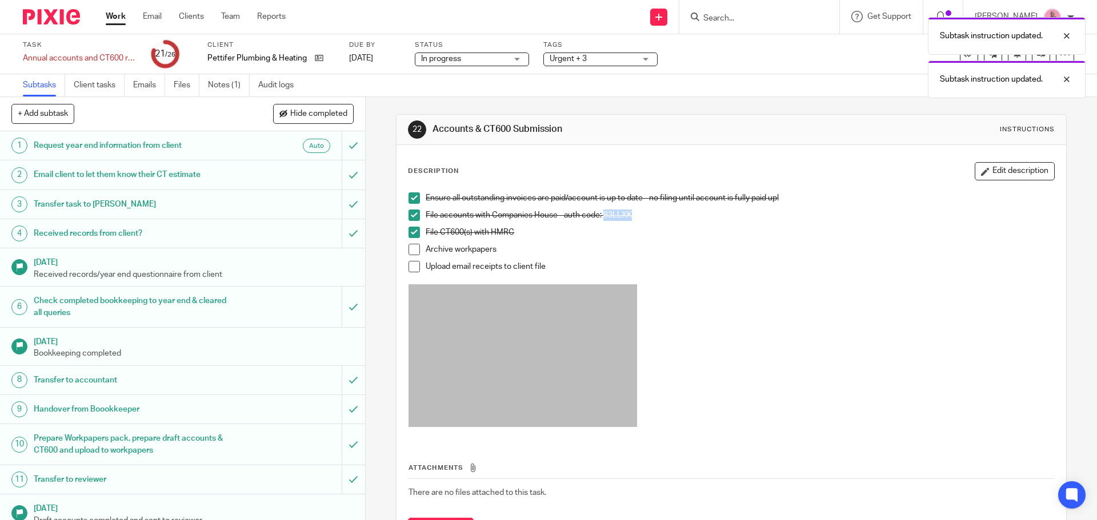
click at [411, 247] on span at bounding box center [413, 249] width 11 height 11
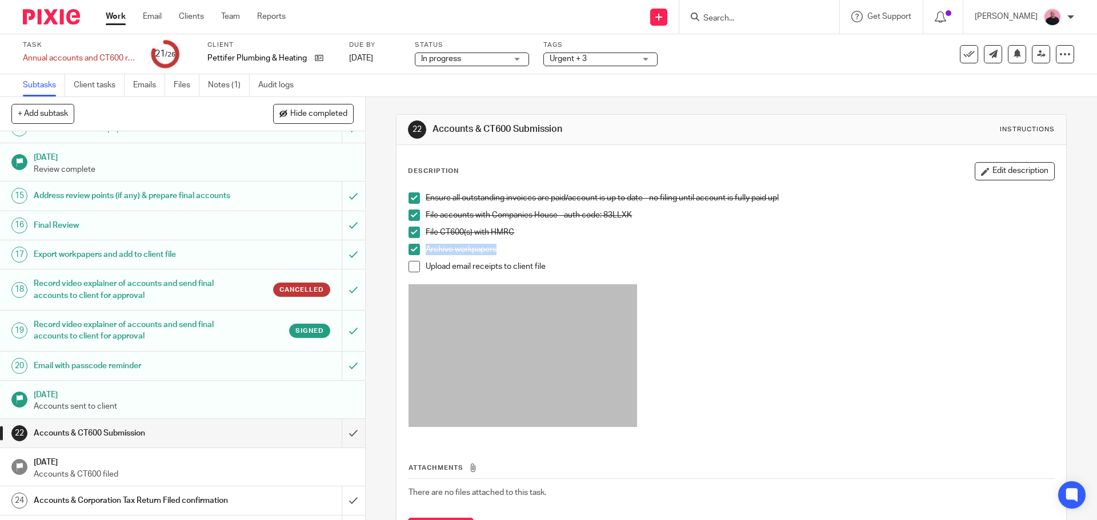
scroll to position [519, 0]
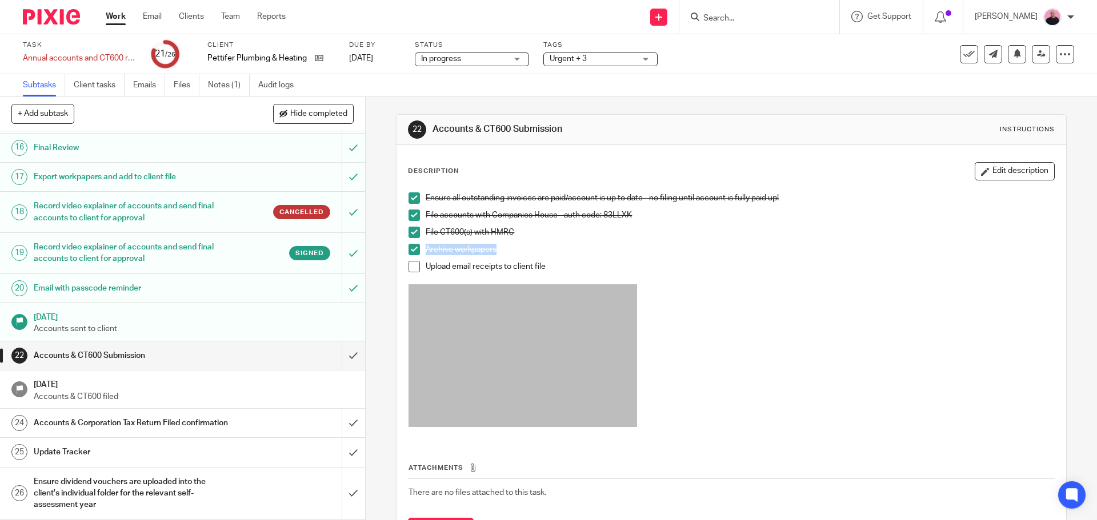
click at [412, 274] on li "Upload email receipts to client file" at bounding box center [730, 272] width 645 height 23
click at [408, 263] on span at bounding box center [413, 266] width 11 height 11
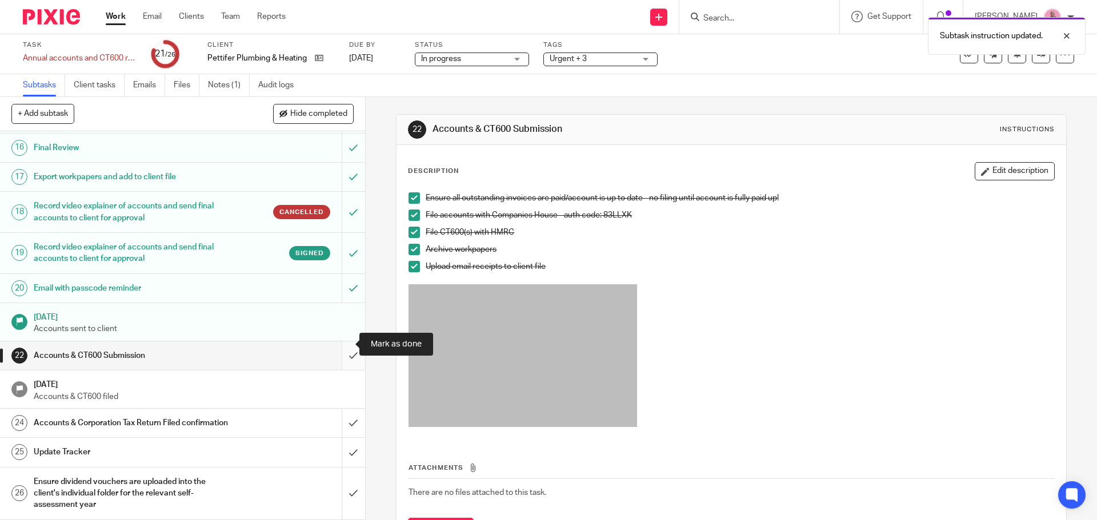
click at [340, 342] on input "submit" at bounding box center [182, 356] width 365 height 29
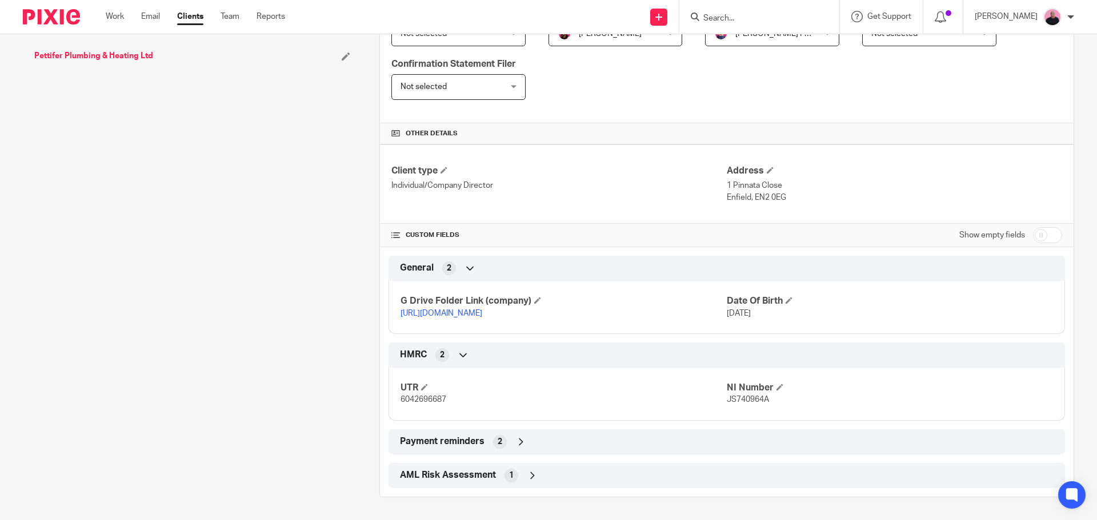
scroll to position [298, 0]
click at [482, 310] on link "[URL][DOMAIN_NAME]" at bounding box center [441, 314] width 82 height 8
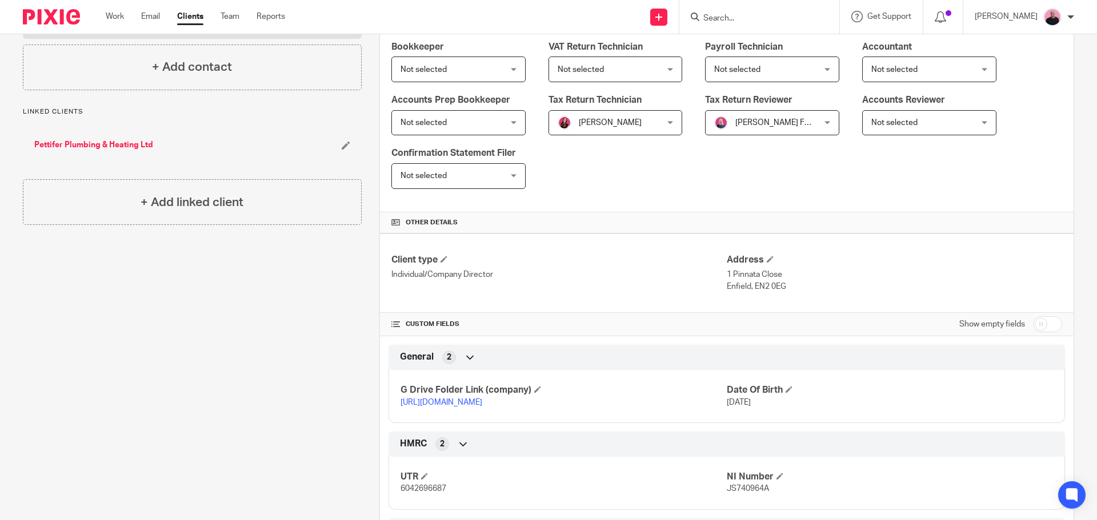
scroll to position [13, 0]
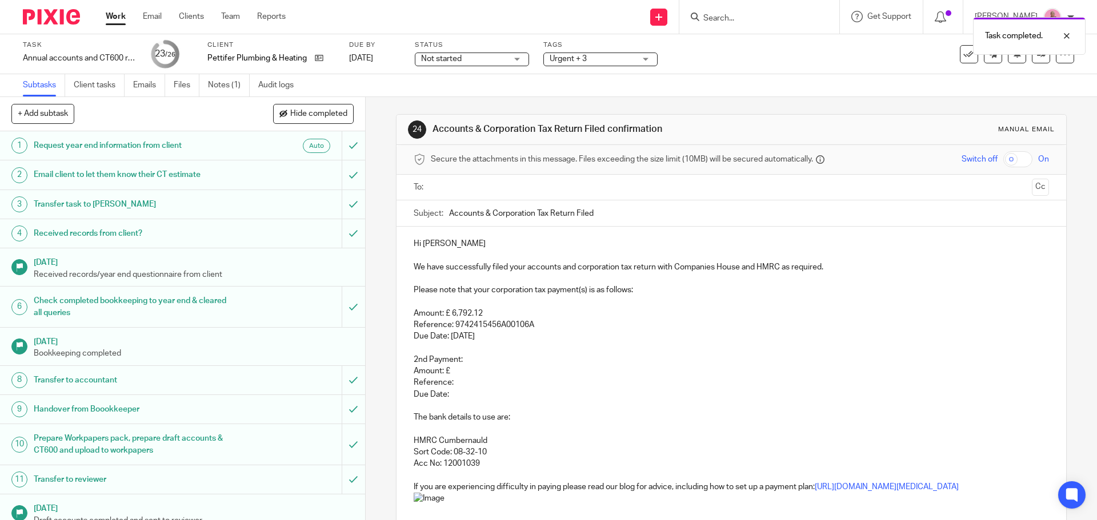
click at [445, 244] on p "Hi Richard" at bounding box center [731, 243] width 635 height 11
click at [477, 182] on input "text" at bounding box center [731, 187] width 592 height 13
click at [446, 246] on p "Hi [PERSON_NAME]" at bounding box center [731, 245] width 635 height 11
drag, startPoint x: 625, startPoint y: 356, endPoint x: 628, endPoint y: 351, distance: 6.4
click at [625, 356] on p "2nd Payment:" at bounding box center [731, 361] width 635 height 11
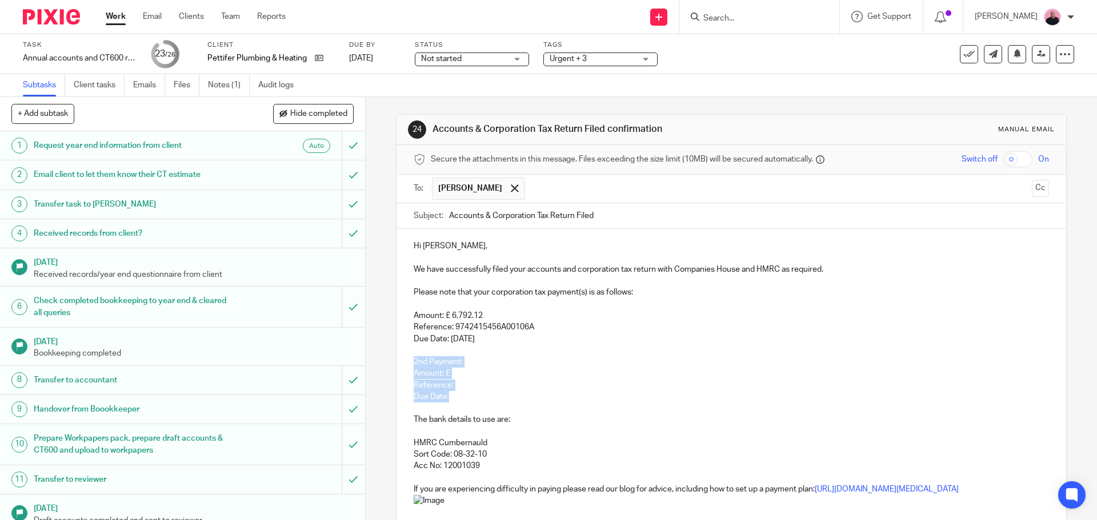
drag, startPoint x: 404, startPoint y: 357, endPoint x: 467, endPoint y: 397, distance: 75.0
click at [467, 397] on div "Hi Deanne, We have successfully filed your accounts and corporation tax return …" at bounding box center [730, 471] width 669 height 485
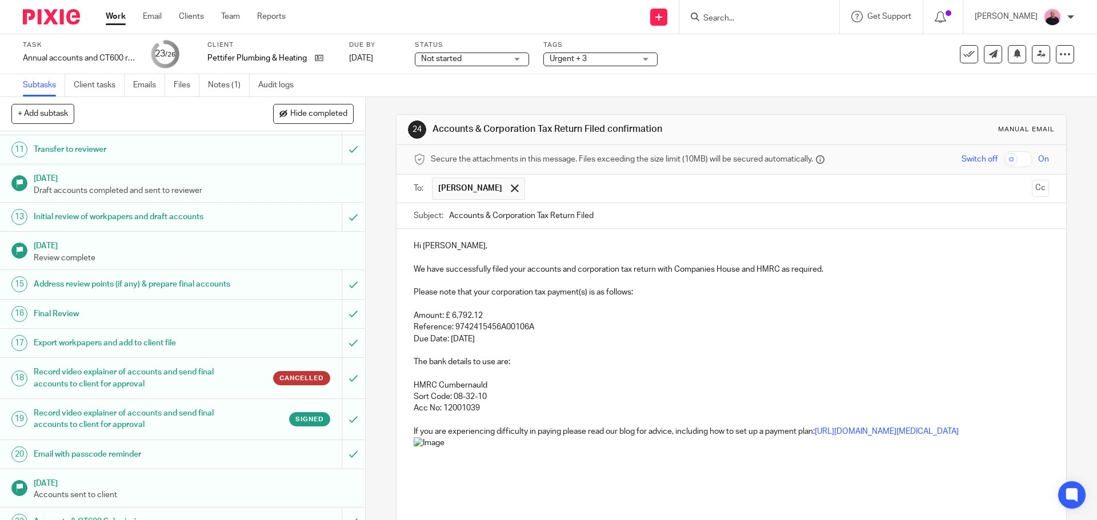
scroll to position [343, 0]
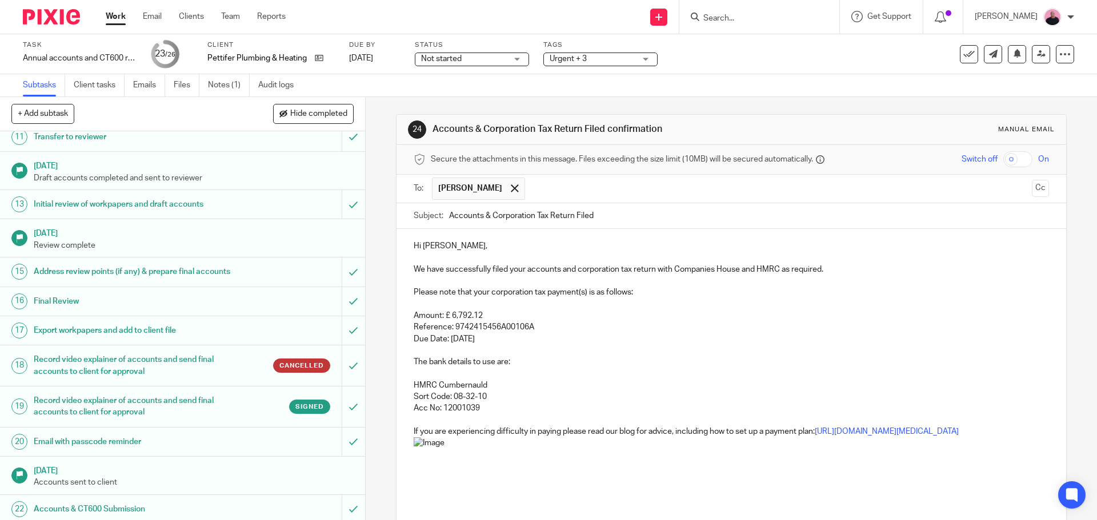
click at [213, 418] on h1 "Record video explainer of accounts and send final accounts to client for approv…" at bounding box center [133, 406] width 198 height 29
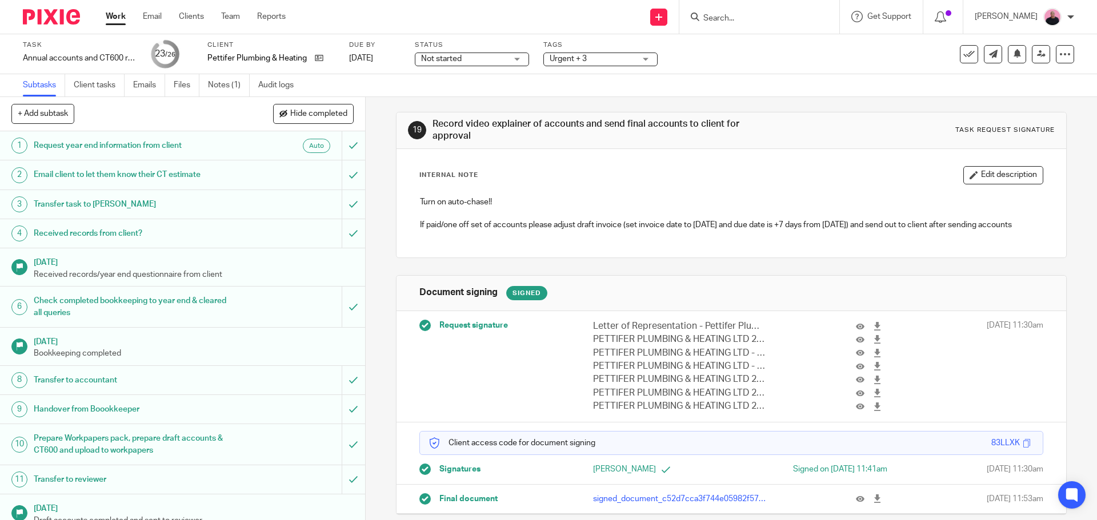
scroll to position [20, 0]
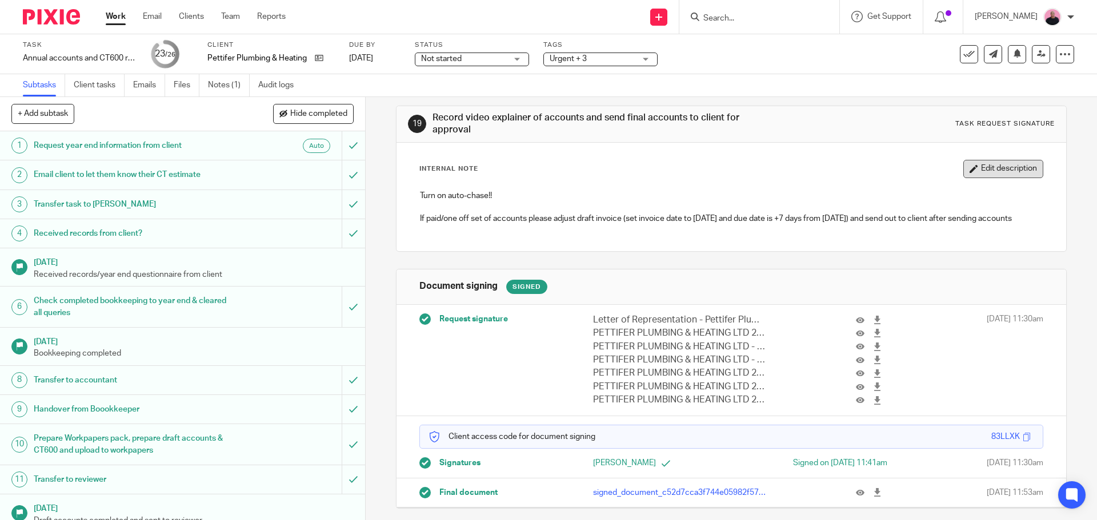
click at [967, 167] on button "Edit description" at bounding box center [1003, 169] width 80 height 18
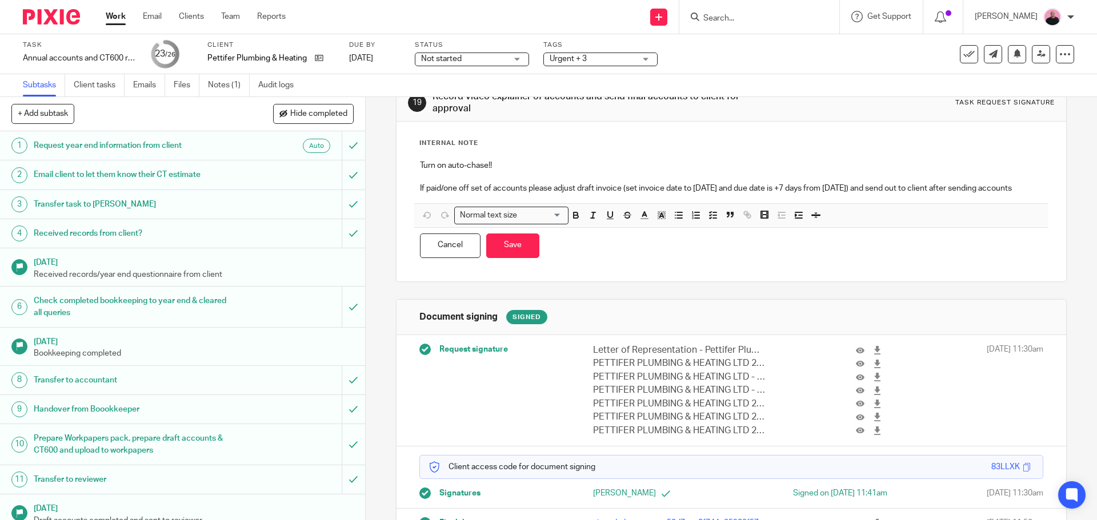
scroll to position [0, 0]
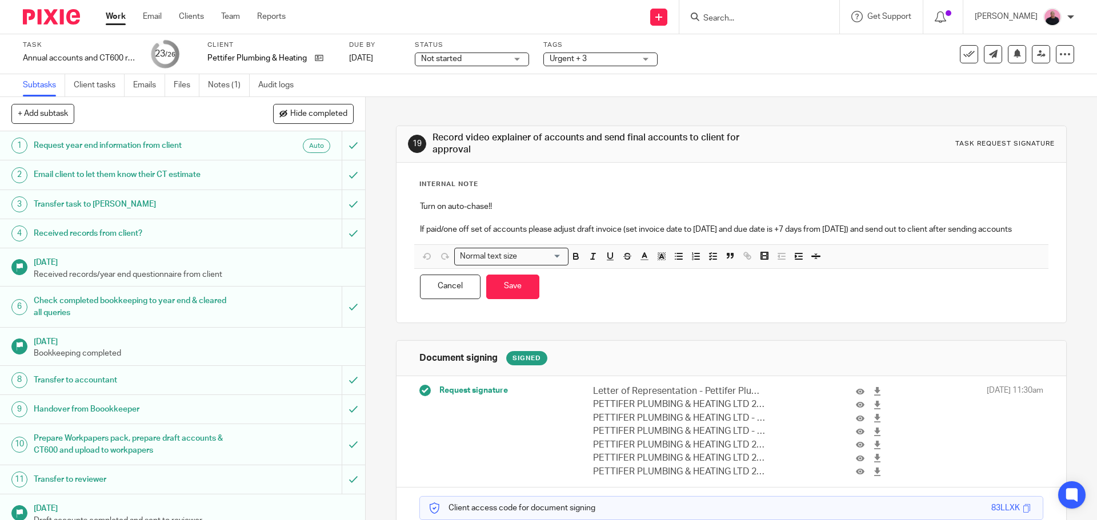
click at [1014, 210] on p "Turn on auto-chase!!" at bounding box center [731, 206] width 622 height 11
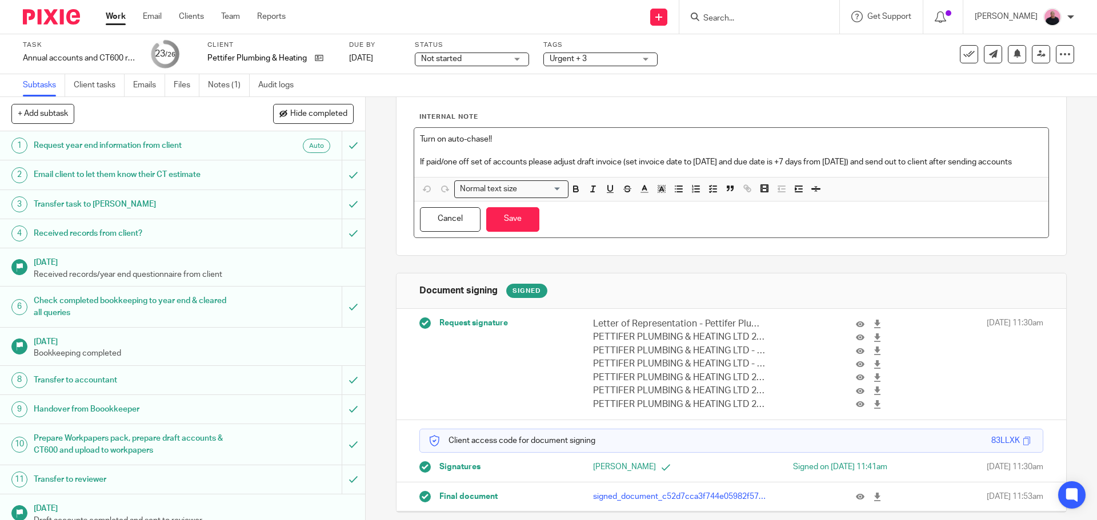
scroll to position [71, 0]
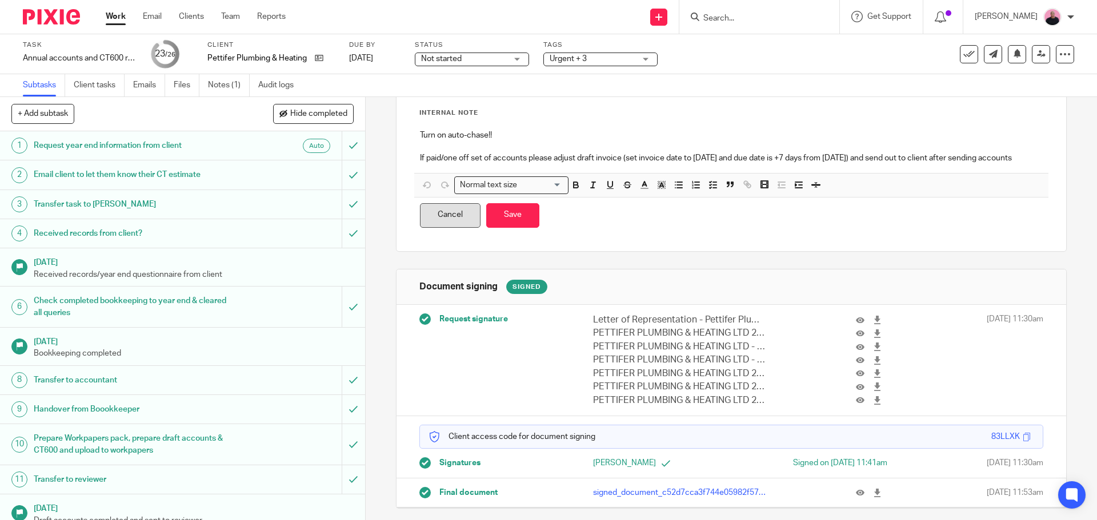
click at [448, 216] on button "Cancel" at bounding box center [450, 215] width 61 height 25
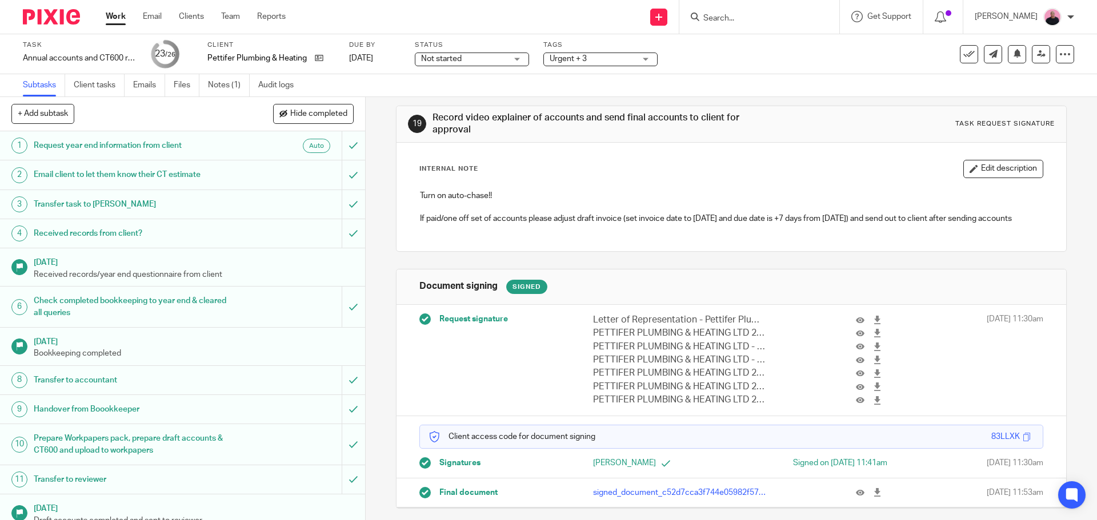
click at [972, 123] on div "Task request signature" at bounding box center [1004, 123] width 99 height 9
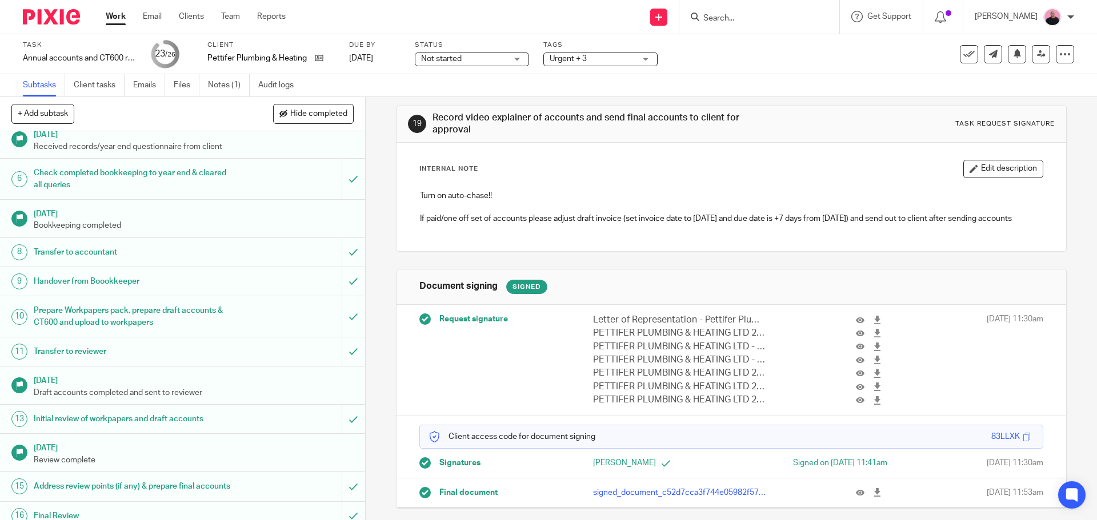
scroll to position [286, 0]
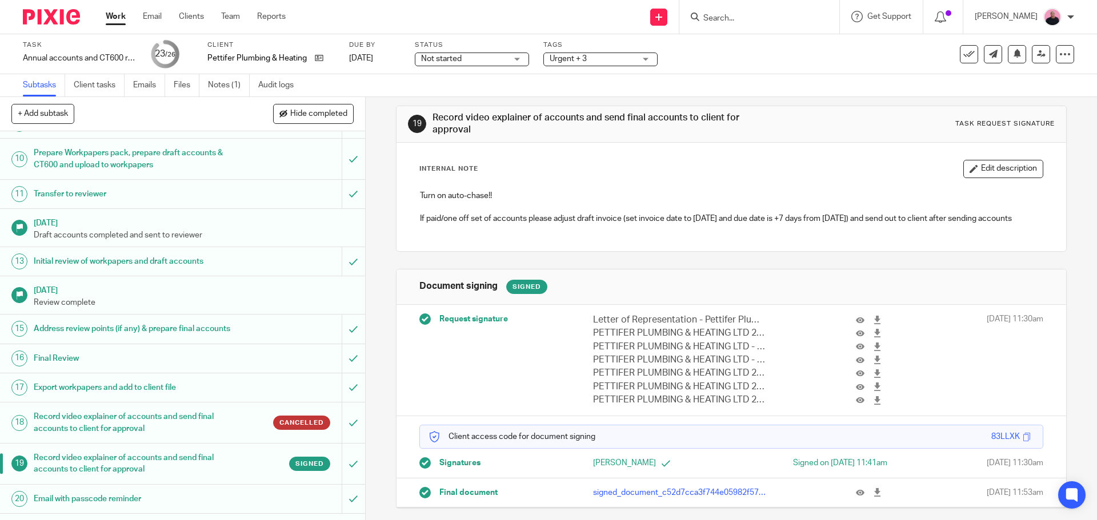
click at [202, 433] on h1 "Record video explainer of accounts and send final accounts to client for approv…" at bounding box center [133, 422] width 198 height 29
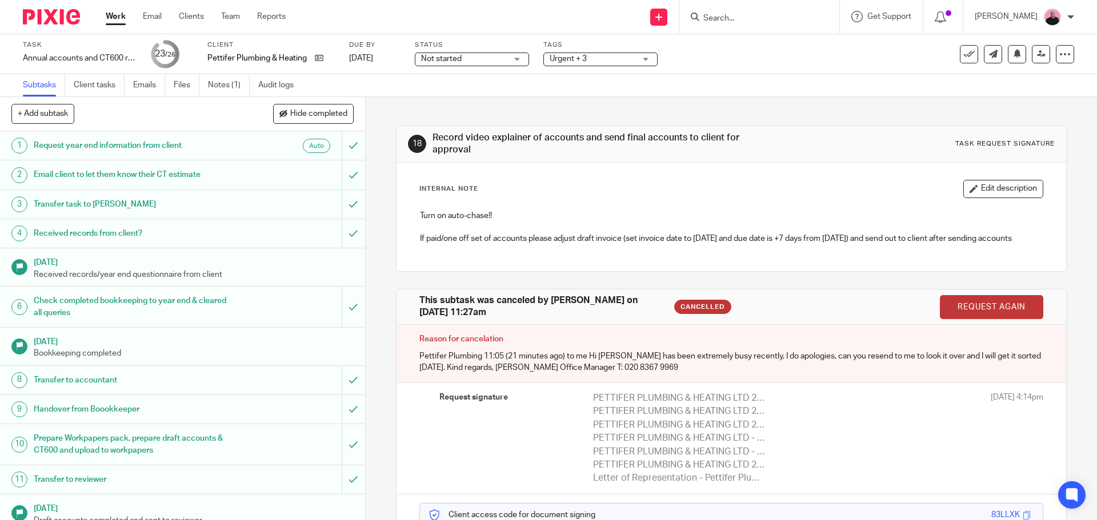
click at [596, 233] on p "If paid/one off set of accounts please adjust draft invoice (set invoice date t…" at bounding box center [731, 238] width 622 height 11
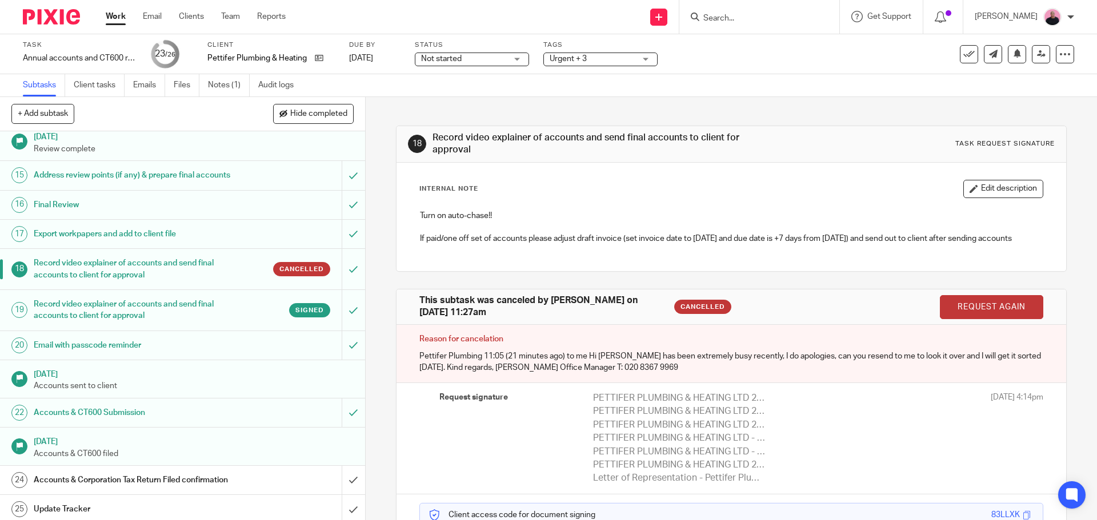
scroll to position [519, 0]
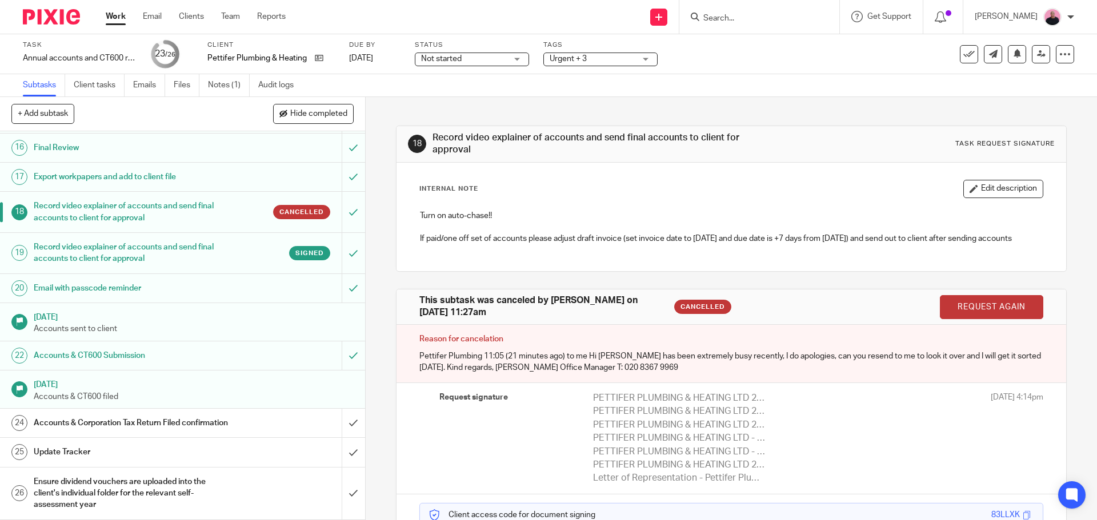
click at [208, 423] on h1 "Accounts & Corporation Tax Return Filed confirmation" at bounding box center [133, 423] width 198 height 17
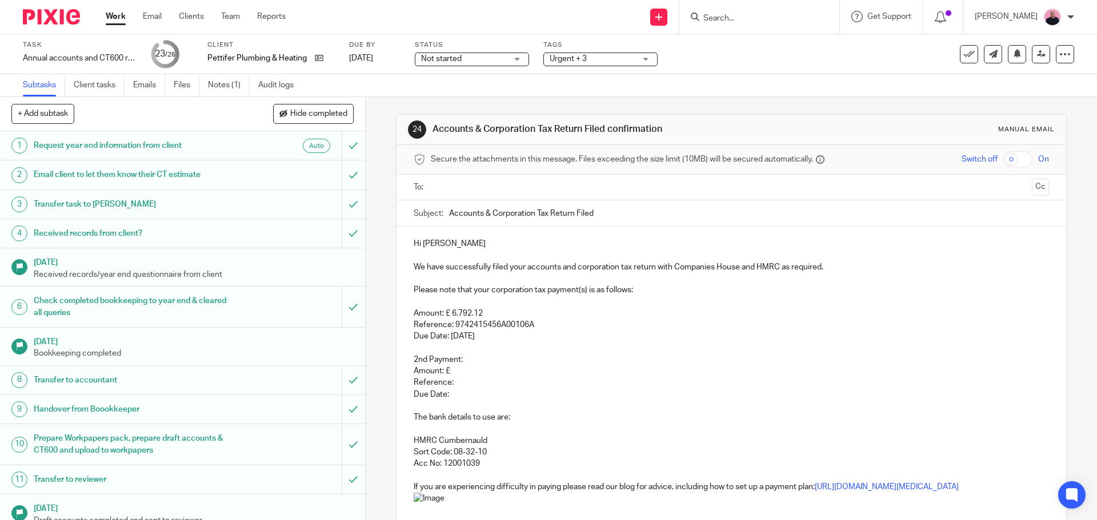
click at [449, 186] on input "text" at bounding box center [731, 187] width 592 height 13
click at [446, 243] on p "Hi [PERSON_NAME]" at bounding box center [731, 245] width 635 height 11
drag, startPoint x: 447, startPoint y: 399, endPoint x: 408, endPoint y: 347, distance: 64.9
click at [415, 350] on div "Hi [PERSON_NAME], We have successfully filed your accounts and corporation tax …" at bounding box center [730, 471] width 669 height 485
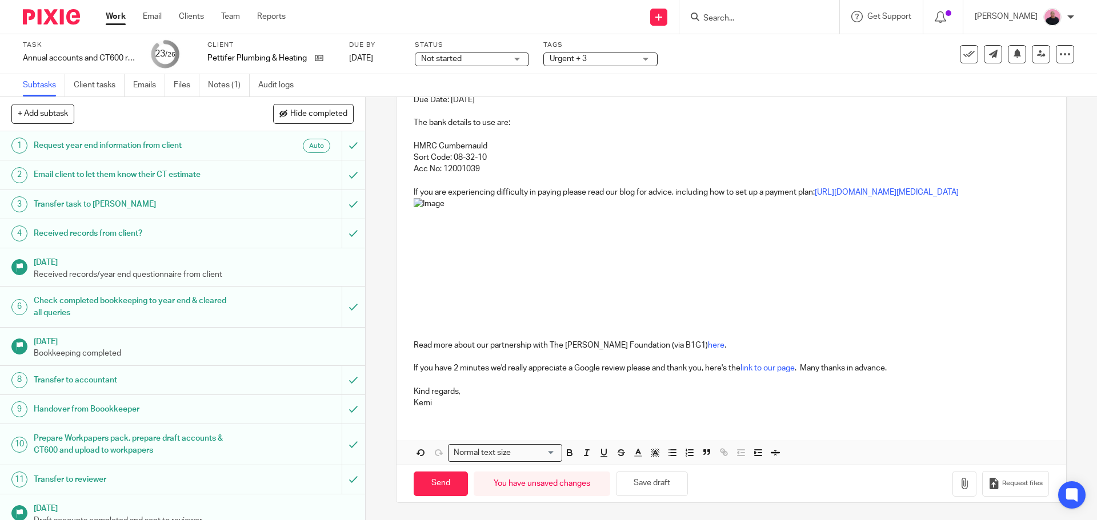
scroll to position [251, 0]
click at [435, 487] on input "Send" at bounding box center [441, 484] width 54 height 25
type input "Sent"
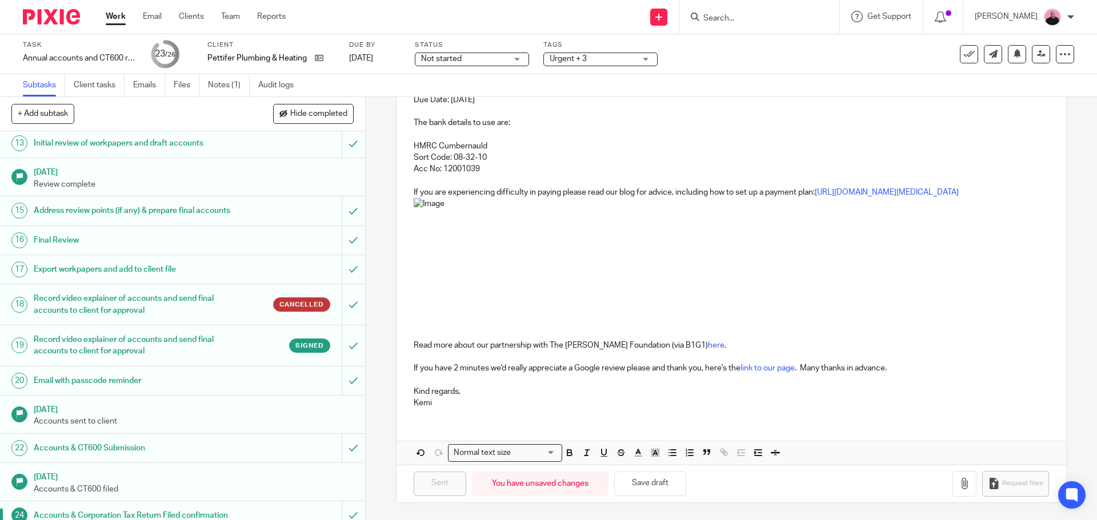
scroll to position [519, 0]
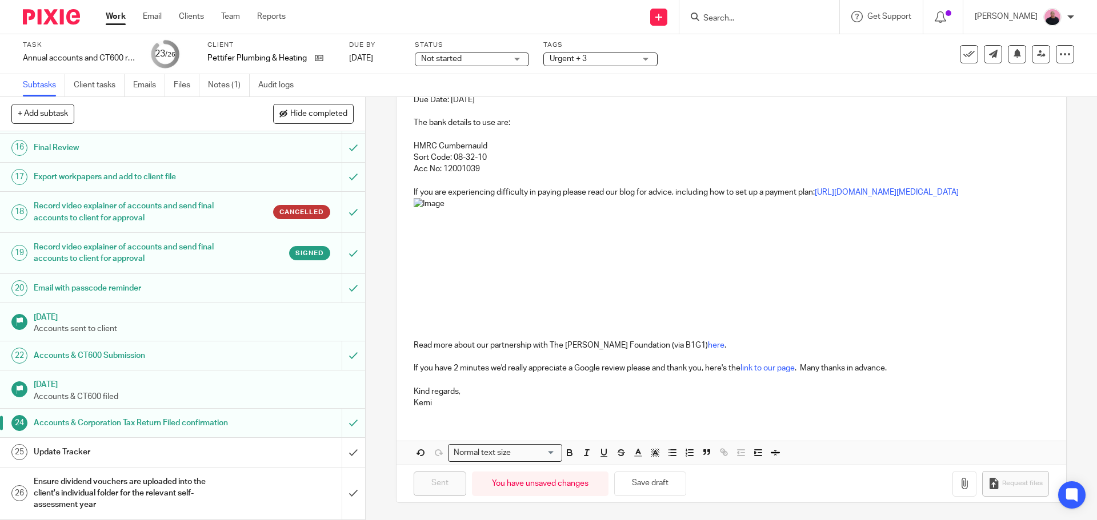
click at [513, 56] on div "Not started Not started" at bounding box center [472, 60] width 114 height 14
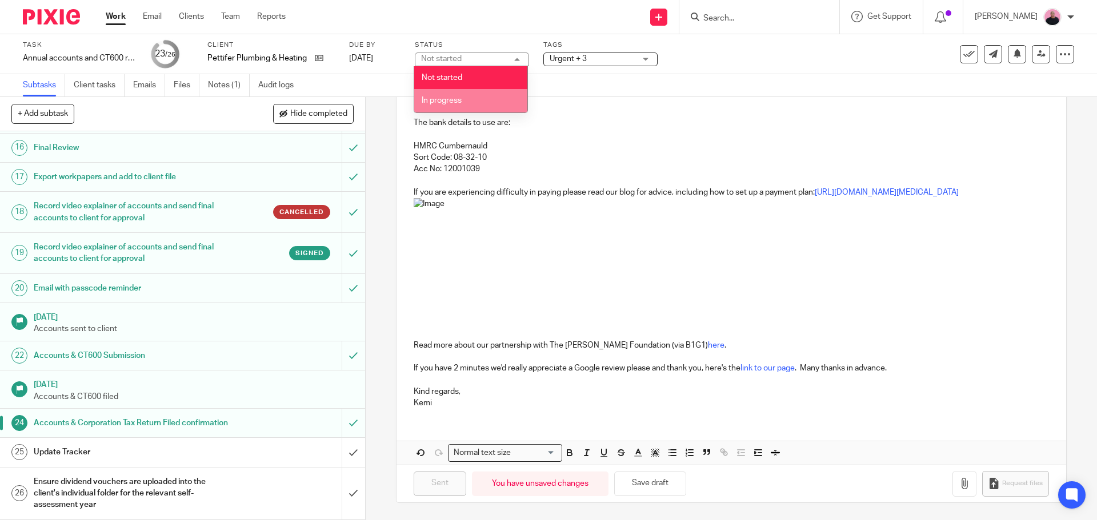
click at [465, 96] on li "In progress" at bounding box center [470, 100] width 113 height 23
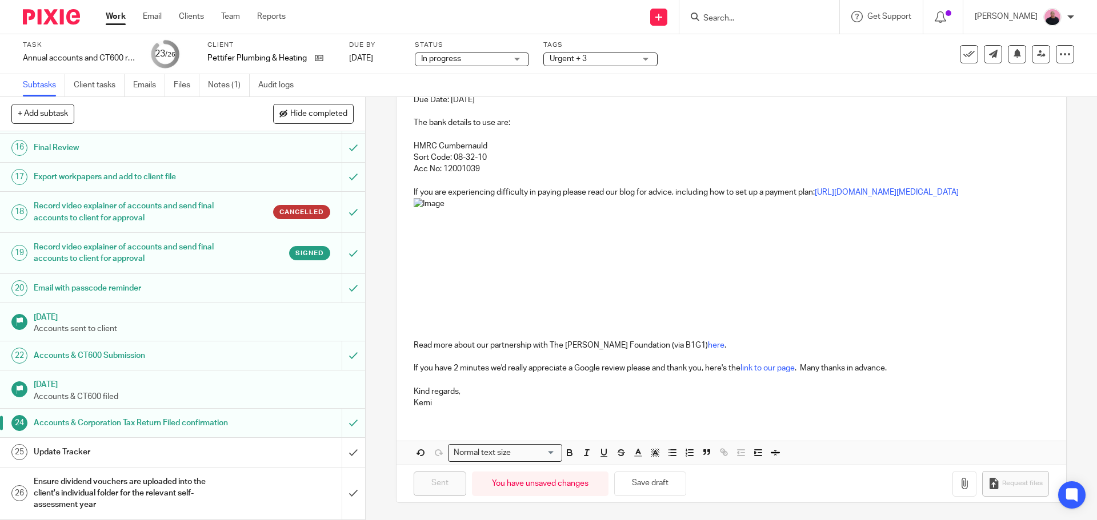
click at [648, 57] on div "Urgent + 3" at bounding box center [600, 60] width 114 height 14
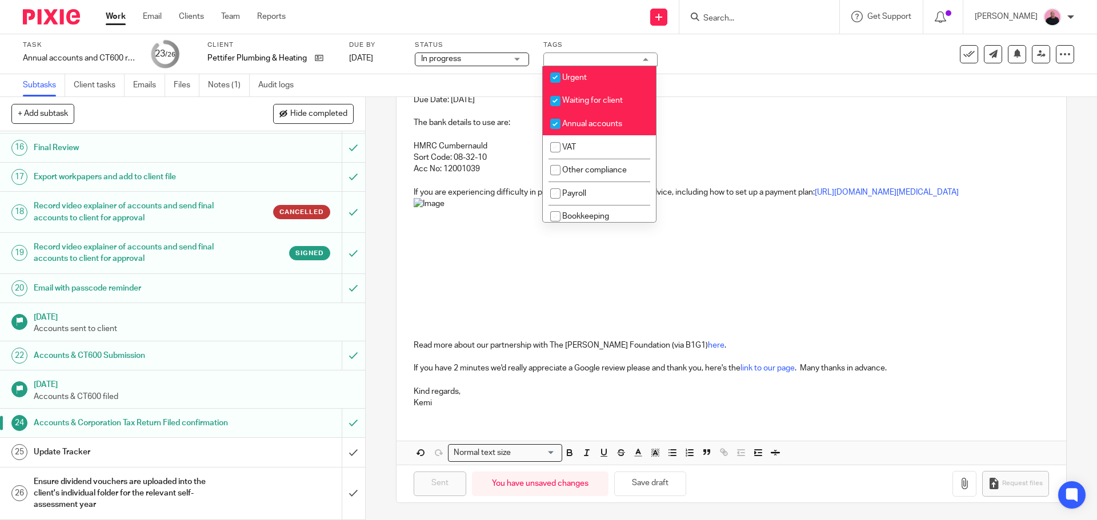
click at [556, 100] on input "checkbox" at bounding box center [555, 101] width 22 height 22
checkbox input "false"
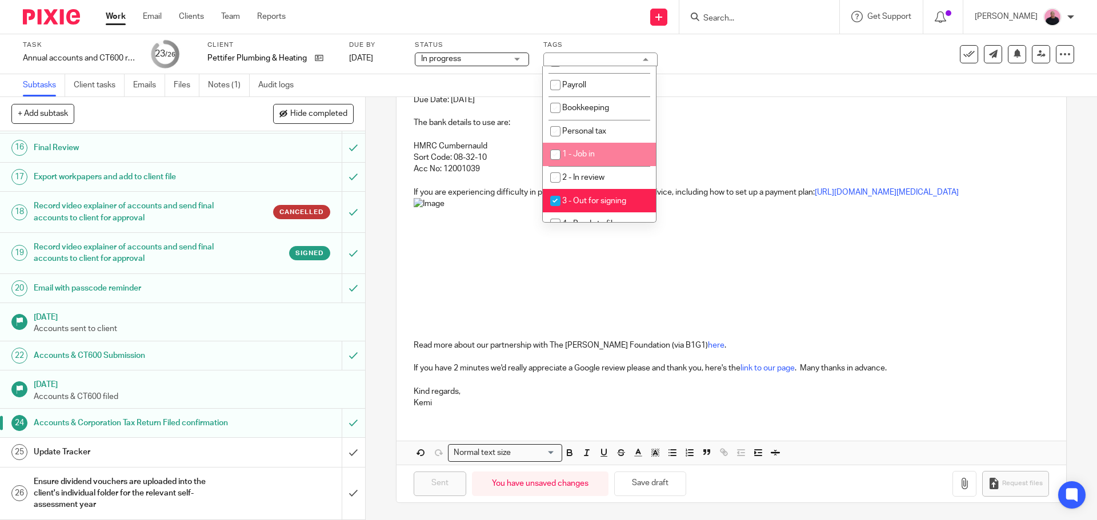
scroll to position [286, 0]
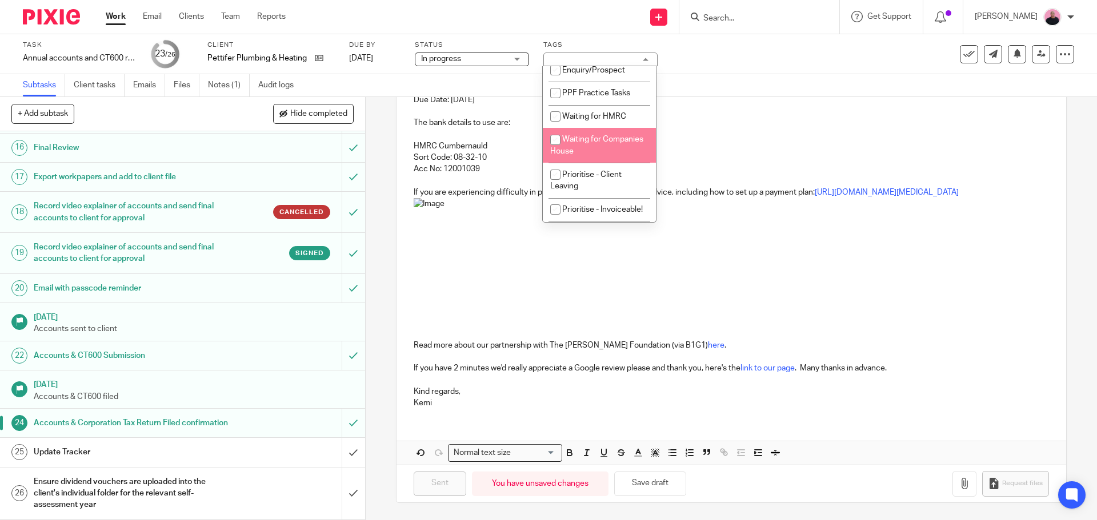
click at [554, 139] on input "checkbox" at bounding box center [555, 140] width 22 height 22
checkbox input "true"
click at [556, 113] on input "checkbox" at bounding box center [555, 117] width 22 height 22
checkbox input "true"
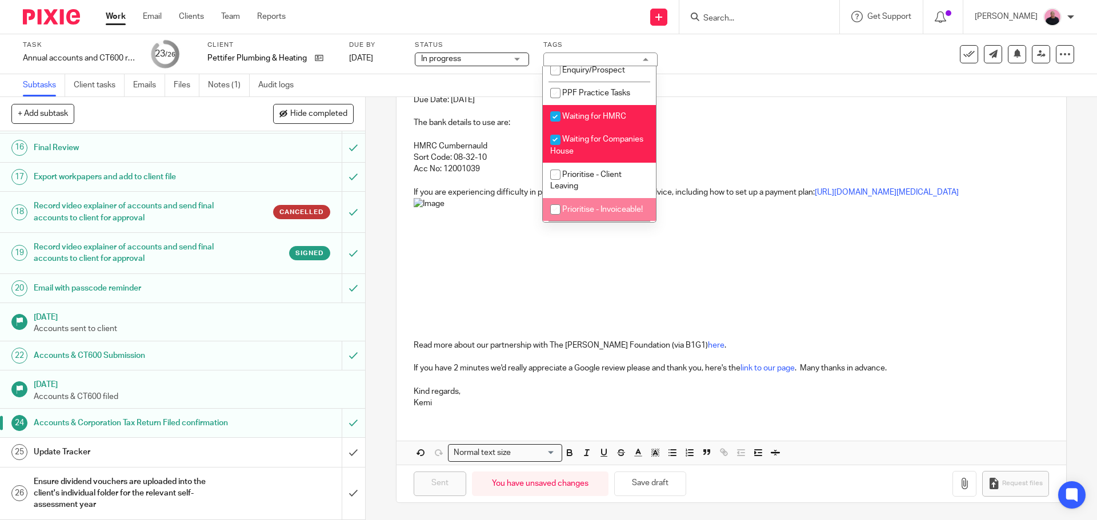
click at [597, 248] on img at bounding box center [513, 269] width 199 height 142
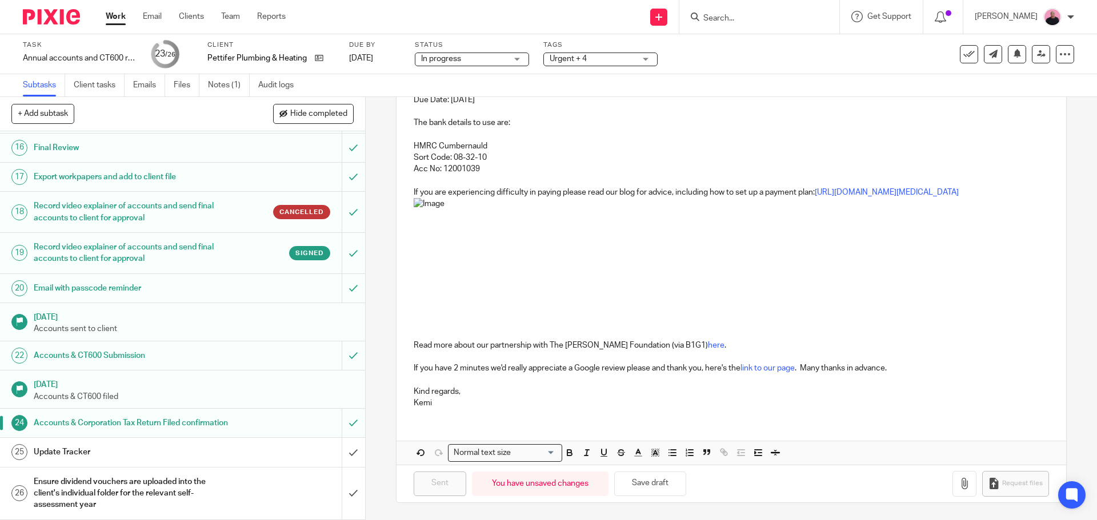
click at [171, 455] on h1 "Update Tracker" at bounding box center [133, 452] width 198 height 17
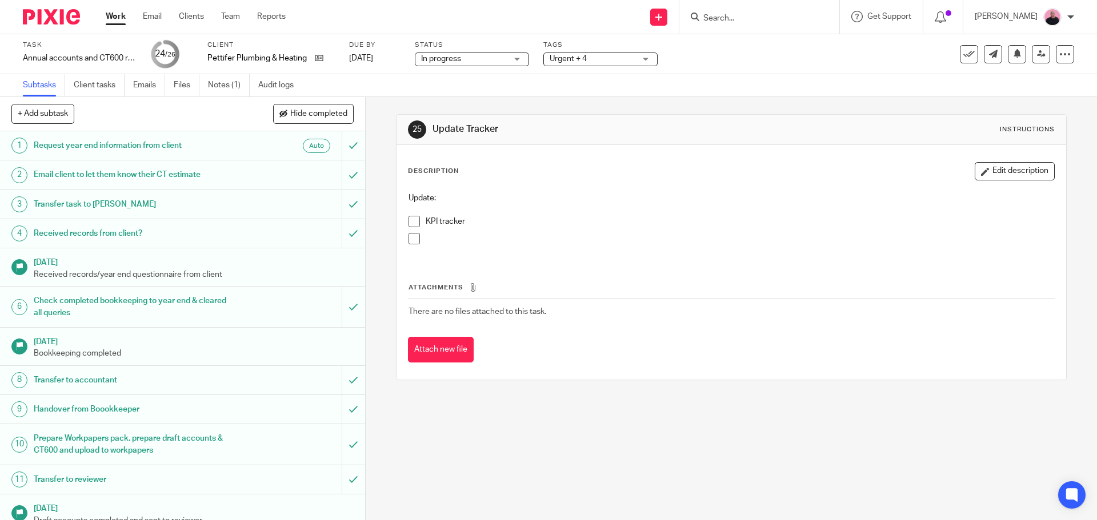
click at [408, 220] on span at bounding box center [413, 221] width 11 height 11
click at [410, 240] on span at bounding box center [413, 238] width 11 height 11
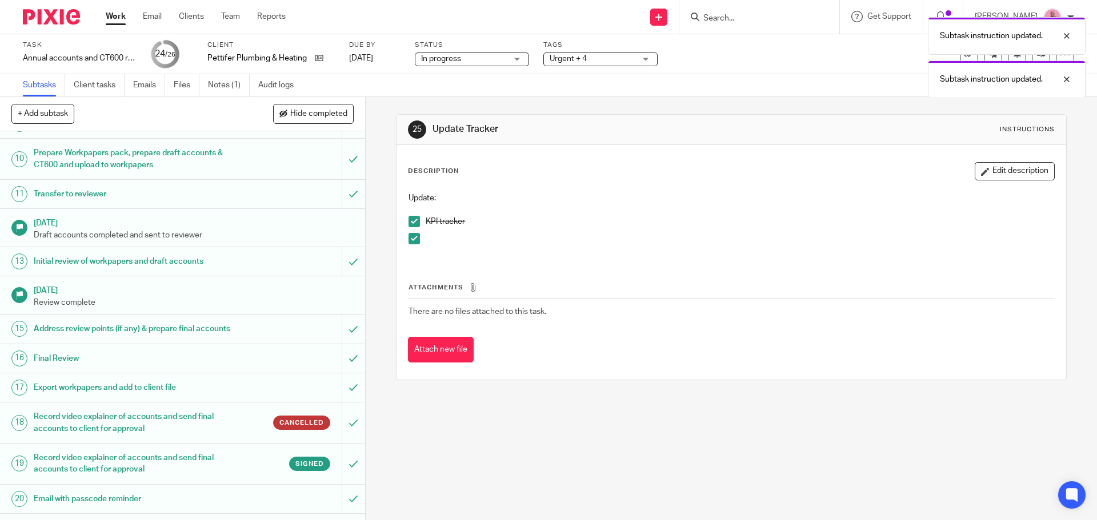
scroll to position [519, 0]
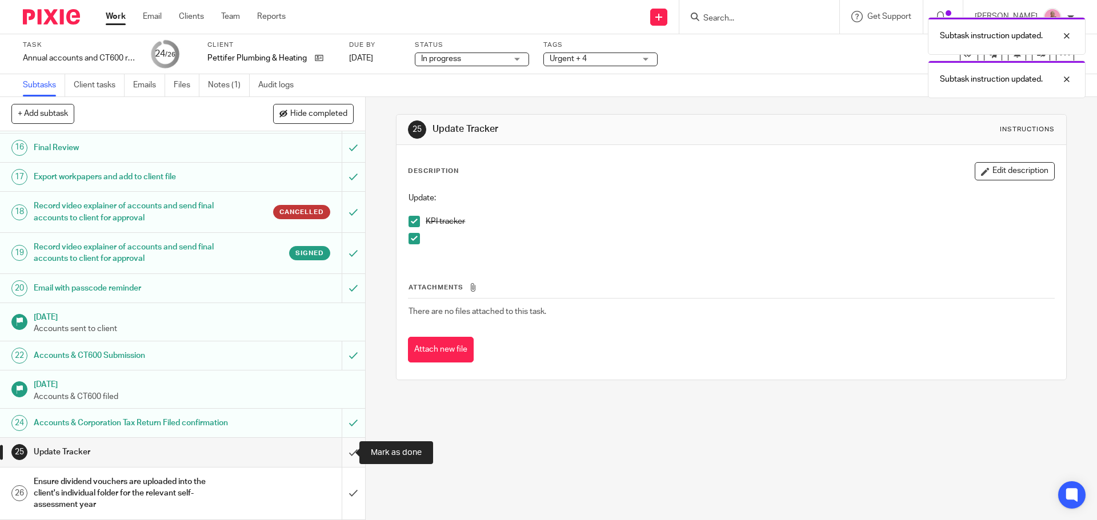
click at [345, 454] on input "submit" at bounding box center [182, 452] width 365 height 29
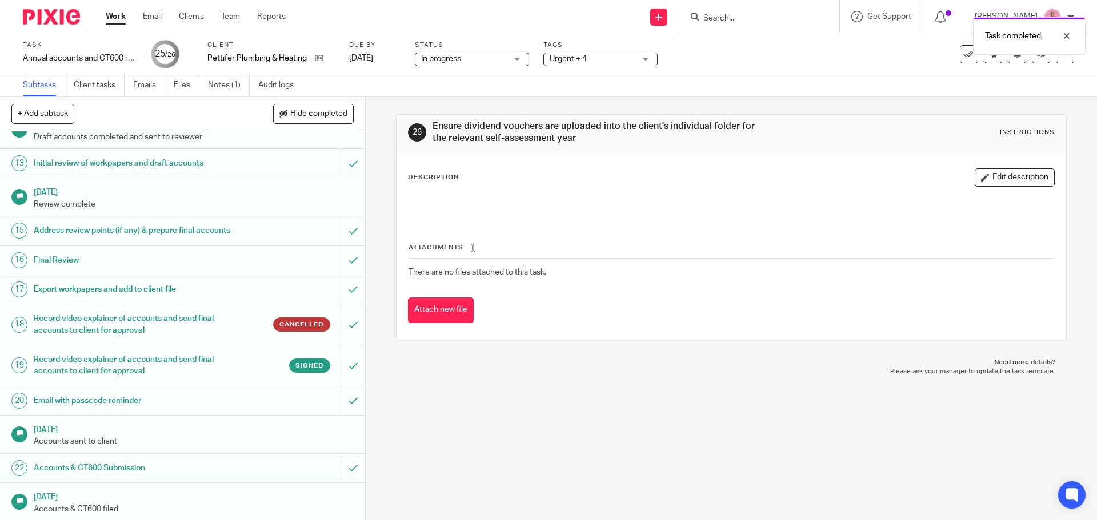
scroll to position [519, 0]
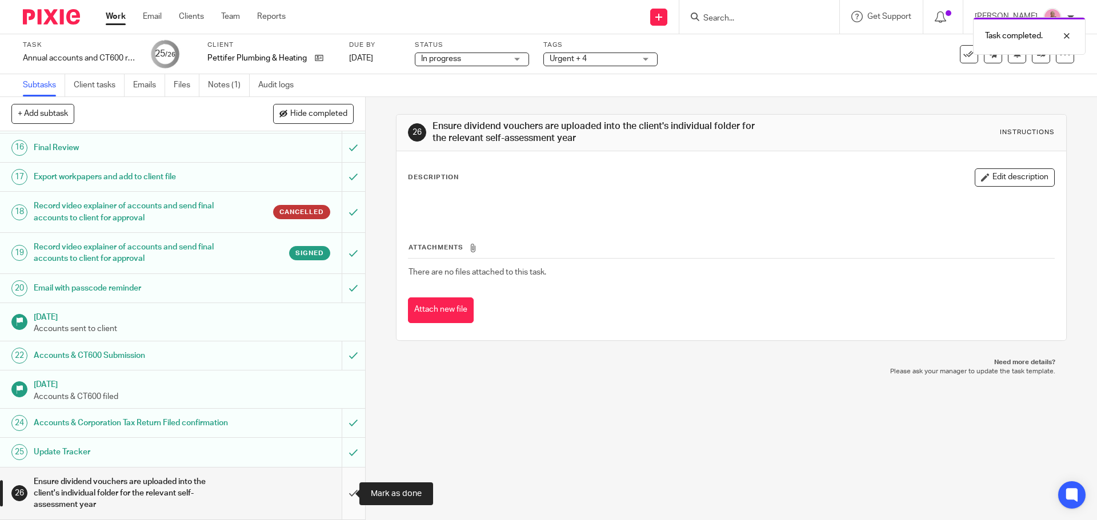
click at [344, 495] on input "submit" at bounding box center [182, 494] width 365 height 52
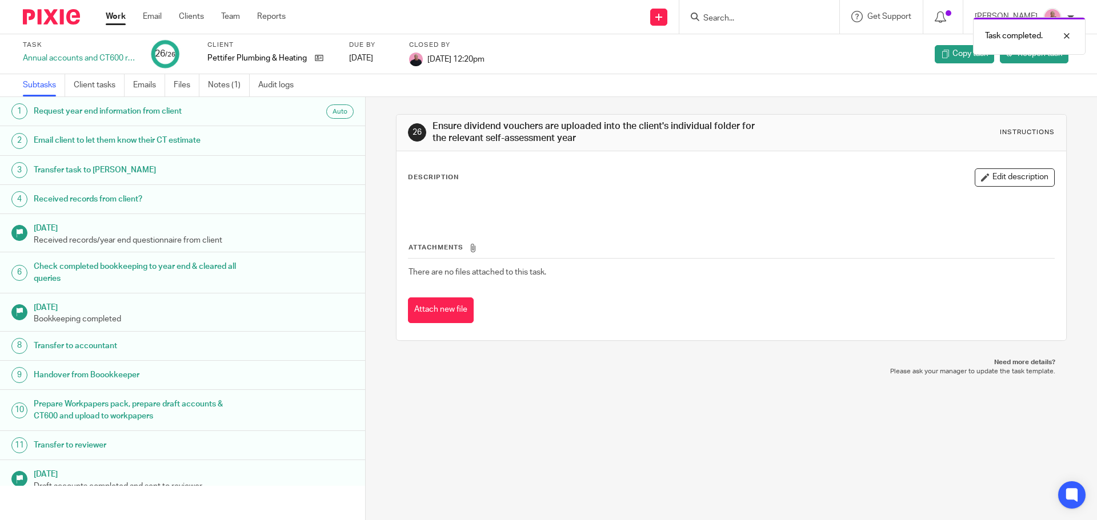
click at [113, 15] on link "Work" at bounding box center [116, 16] width 20 height 11
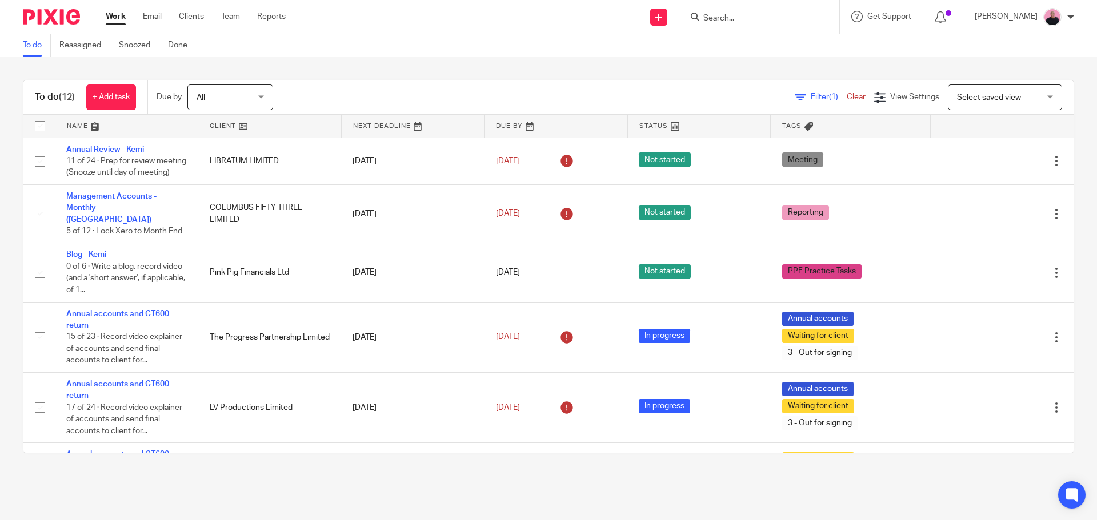
click at [738, 18] on input "Search" at bounding box center [753, 19] width 103 height 10
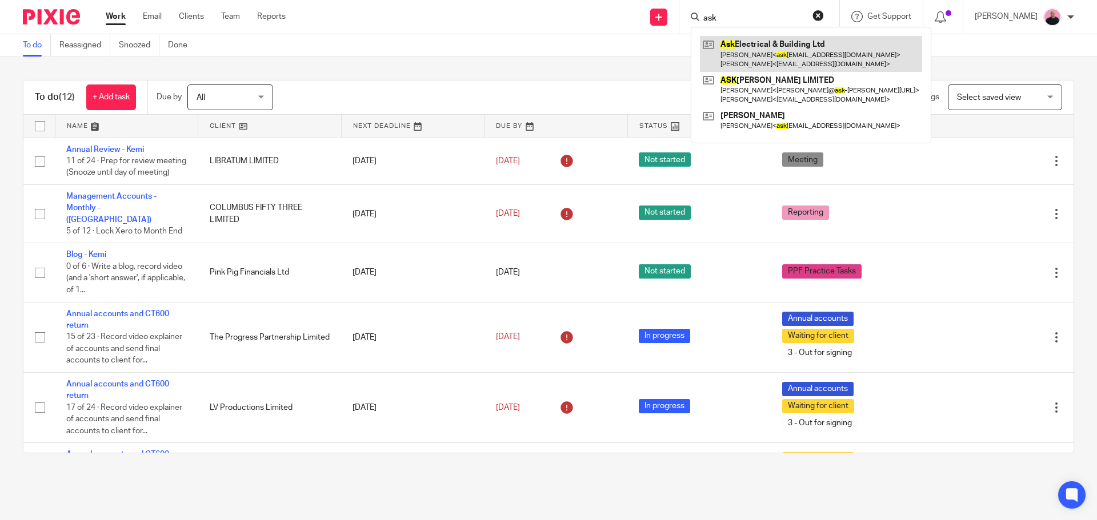
type input "ask"
click at [792, 44] on link at bounding box center [811, 53] width 222 height 35
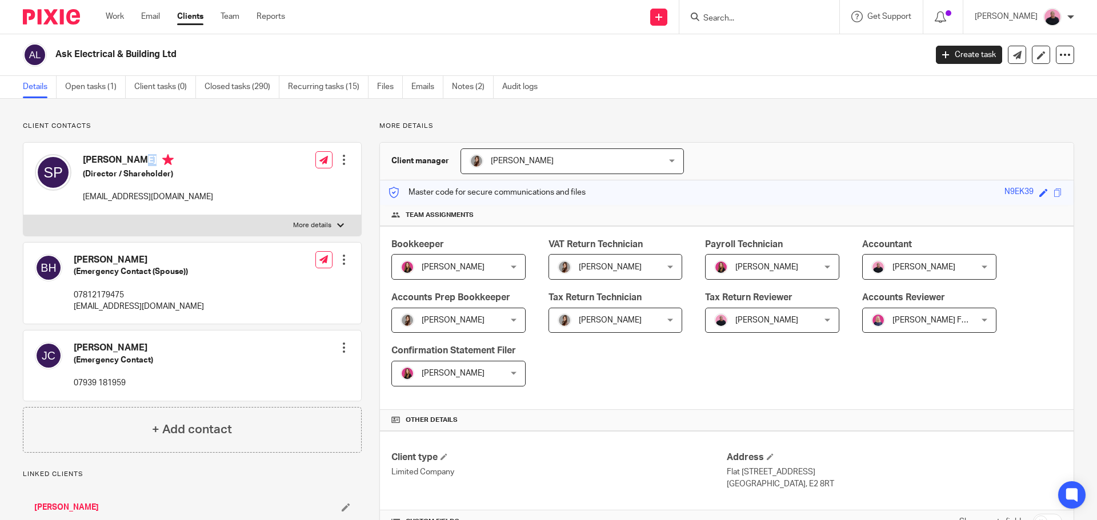
drag, startPoint x: 79, startPoint y: 159, endPoint x: 159, endPoint y: 161, distance: 79.4
click at [159, 161] on div "[PERSON_NAME] (Director / Shareholder) [EMAIL_ADDRESS][DOMAIN_NAME]" at bounding box center [124, 178] width 178 height 61
copy h4 "[PERSON_NAME]"
click at [109, 16] on link "Work" at bounding box center [115, 16] width 18 height 11
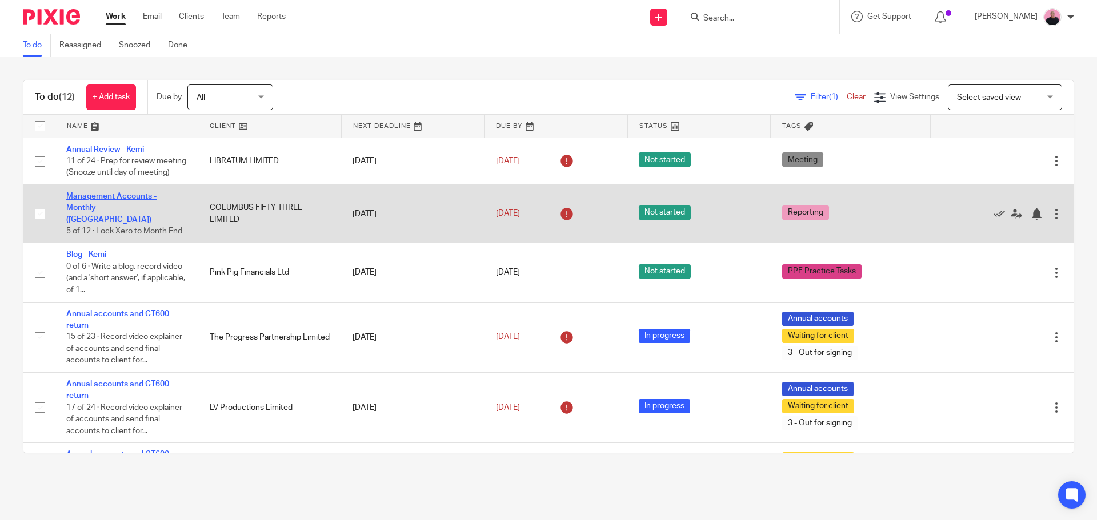
click at [118, 212] on link "Management Accounts - Monthly - ([GEOGRAPHIC_DATA])" at bounding box center [111, 207] width 90 height 31
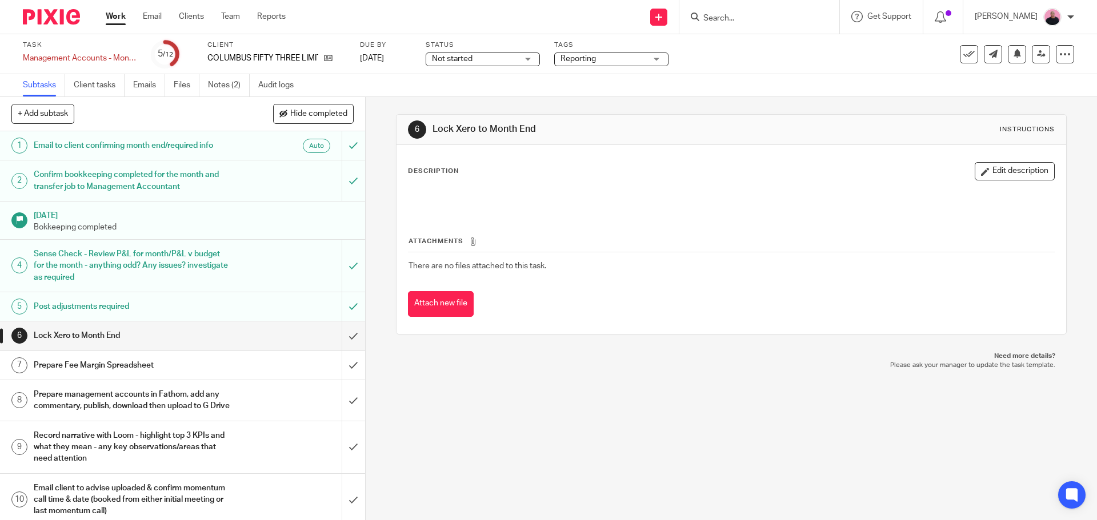
click at [525, 62] on div "Not started Not started" at bounding box center [483, 60] width 114 height 14
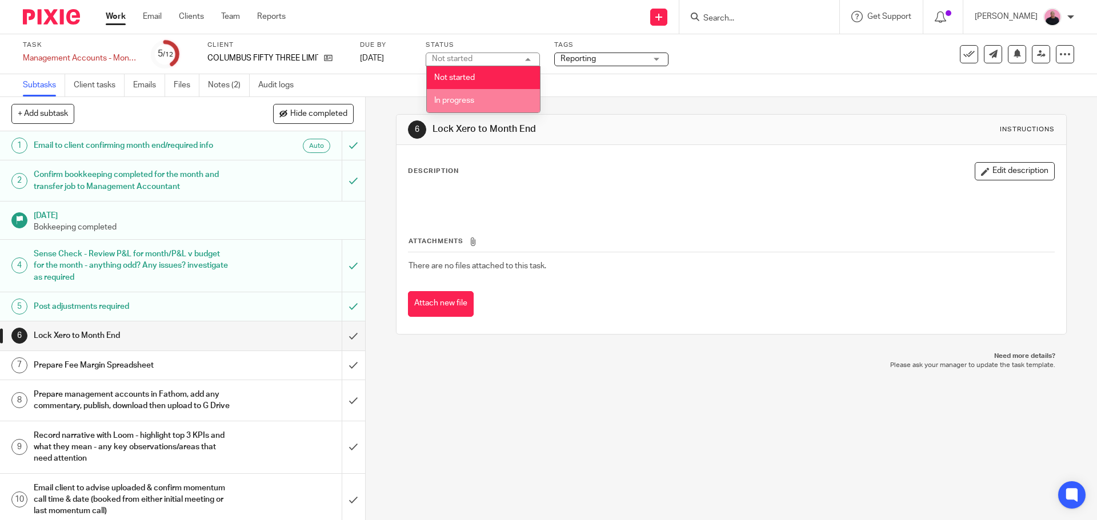
click at [461, 105] on li "In progress" at bounding box center [483, 100] width 113 height 23
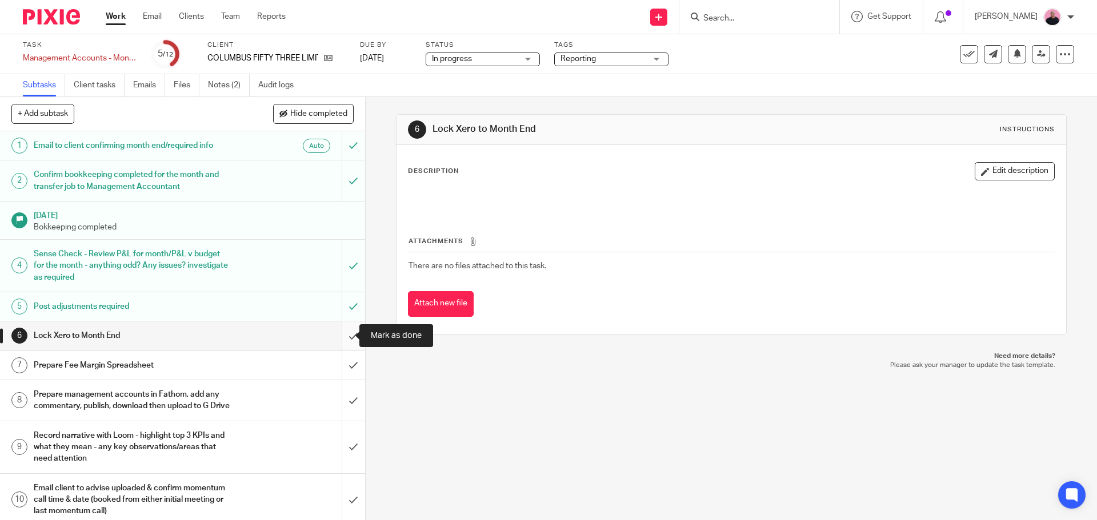
click at [338, 337] on input "submit" at bounding box center [182, 336] width 365 height 29
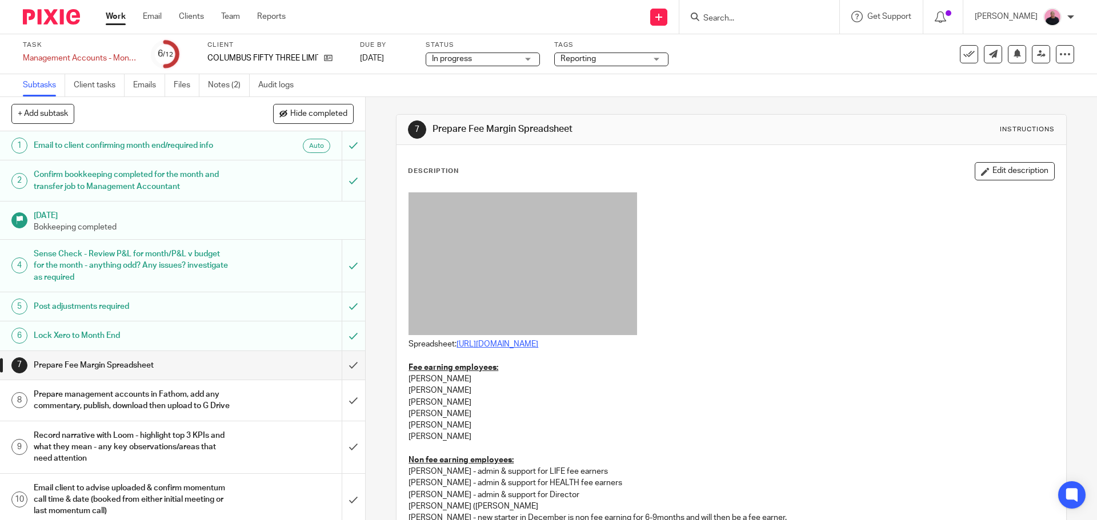
click at [538, 344] on link "[URL][DOMAIN_NAME]" at bounding box center [497, 344] width 82 height 8
